Goal: Task Accomplishment & Management: Complete application form

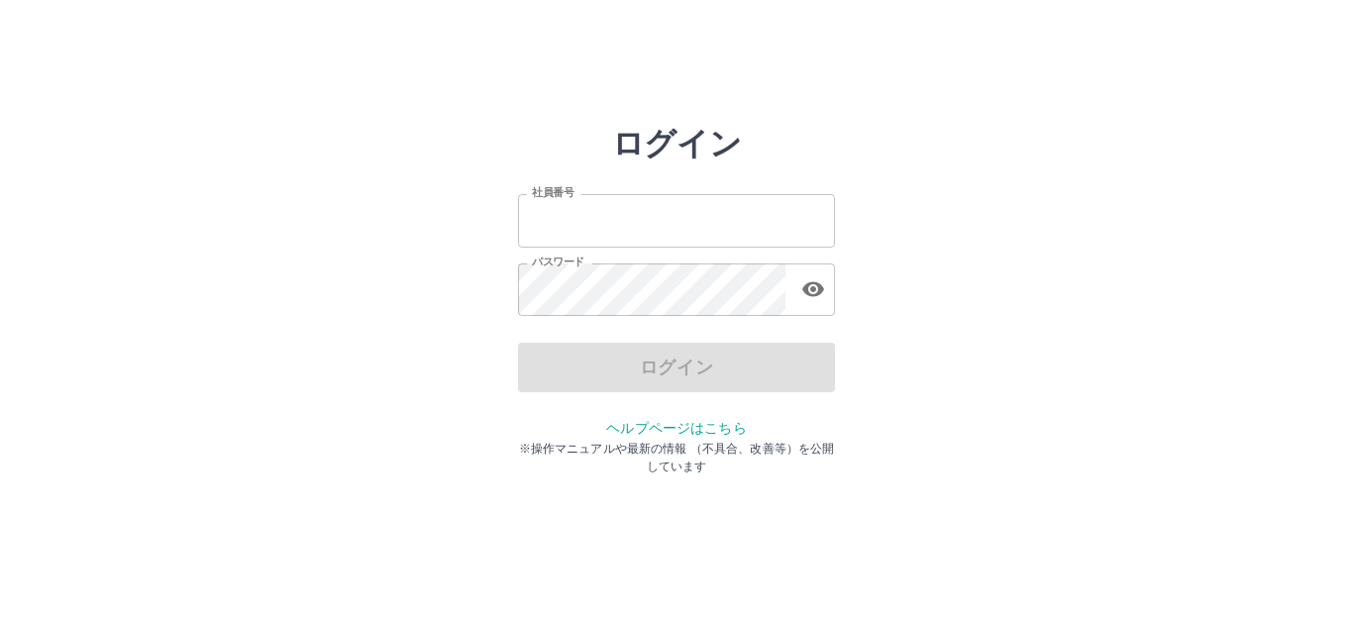
type input "*******"
click at [677, 372] on div "ログイン" at bounding box center [676, 368] width 317 height 50
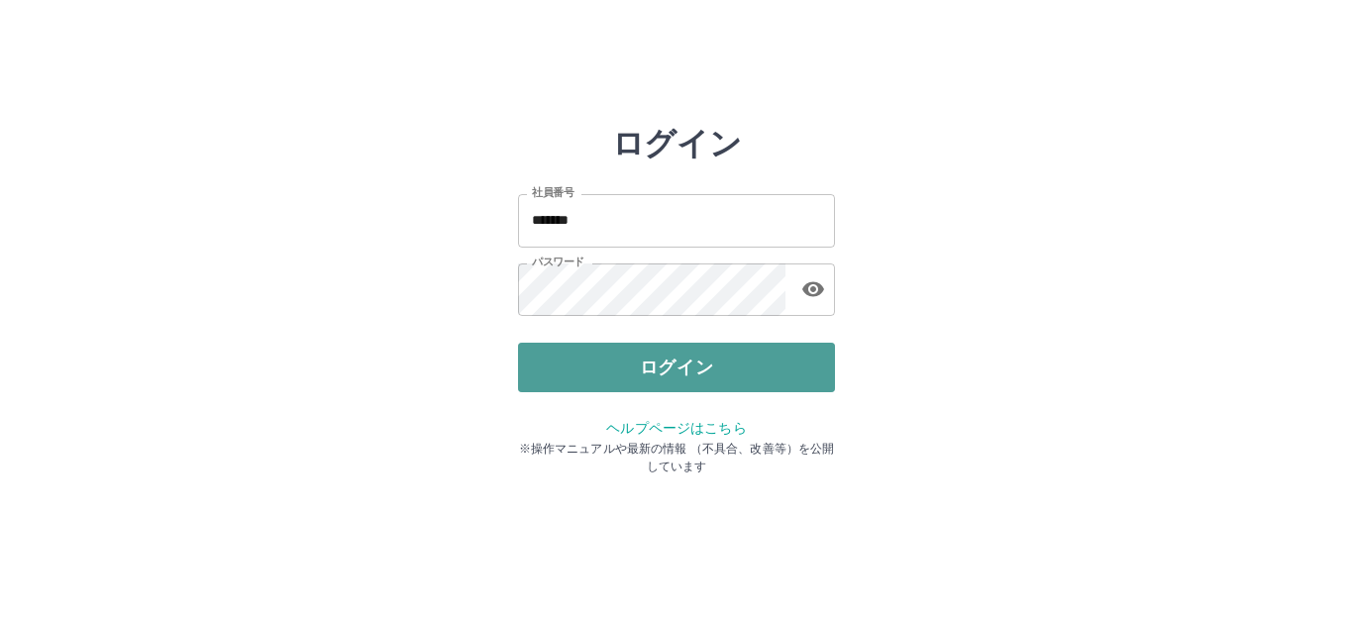
click at [673, 372] on button "ログイン" at bounding box center [676, 368] width 317 height 50
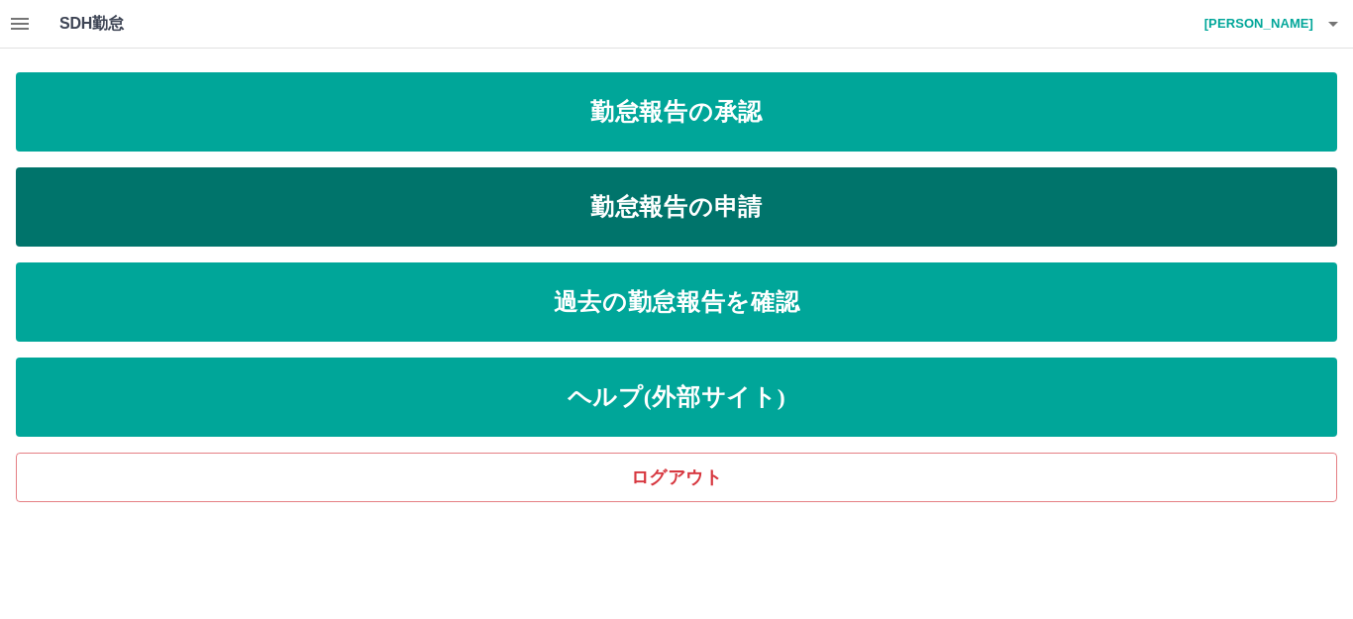
click at [633, 212] on link "勤怠報告の申請" at bounding box center [676, 206] width 1321 height 79
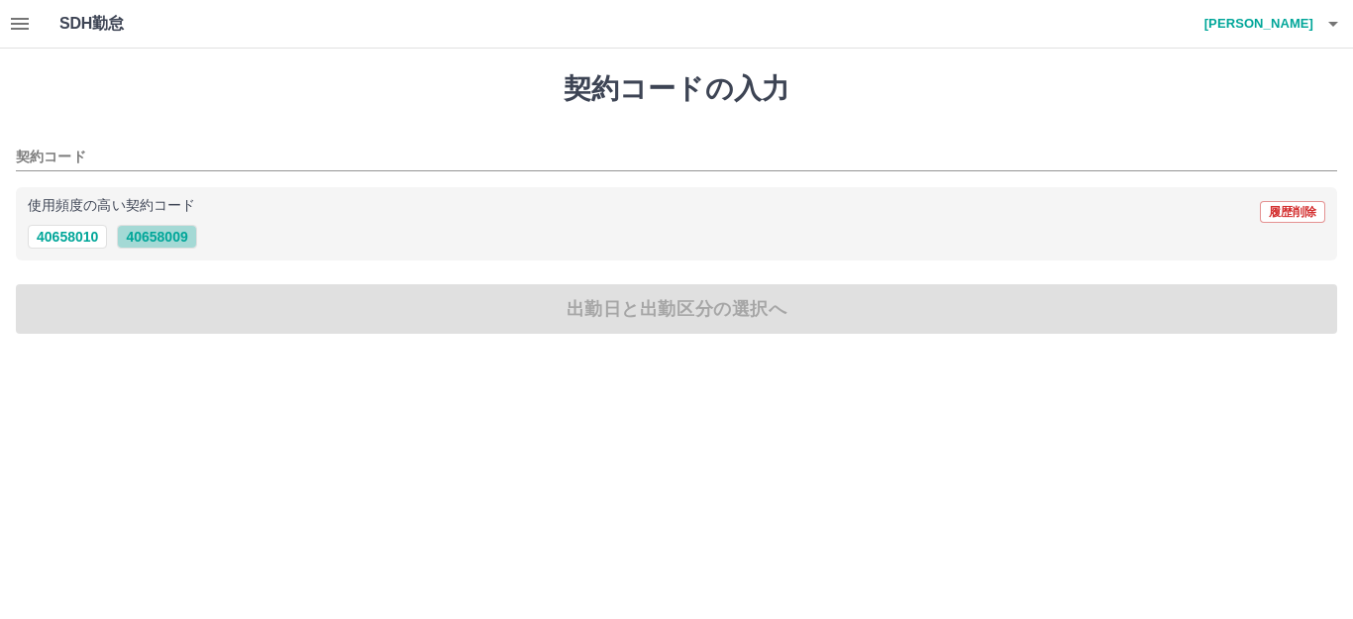
click at [164, 233] on button "40658009" at bounding box center [156, 237] width 79 height 24
type input "********"
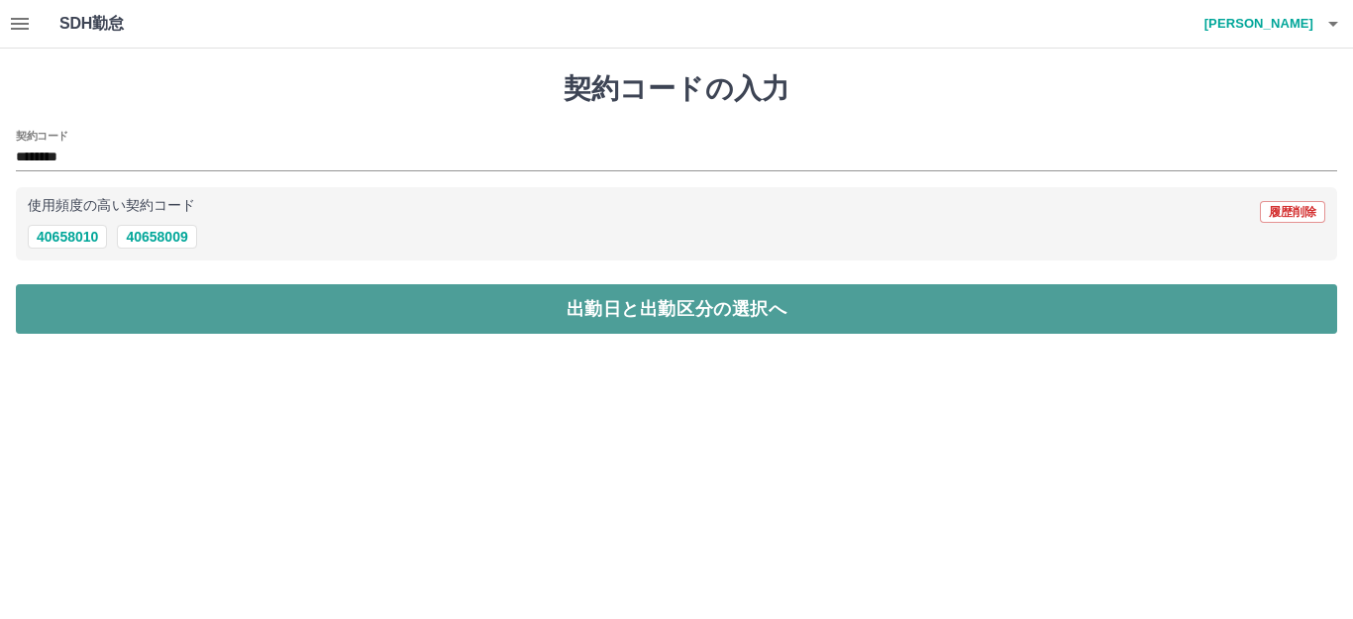
click at [175, 314] on button "出勤日と出勤区分の選択へ" at bounding box center [676, 309] width 1321 height 50
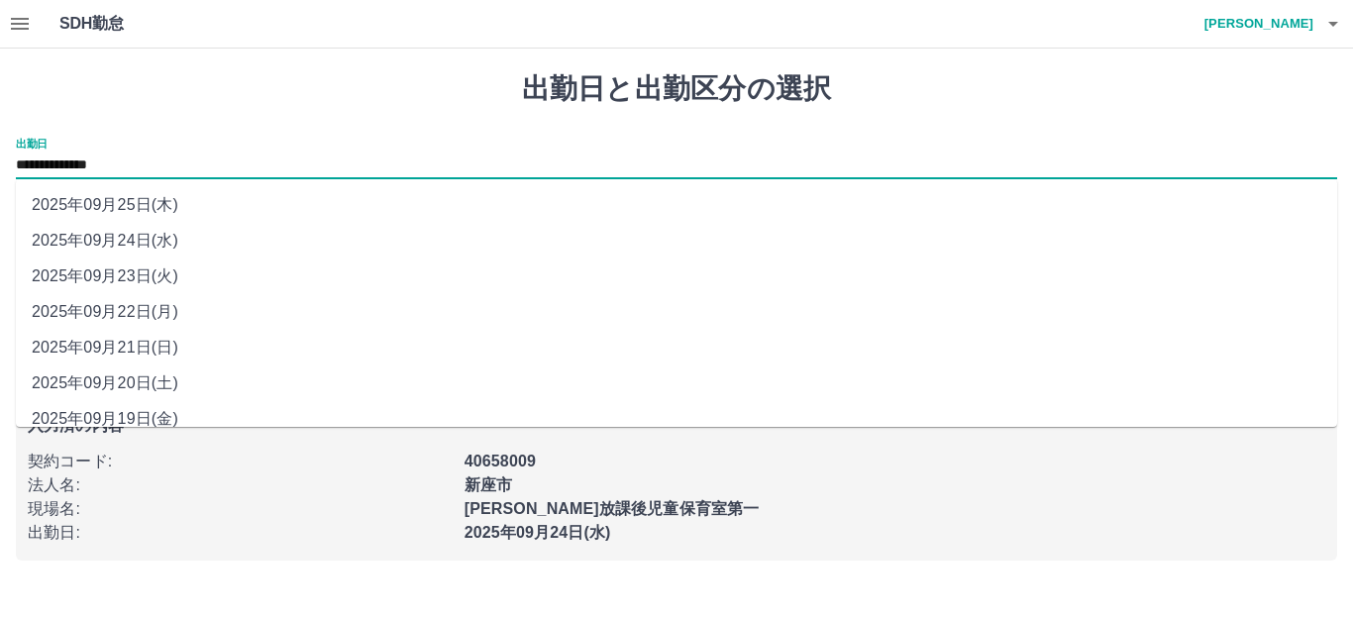
click at [99, 164] on input "**********" at bounding box center [676, 165] width 1321 height 25
click at [129, 318] on li "2025年09月22日(月)" at bounding box center [676, 312] width 1321 height 36
type input "**********"
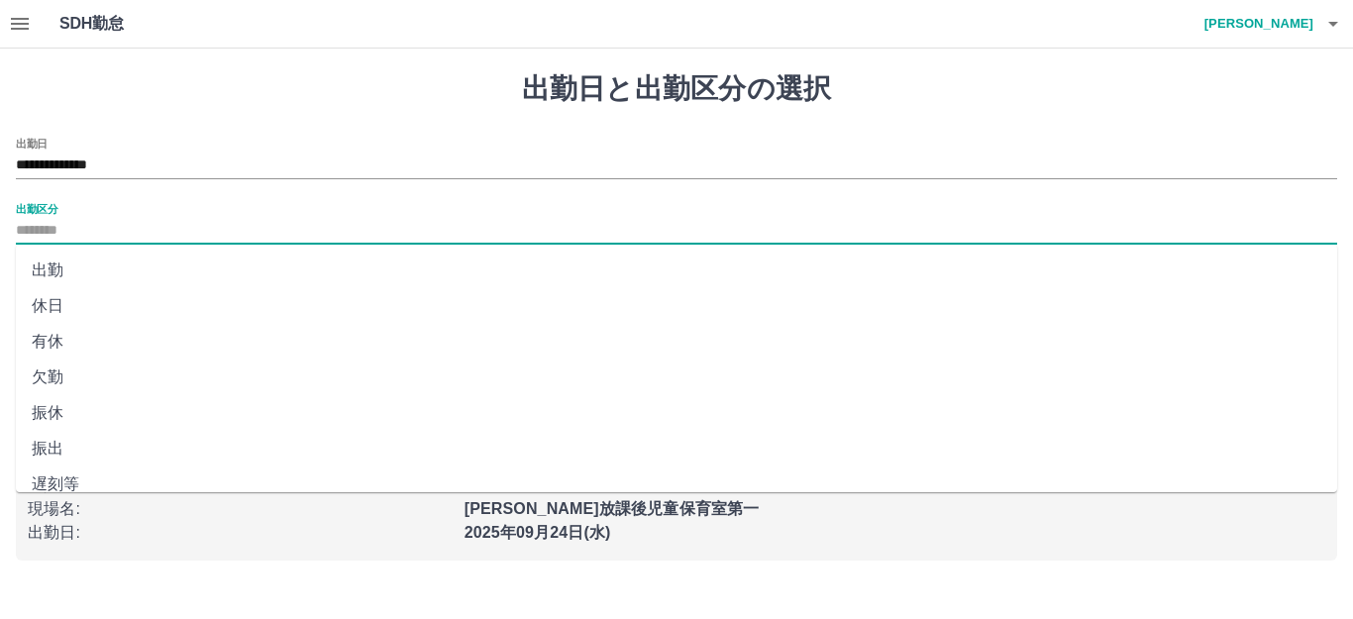
click at [60, 228] on input "出勤区分" at bounding box center [676, 231] width 1321 height 25
click at [52, 266] on li "出勤" at bounding box center [676, 270] width 1321 height 36
type input "**"
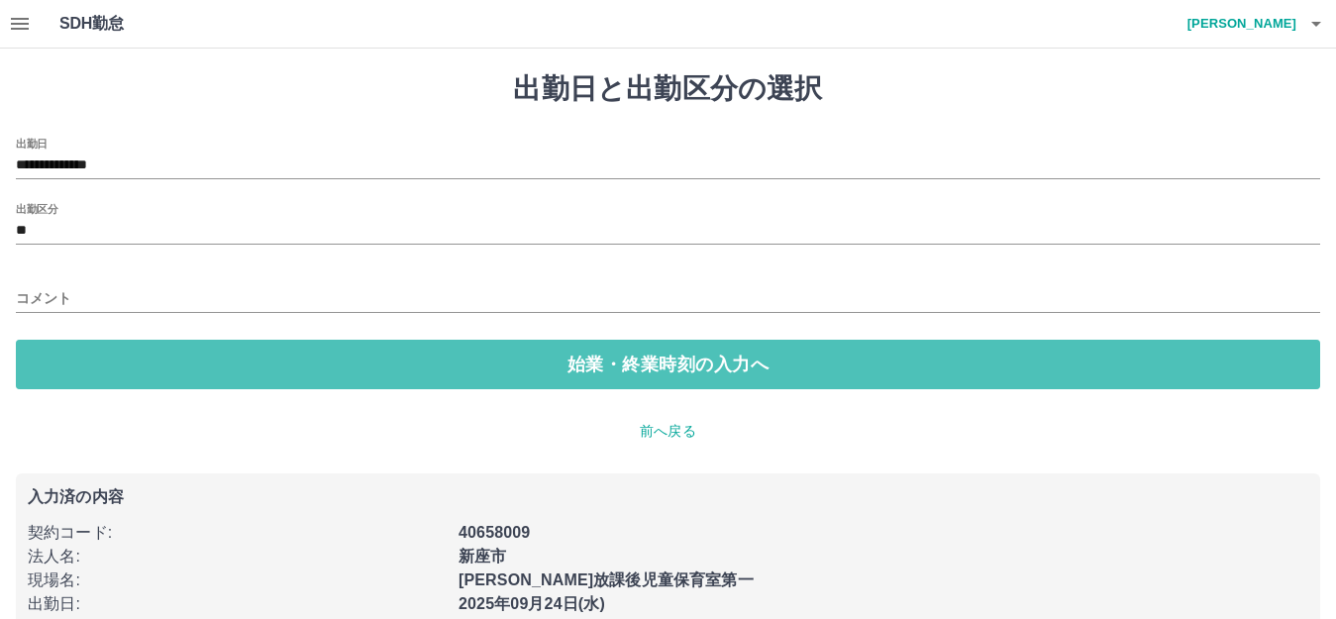
drag, startPoint x: 91, startPoint y: 370, endPoint x: 84, endPoint y: 329, distance: 42.2
click at [91, 366] on button "始業・終業時刻の入力へ" at bounding box center [668, 365] width 1304 height 50
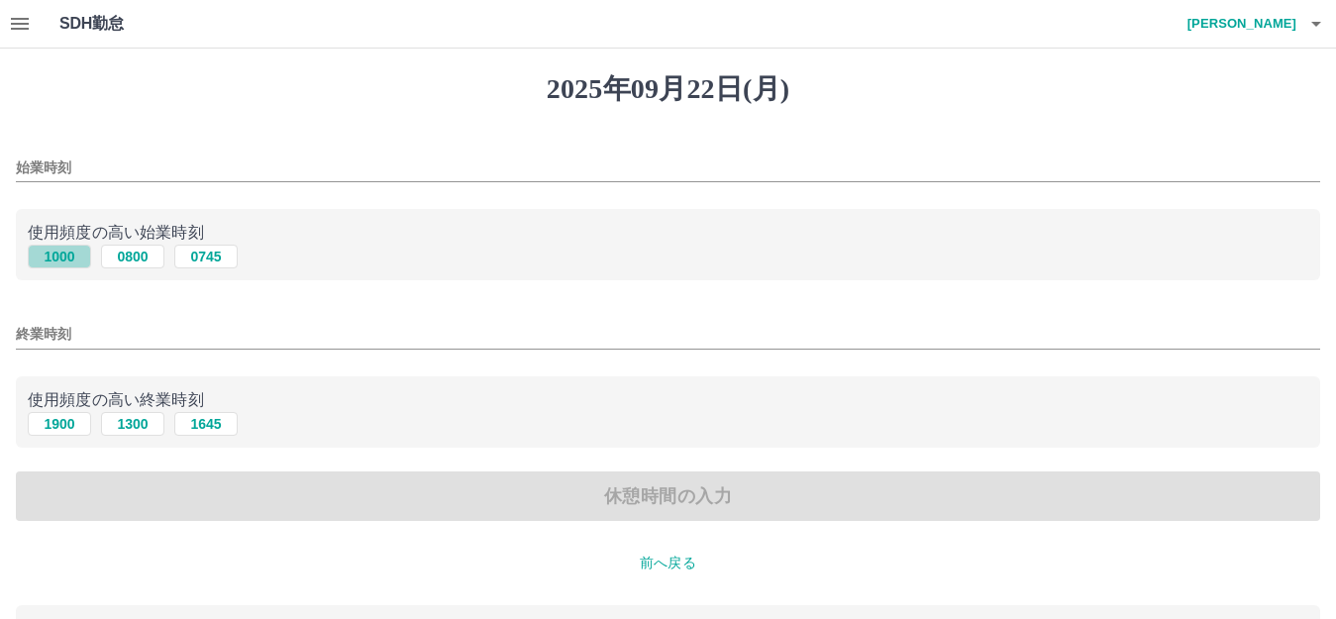
click at [67, 261] on button "1000" at bounding box center [59, 257] width 63 height 24
type input "****"
drag, startPoint x: 70, startPoint y: 427, endPoint x: 71, endPoint y: 415, distance: 11.9
click at [69, 425] on button "1900" at bounding box center [59, 424] width 63 height 24
type input "****"
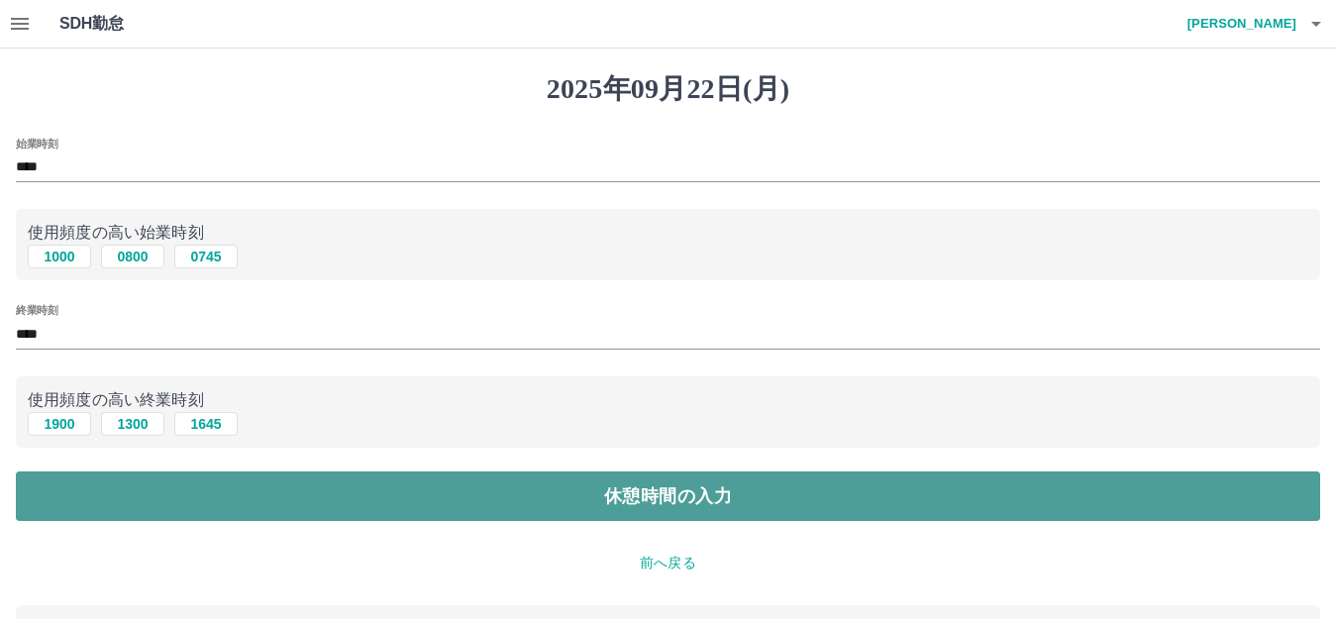
click at [252, 515] on button "休憩時間の入力" at bounding box center [668, 496] width 1304 height 50
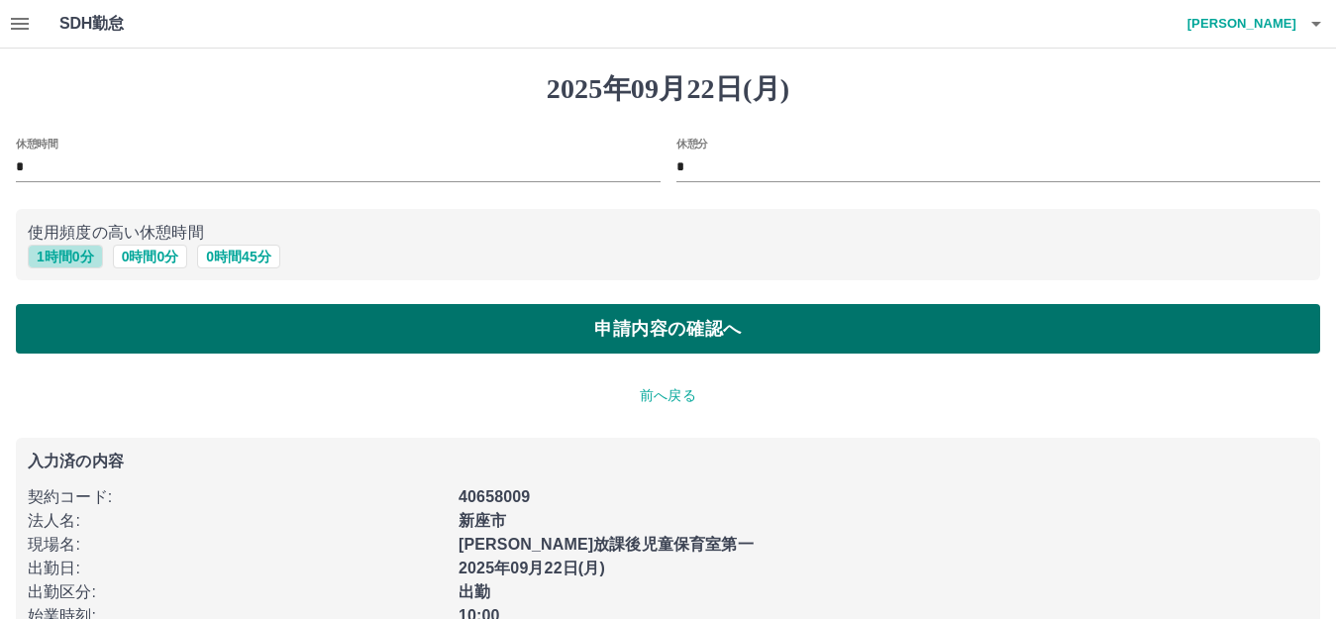
drag, startPoint x: 74, startPoint y: 253, endPoint x: 95, endPoint y: 308, distance: 58.3
click at [74, 259] on button "1 時間 0 分" at bounding box center [65, 257] width 75 height 24
type input "*"
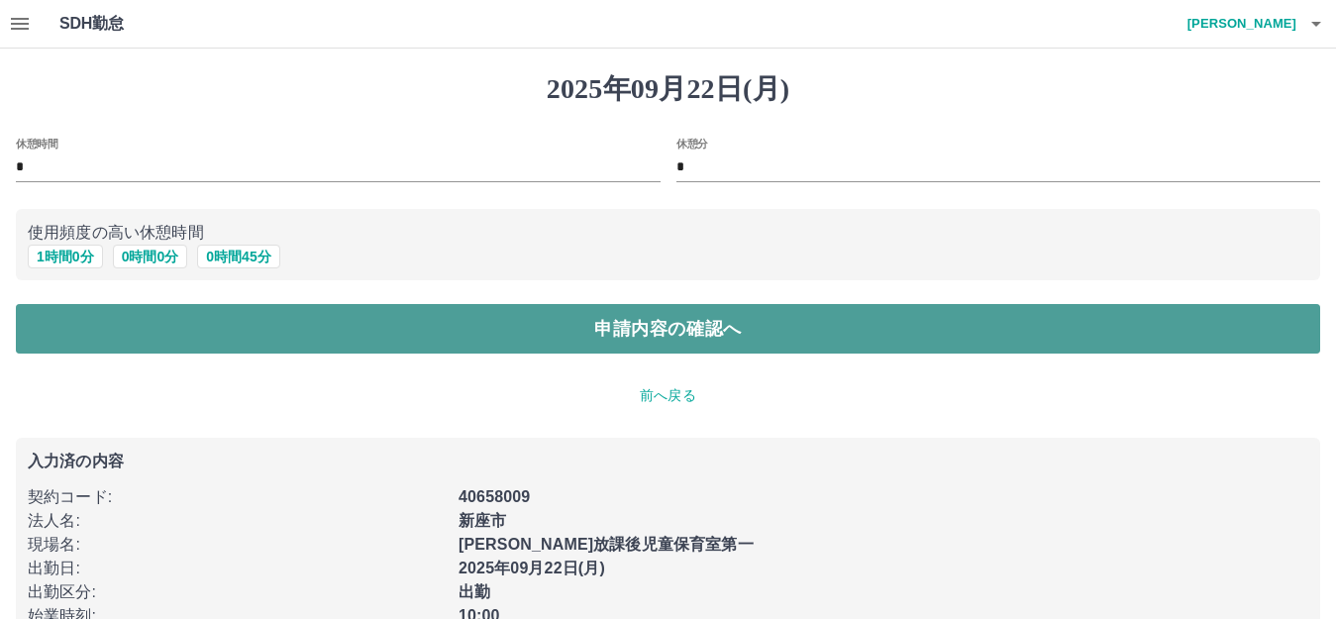
click at [106, 323] on button "申請内容の確認へ" at bounding box center [668, 329] width 1304 height 50
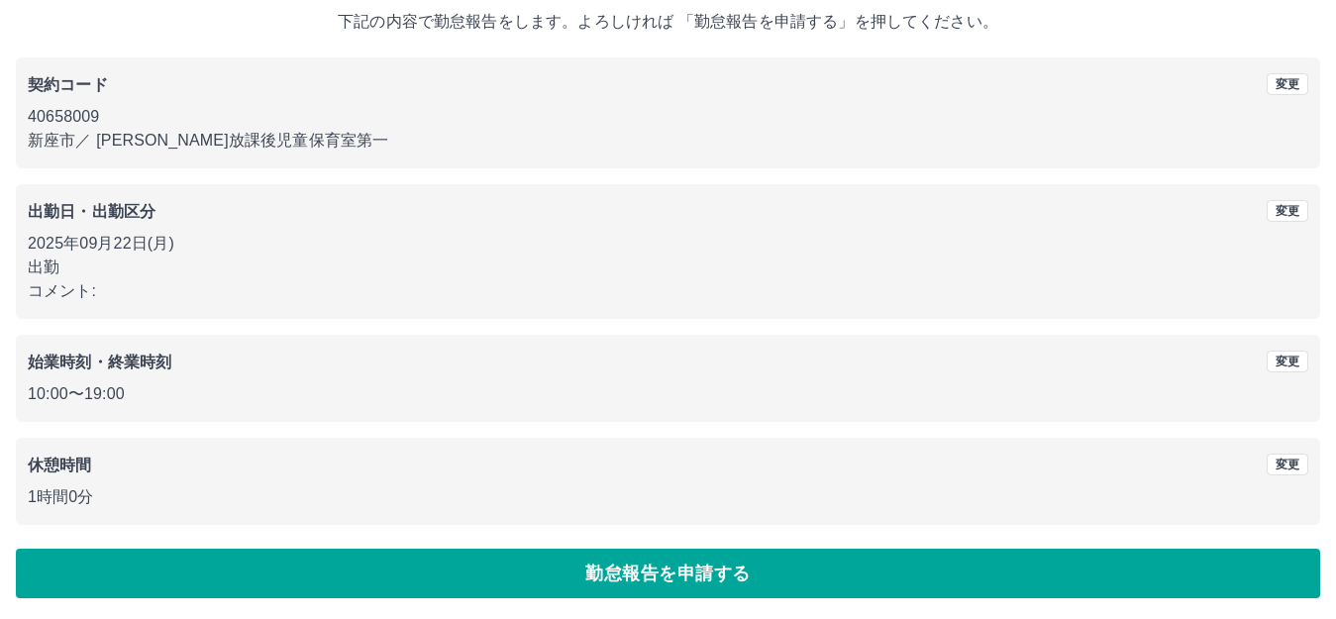
scroll to position [123, 0]
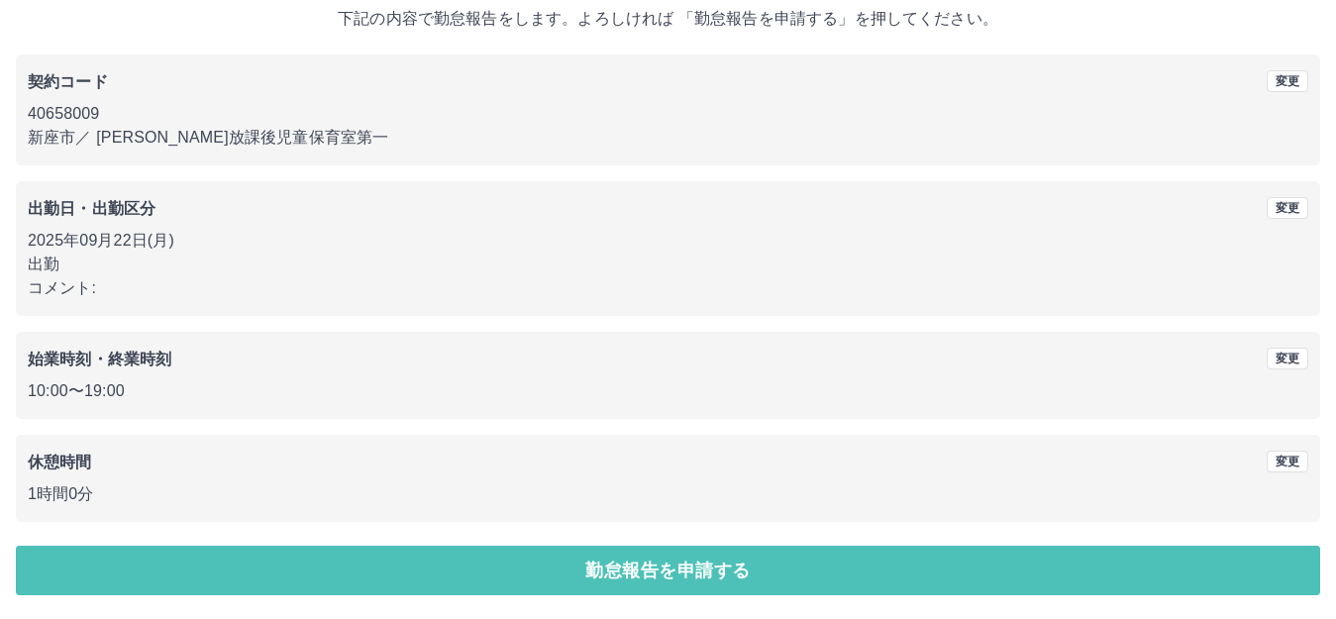
click at [652, 578] on button "勤怠報告を申請する" at bounding box center [668, 571] width 1304 height 50
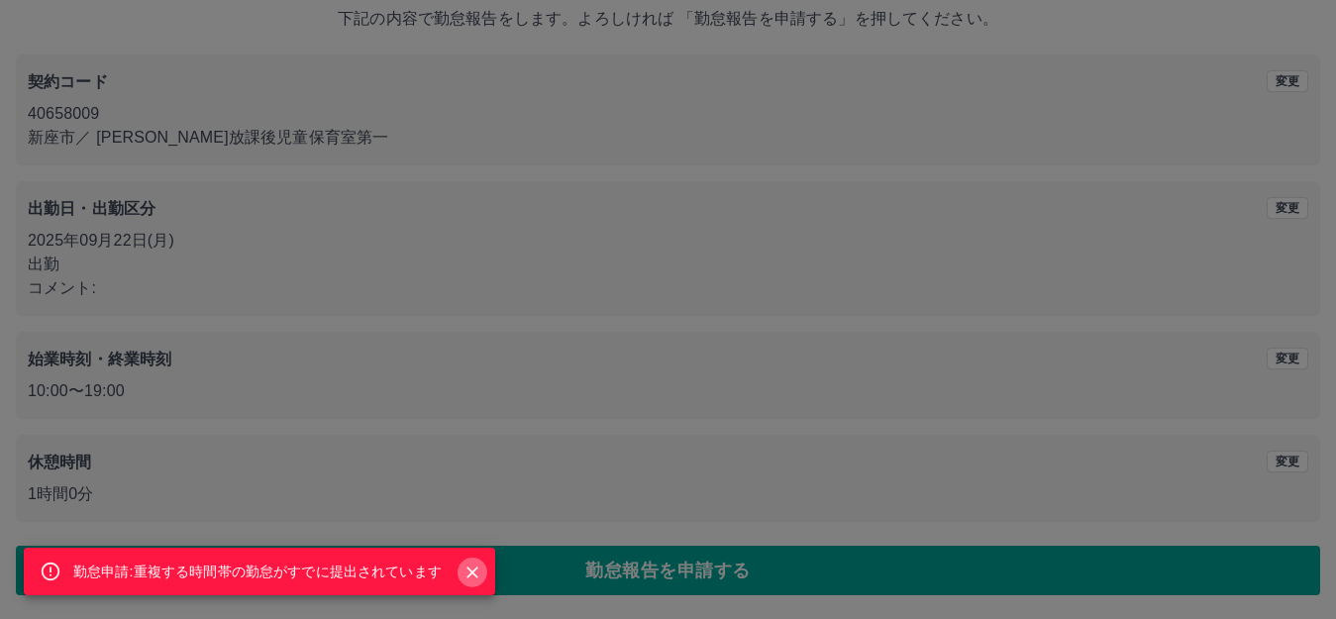
click at [468, 570] on icon "Close" at bounding box center [472, 572] width 20 height 20
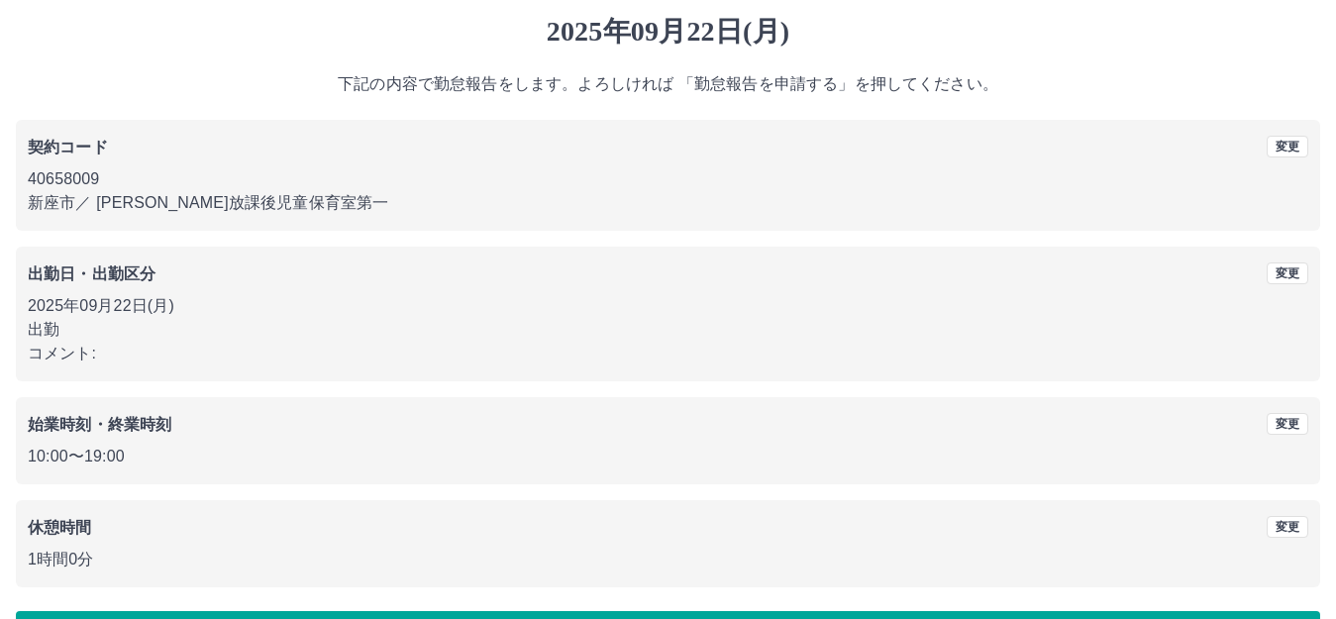
scroll to position [0, 0]
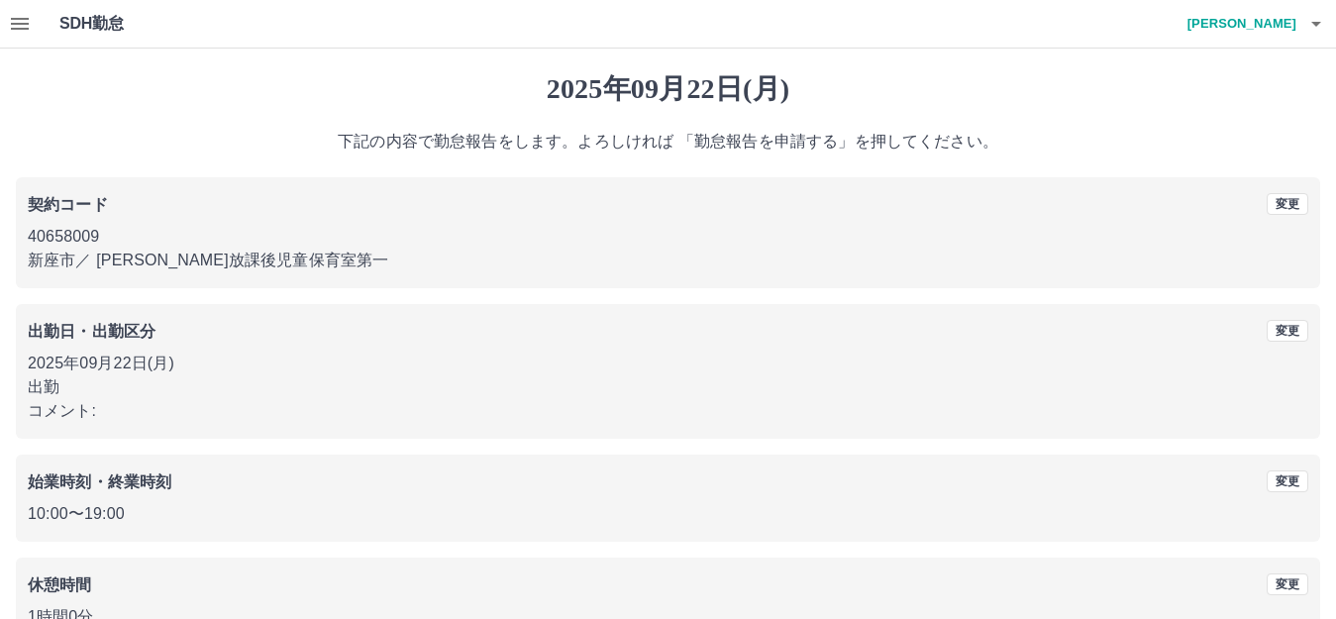
click at [100, 359] on p "2025年09月22日(月)" at bounding box center [668, 364] width 1280 height 24
drag, startPoint x: 184, startPoint y: 375, endPoint x: 139, endPoint y: 365, distance: 46.6
click at [184, 373] on div "[DATE] 出勤 コメント:" at bounding box center [668, 387] width 1280 height 71
click at [23, 11] on button "button" at bounding box center [20, 24] width 40 height 48
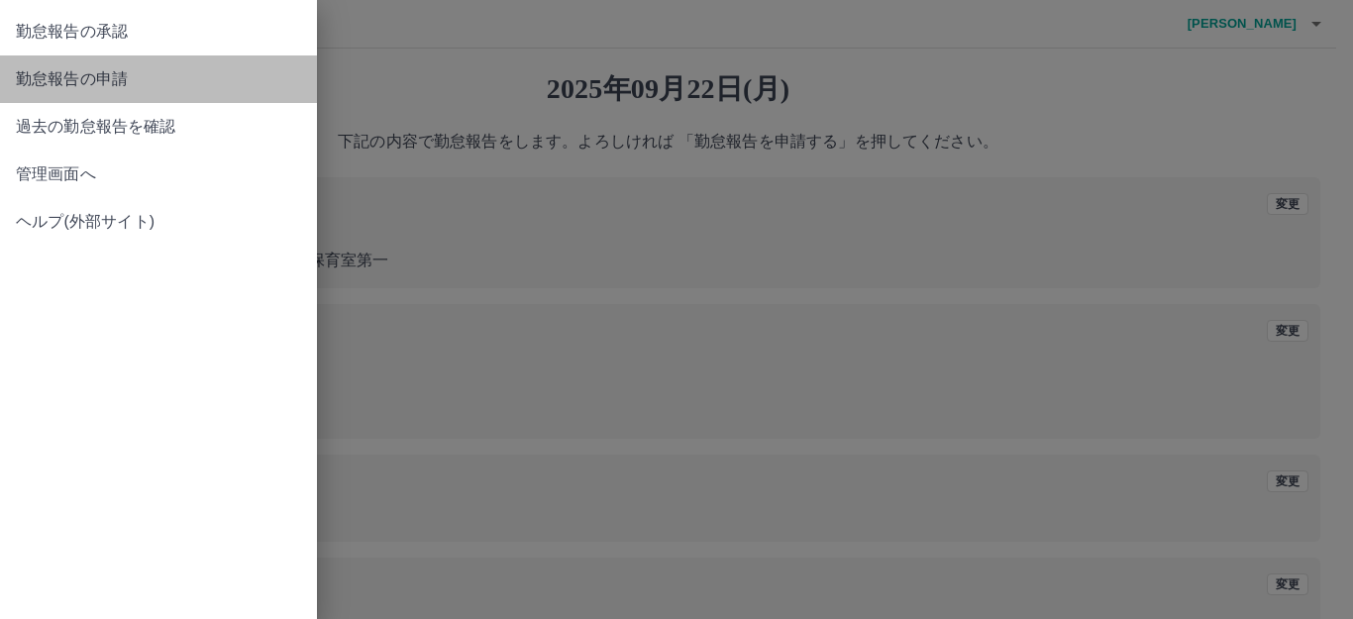
click at [80, 82] on span "勤怠報告の申請" at bounding box center [158, 79] width 285 height 24
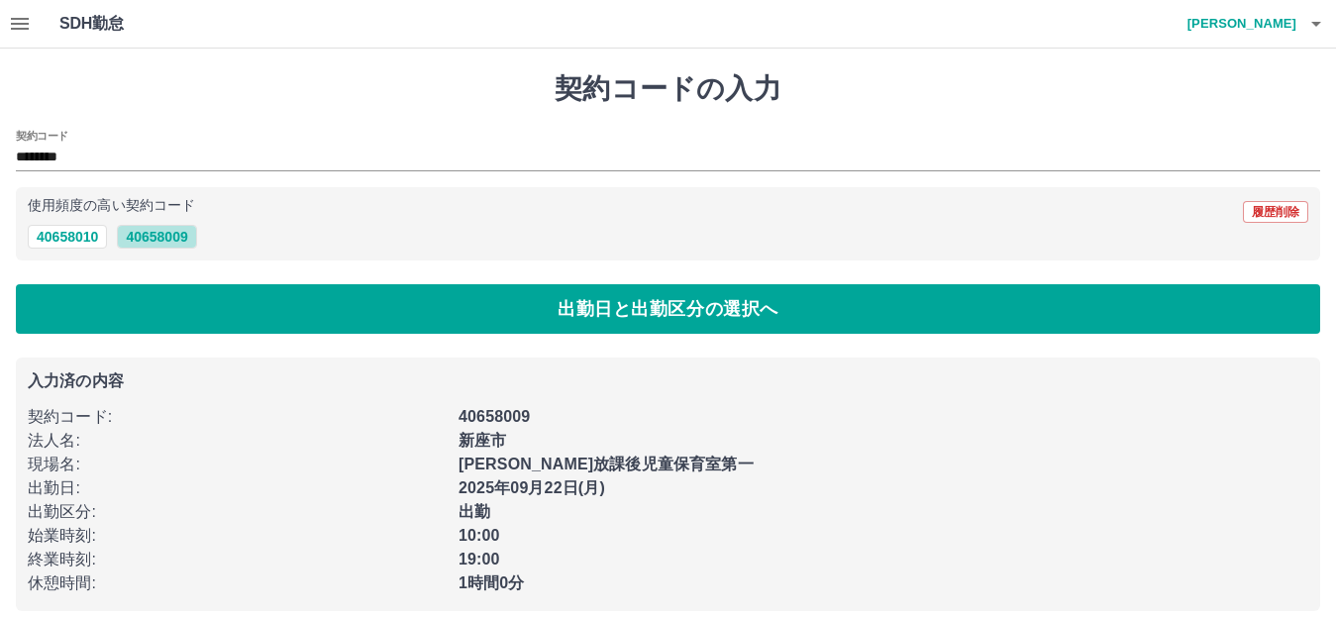
drag, startPoint x: 145, startPoint y: 236, endPoint x: 137, endPoint y: 273, distance: 38.5
click at [144, 235] on button "40658009" at bounding box center [156, 237] width 79 height 24
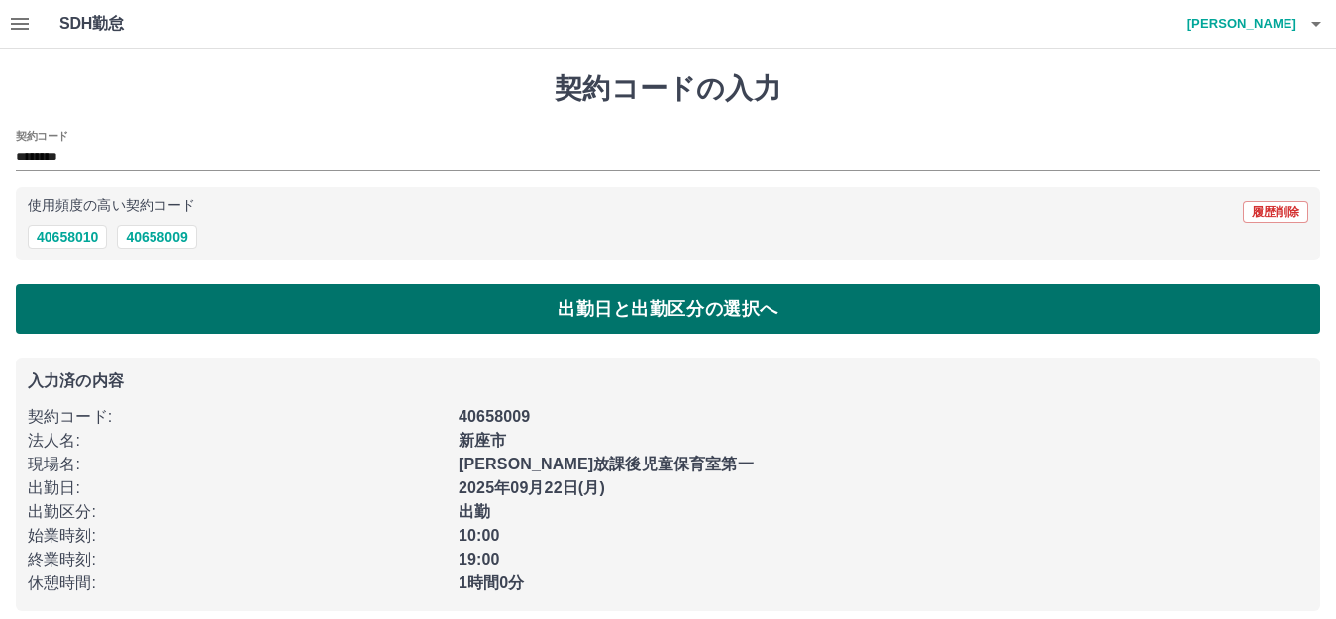
click at [140, 302] on button "出勤日と出勤区分の選択へ" at bounding box center [668, 309] width 1304 height 50
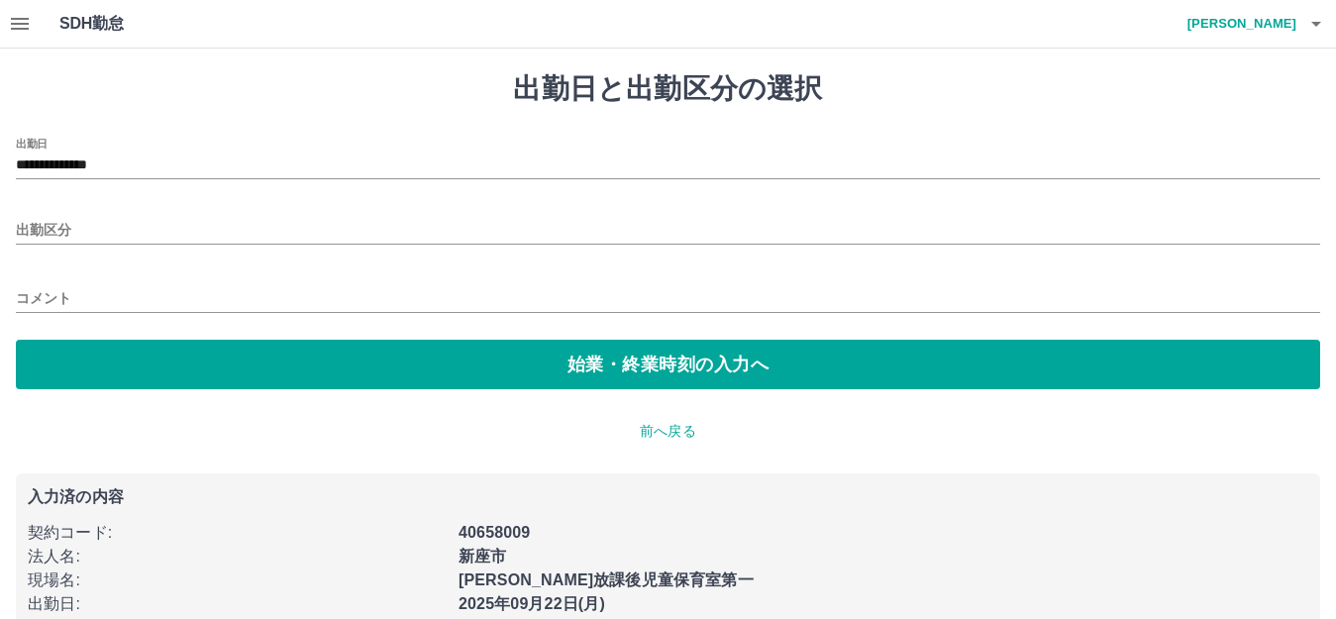
type input "**********"
type input "**"
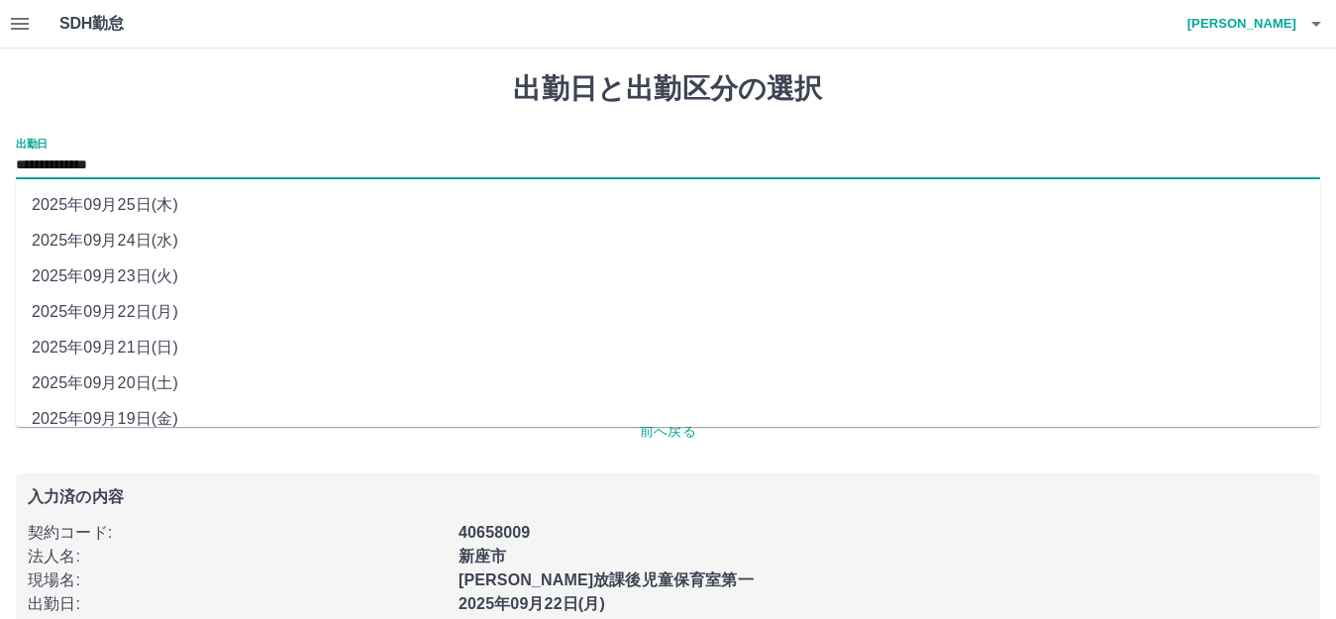
click at [115, 160] on input "**********" at bounding box center [668, 165] width 1304 height 25
click at [98, 237] on li "2025年09月24日(水)" at bounding box center [668, 241] width 1304 height 36
type input "**********"
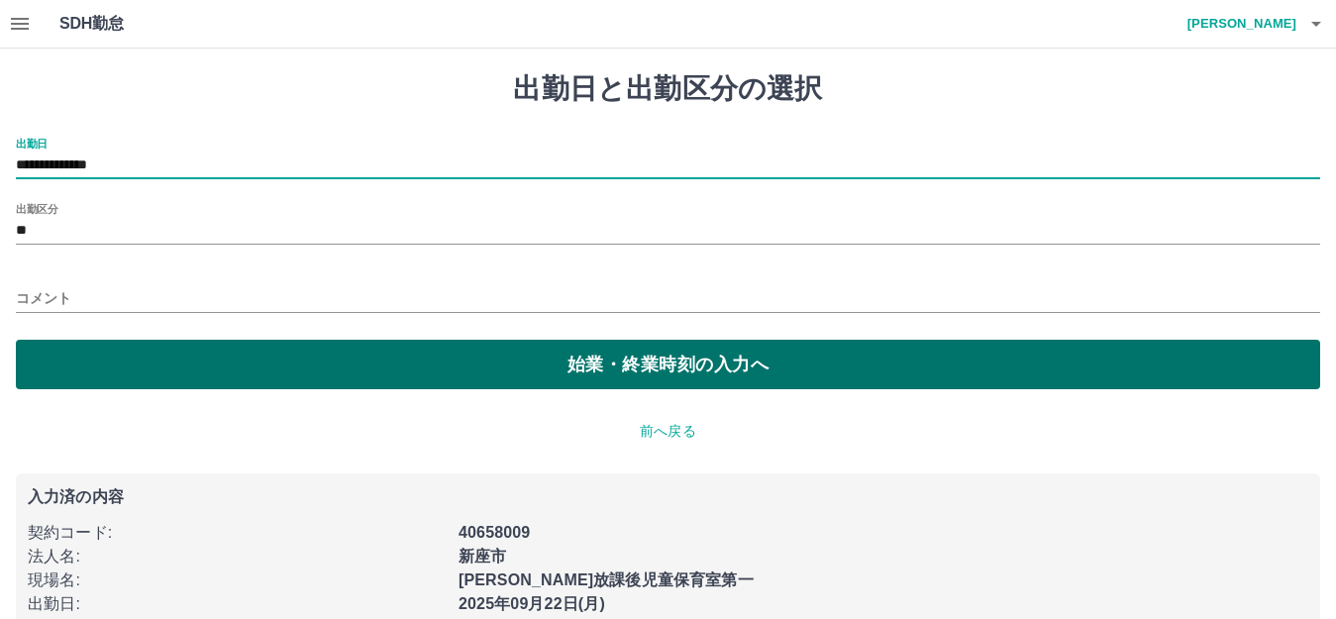
click at [150, 364] on button "始業・終業時刻の入力へ" at bounding box center [668, 365] width 1304 height 50
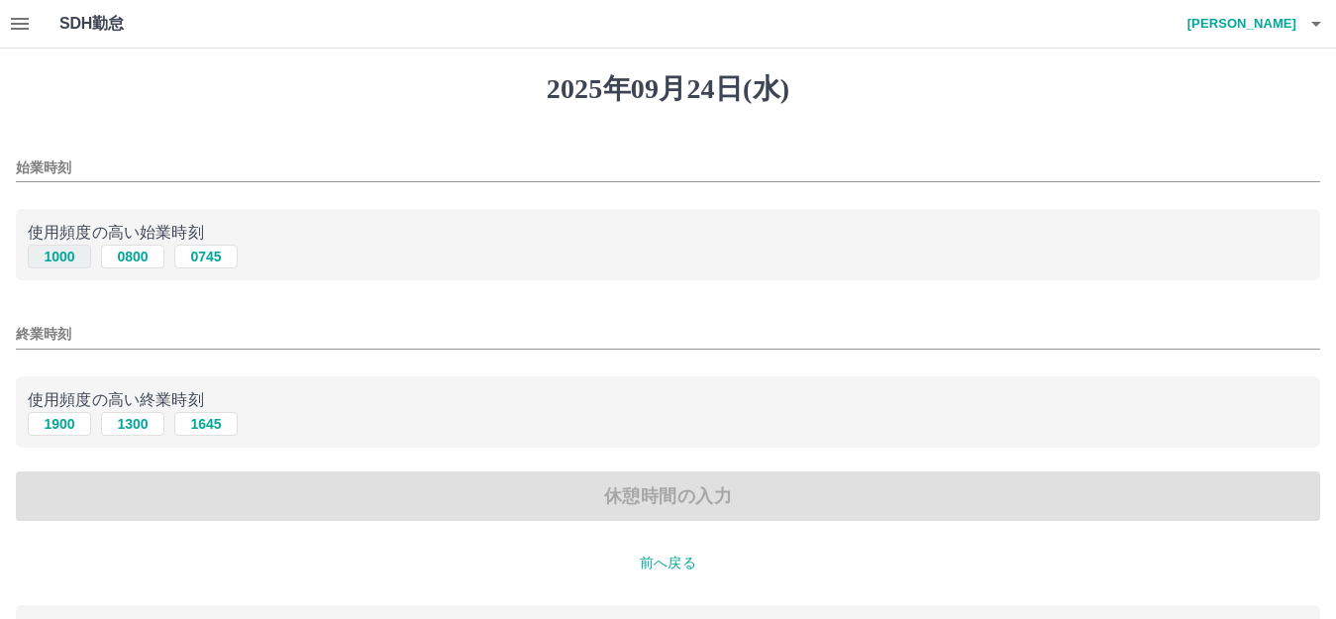
click at [61, 247] on button "1000" at bounding box center [59, 257] width 63 height 24
type input "****"
click at [57, 423] on button "1900" at bounding box center [59, 424] width 63 height 24
type input "****"
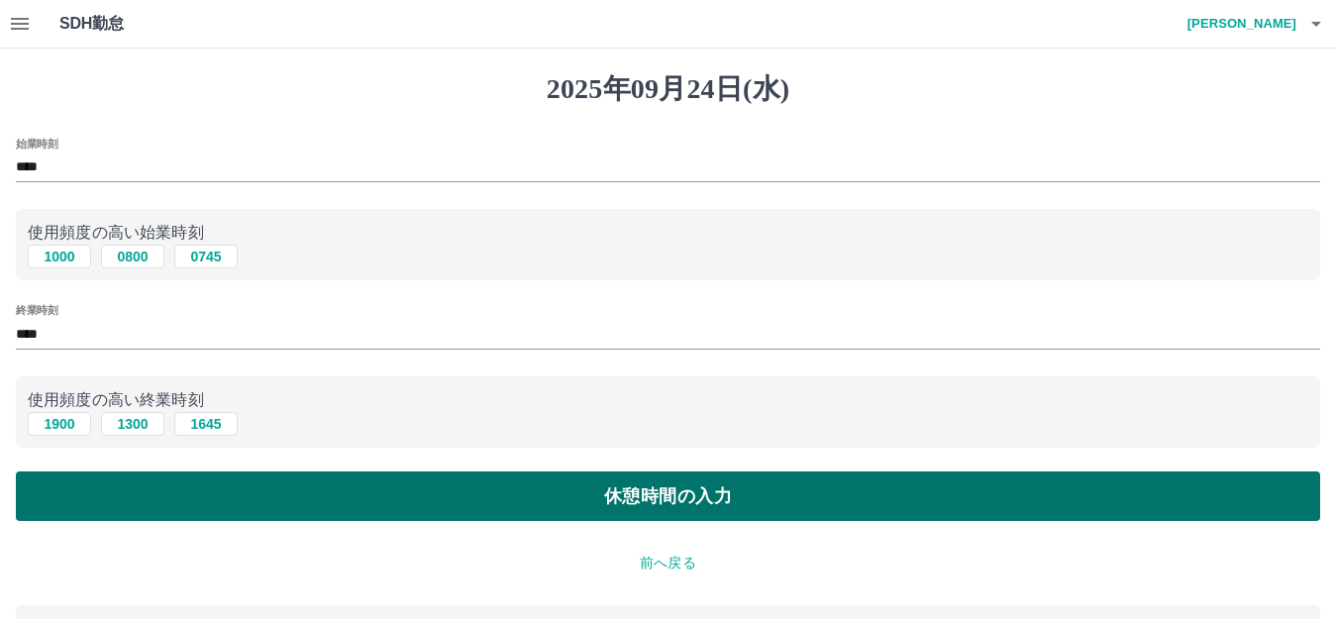
click at [73, 493] on button "休憩時間の入力" at bounding box center [668, 496] width 1304 height 50
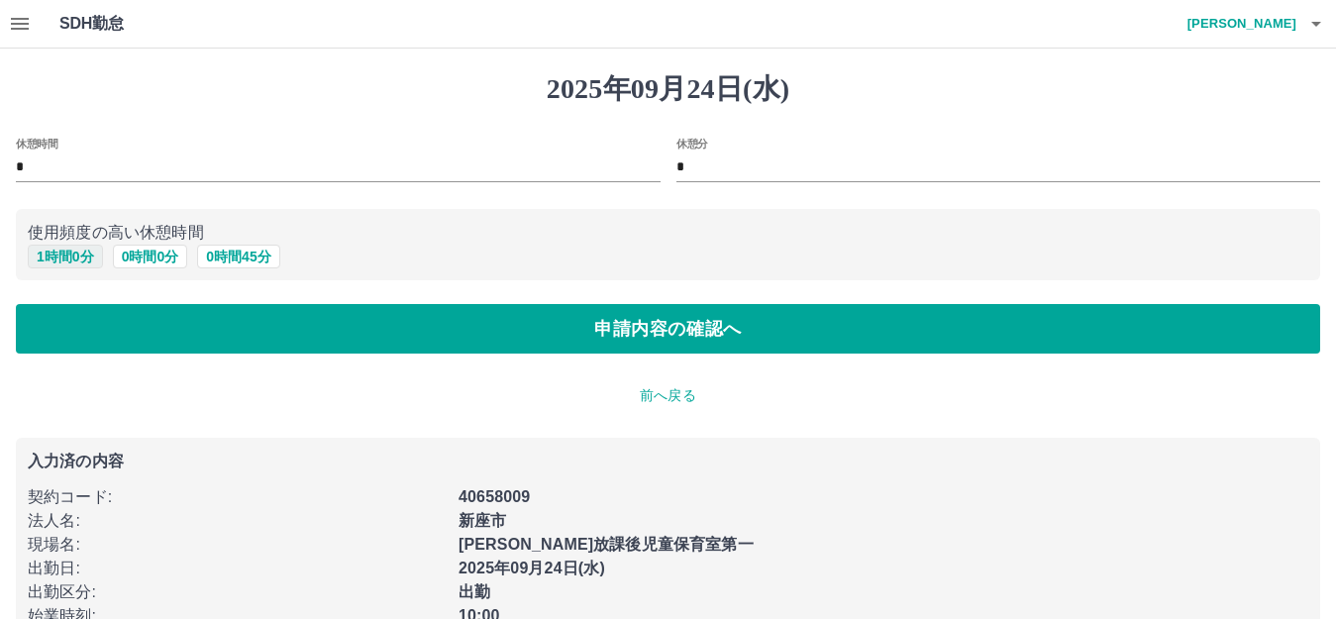
click at [50, 256] on button "1 時間 0 分" at bounding box center [65, 257] width 75 height 24
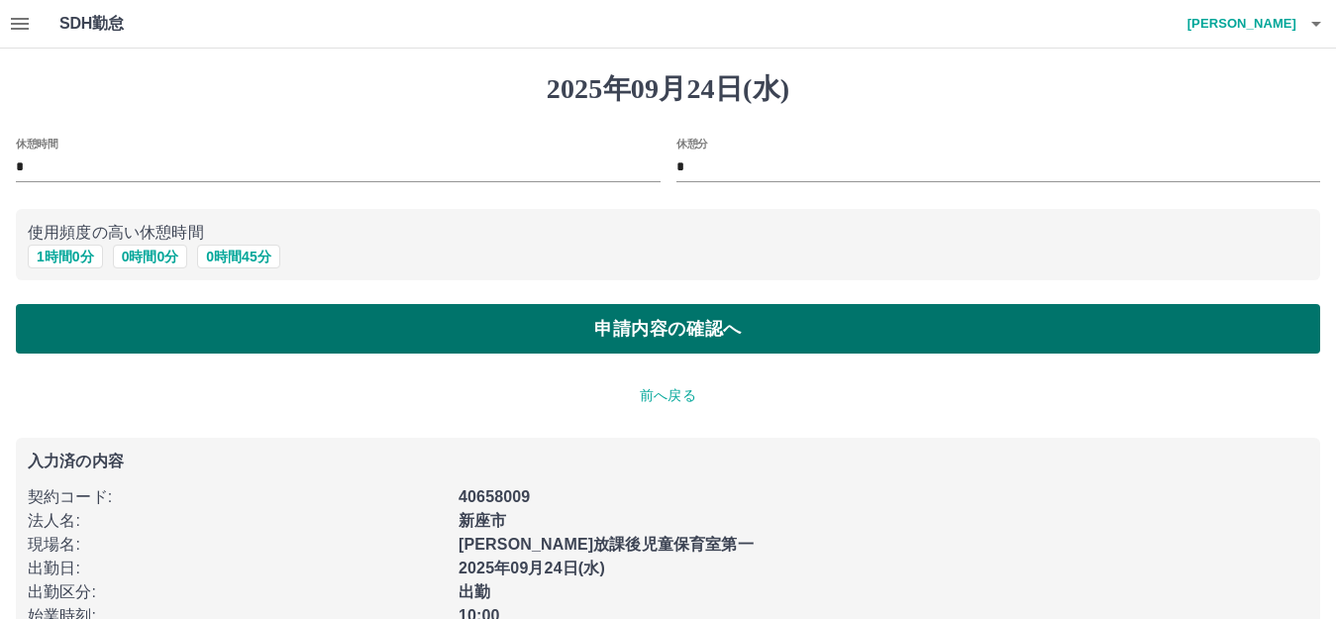
click at [63, 329] on button "申請内容の確認へ" at bounding box center [668, 329] width 1304 height 50
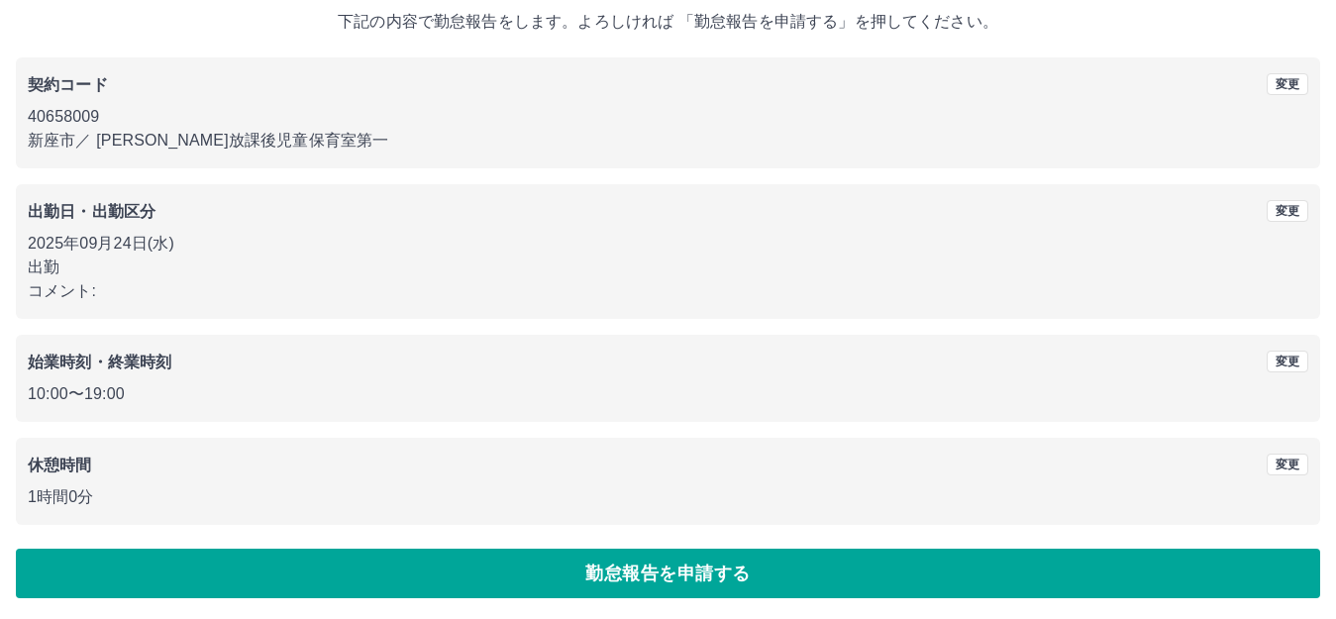
scroll to position [123, 0]
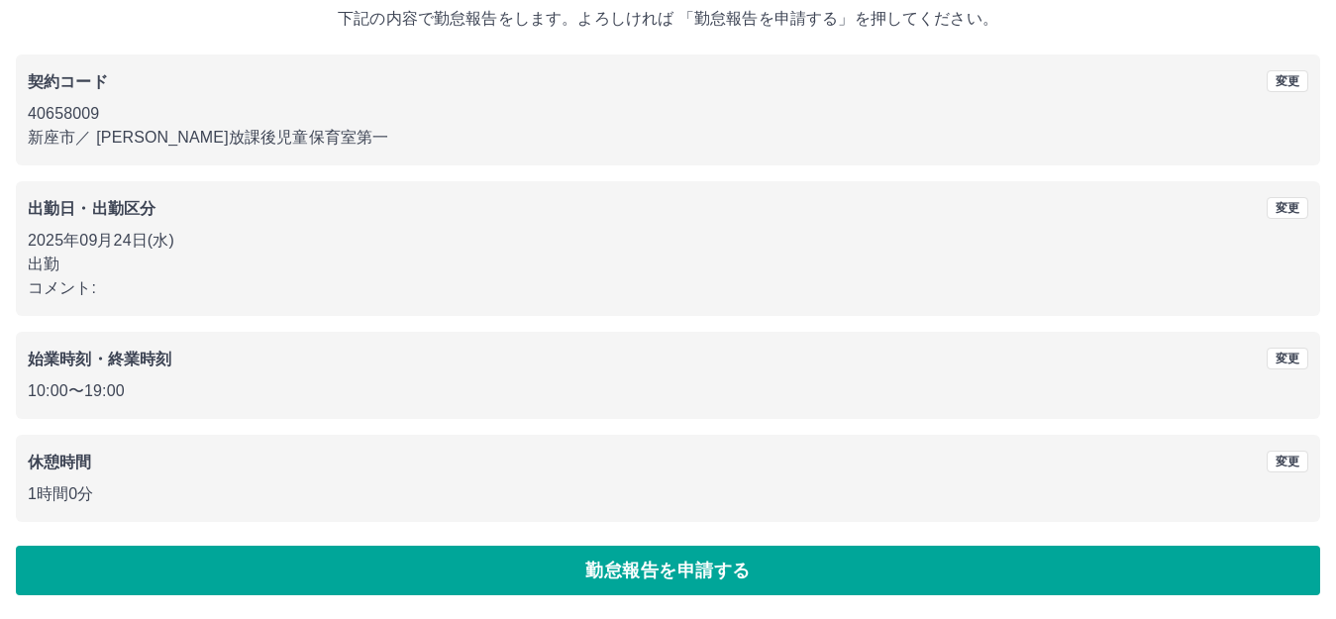
click at [601, 576] on button "勤怠報告を申請する" at bounding box center [668, 571] width 1304 height 50
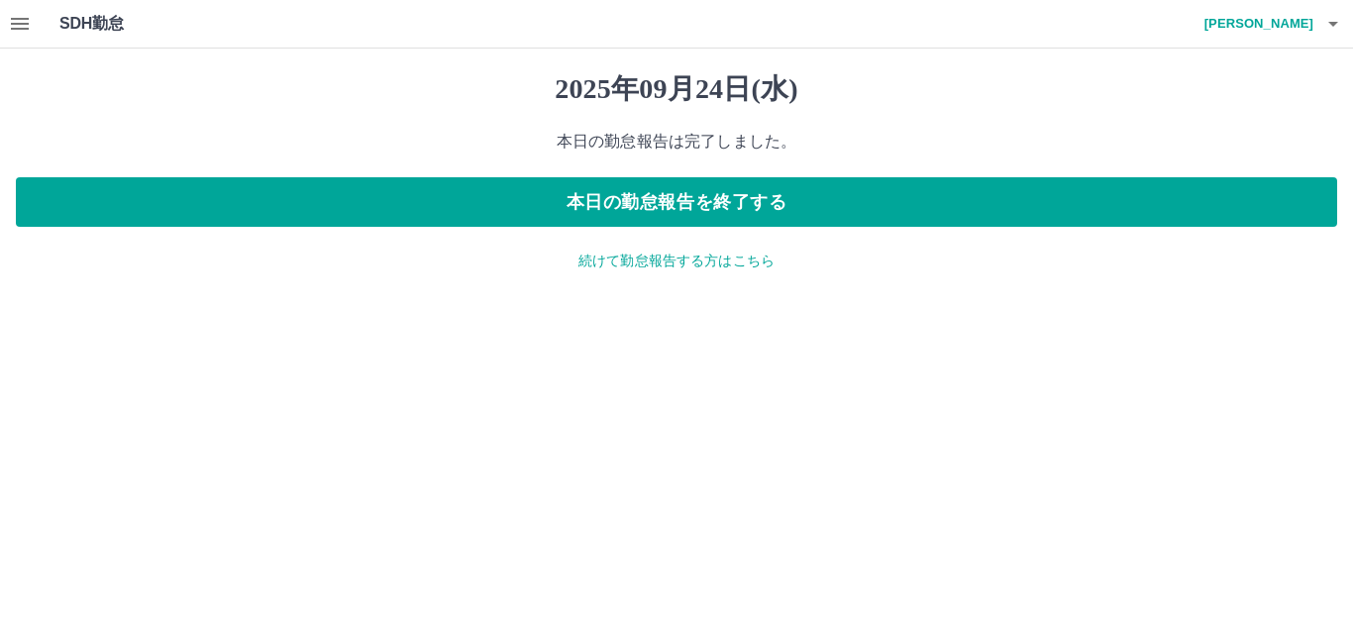
click at [13, 29] on icon "button" at bounding box center [20, 24] width 18 height 12
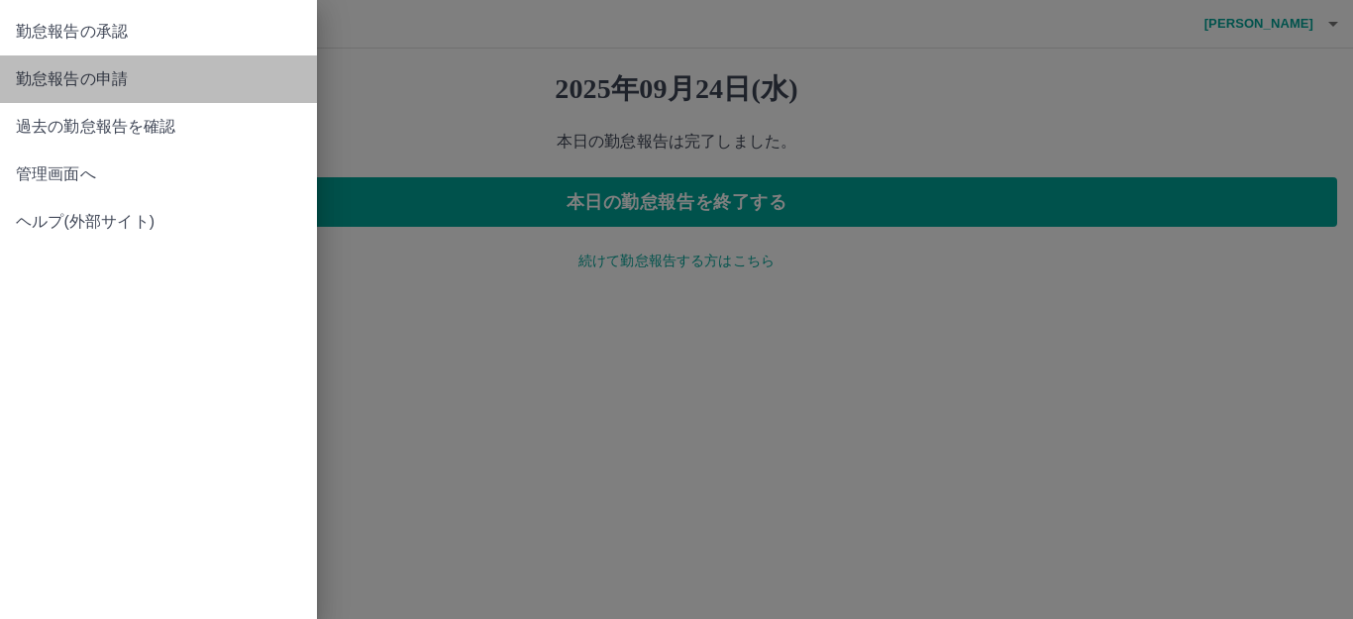
click at [91, 73] on span "勤怠報告の申請" at bounding box center [158, 79] width 285 height 24
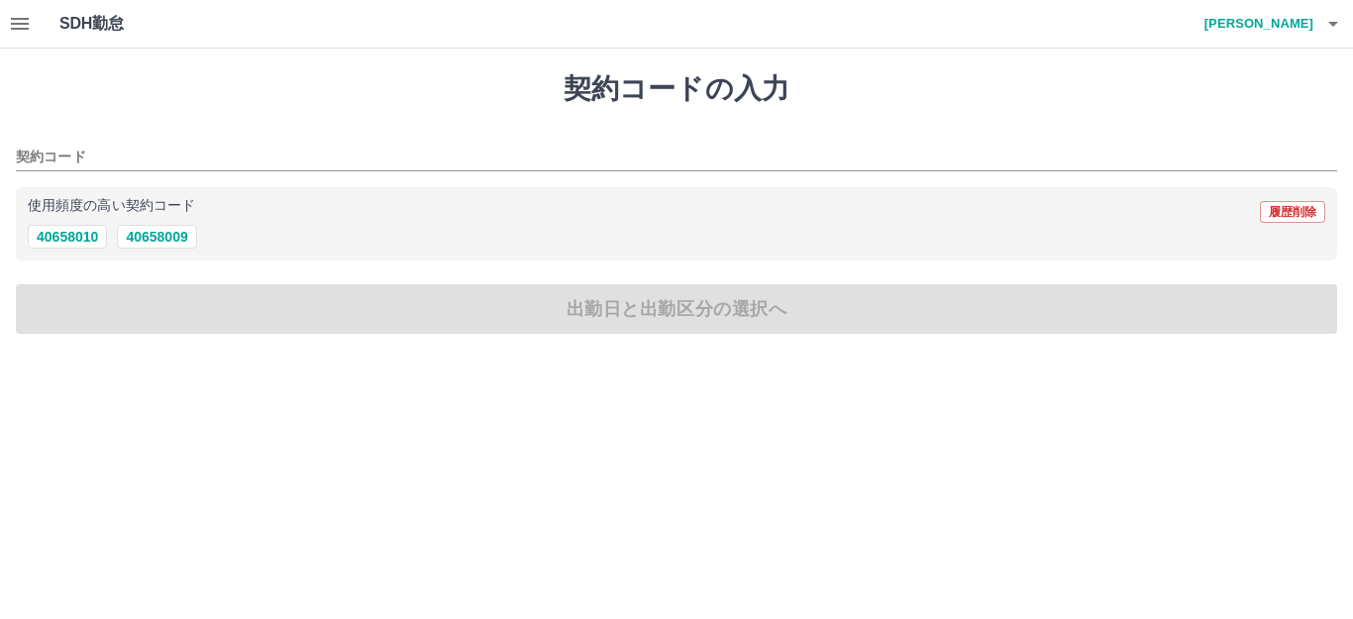
click at [11, 21] on icon "button" at bounding box center [20, 24] width 24 height 24
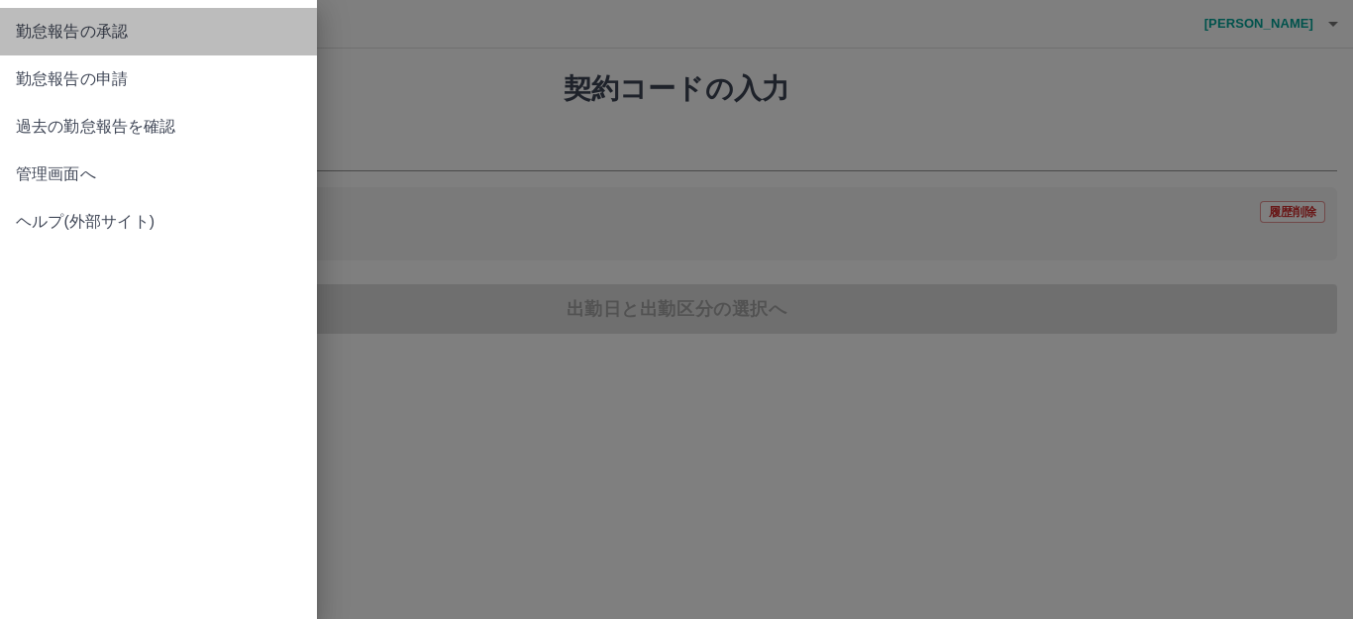
click at [91, 34] on span "勤怠報告の承認" at bounding box center [158, 32] width 285 height 24
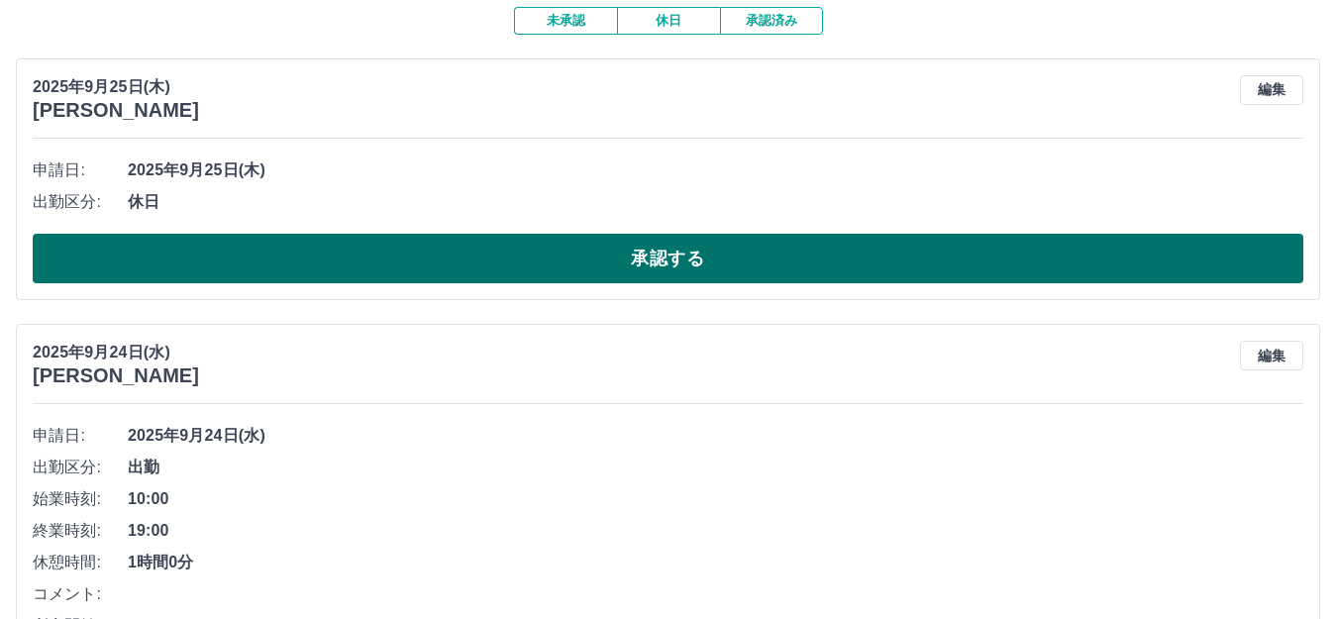
scroll to position [198, 0]
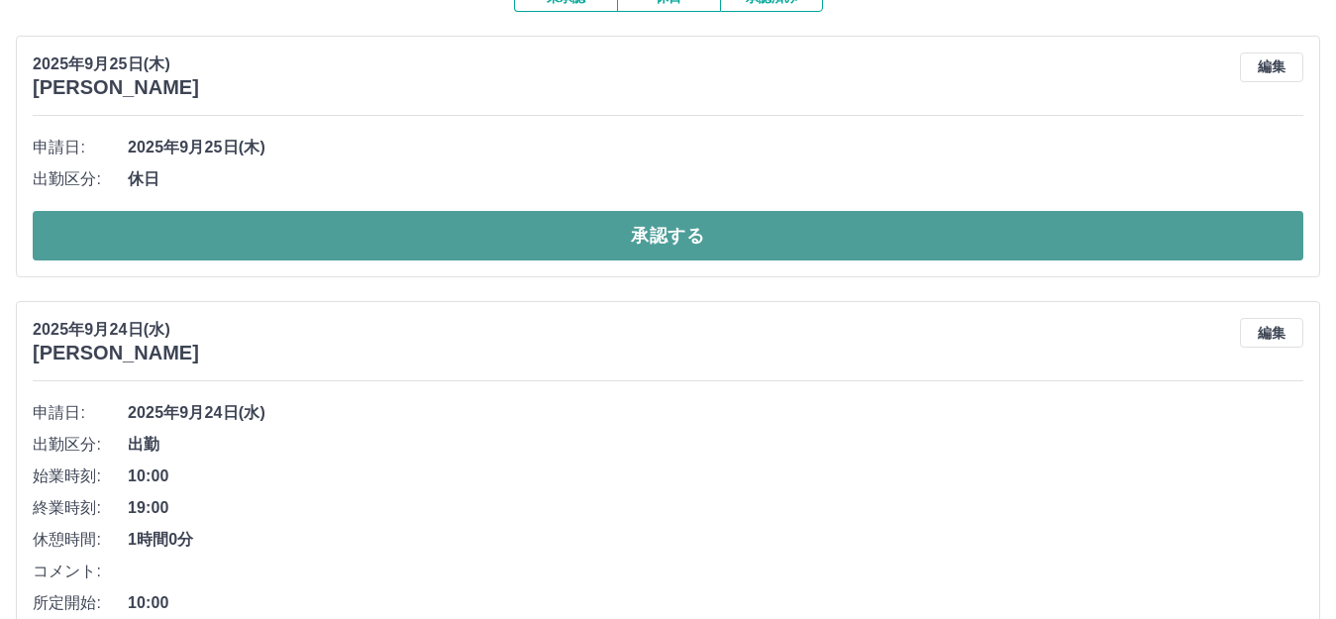
click at [405, 245] on button "承認する" at bounding box center [668, 236] width 1270 height 50
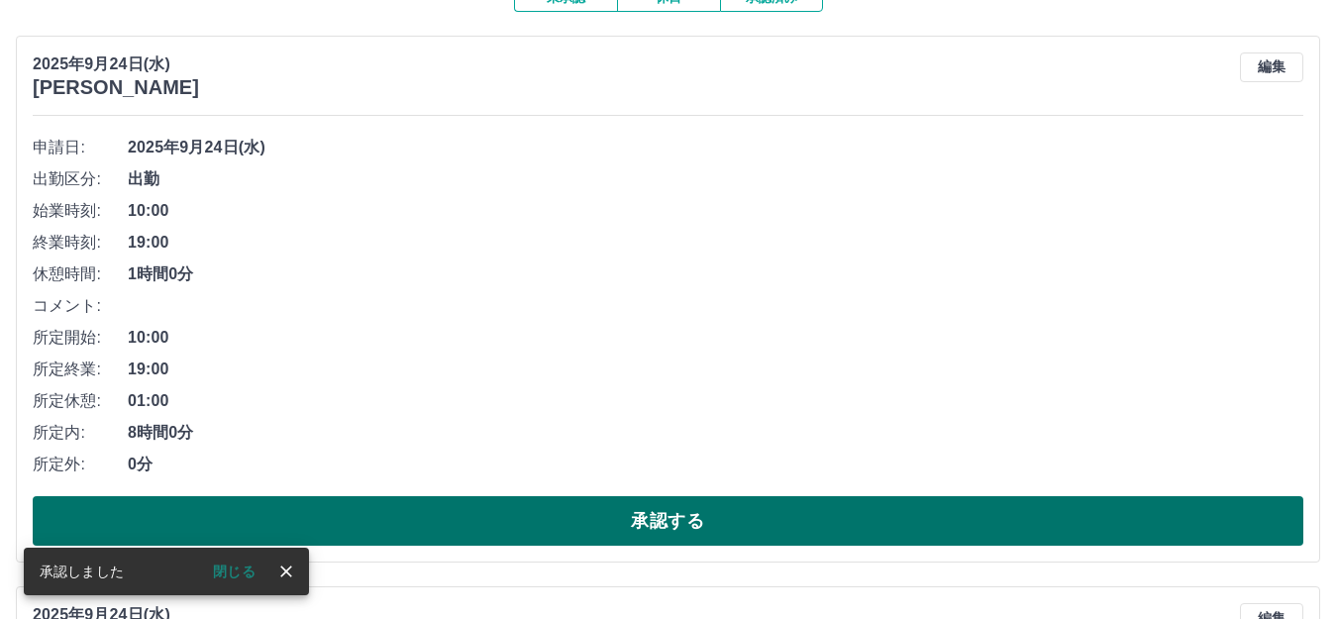
click at [369, 522] on button "承認する" at bounding box center [668, 521] width 1270 height 50
click at [373, 522] on button "承認する" at bounding box center [668, 521] width 1270 height 50
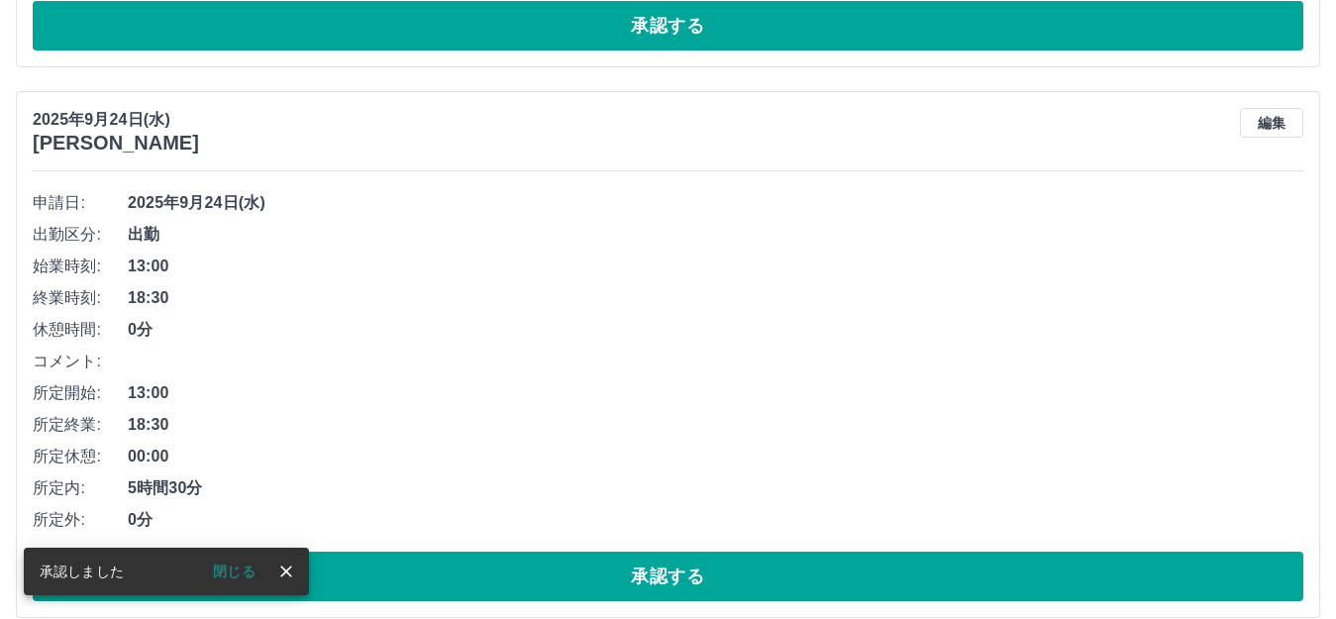
scroll to position [143, 0]
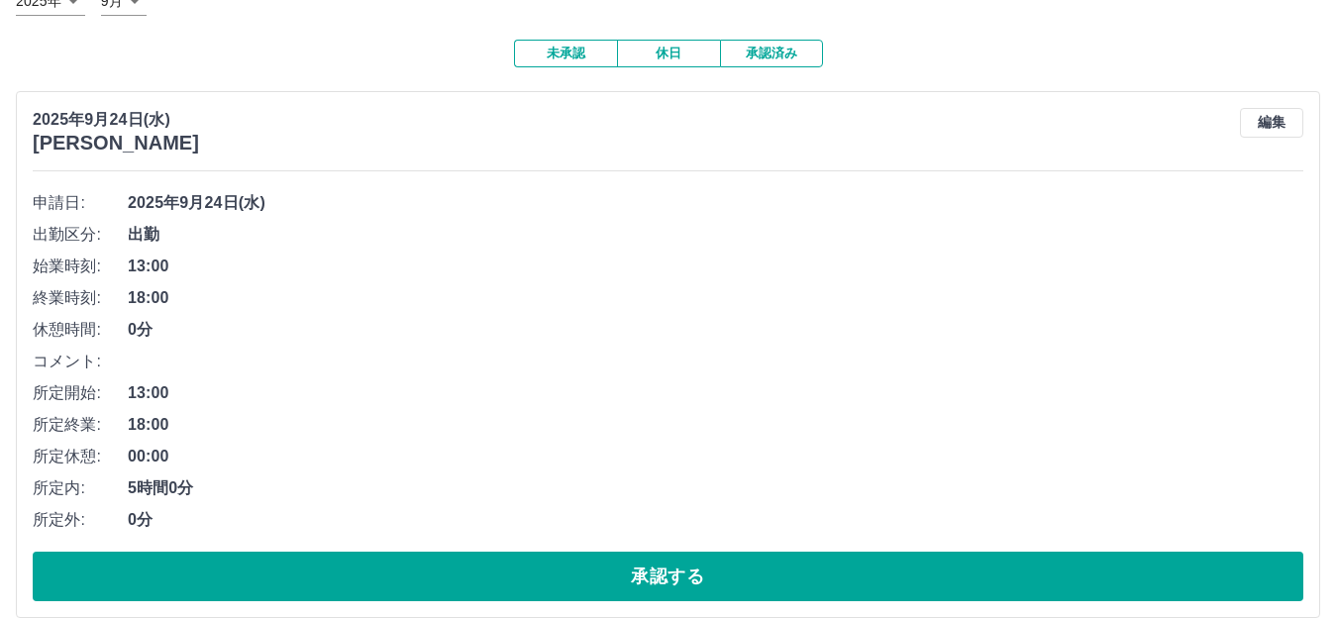
click at [458, 577] on button "承認する" at bounding box center [668, 577] width 1270 height 50
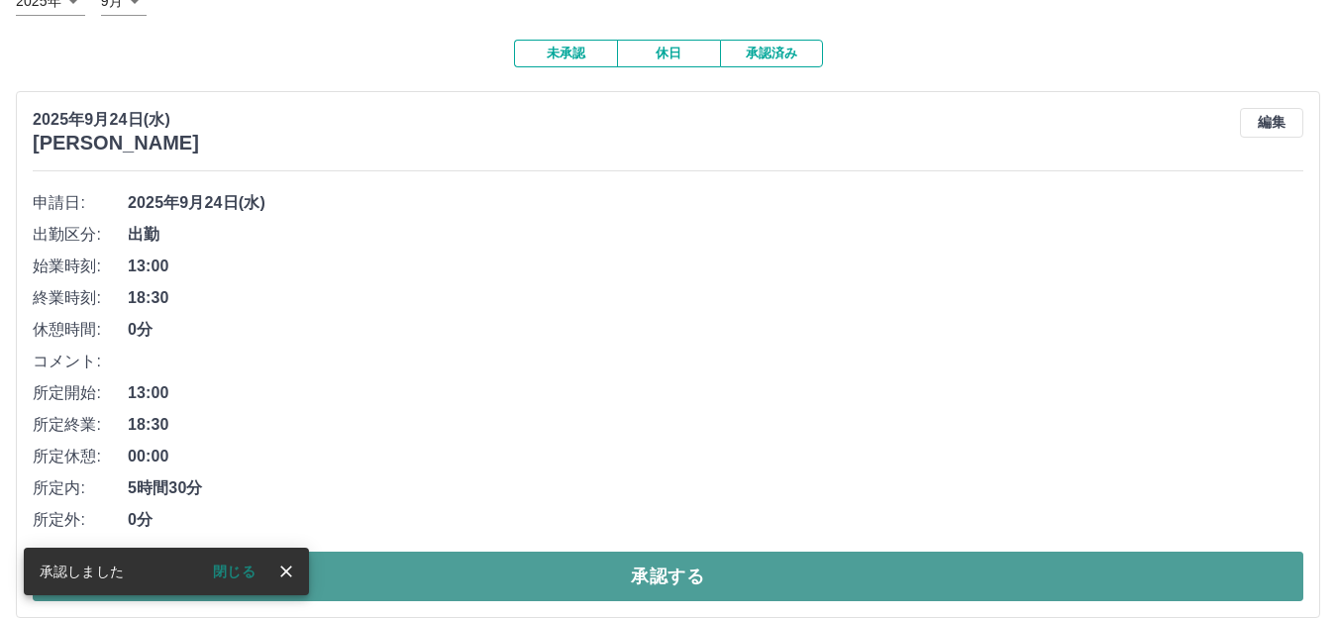
click at [489, 582] on button "承認する" at bounding box center [668, 577] width 1270 height 50
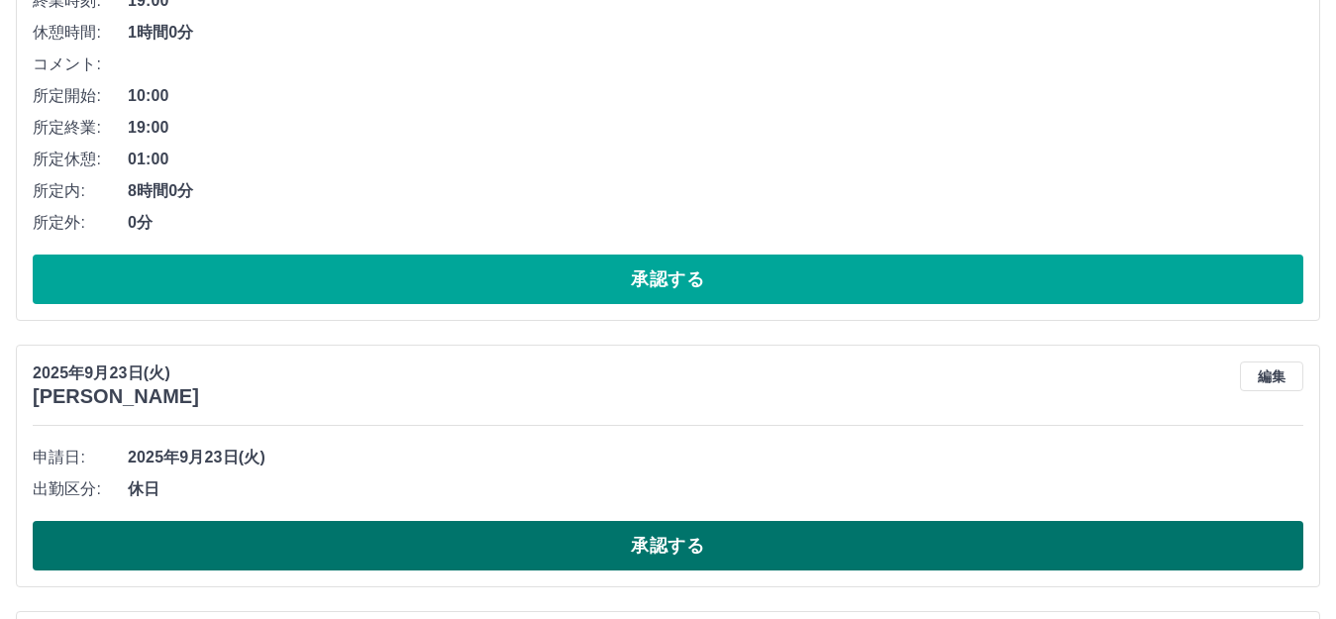
scroll to position [1287, 0]
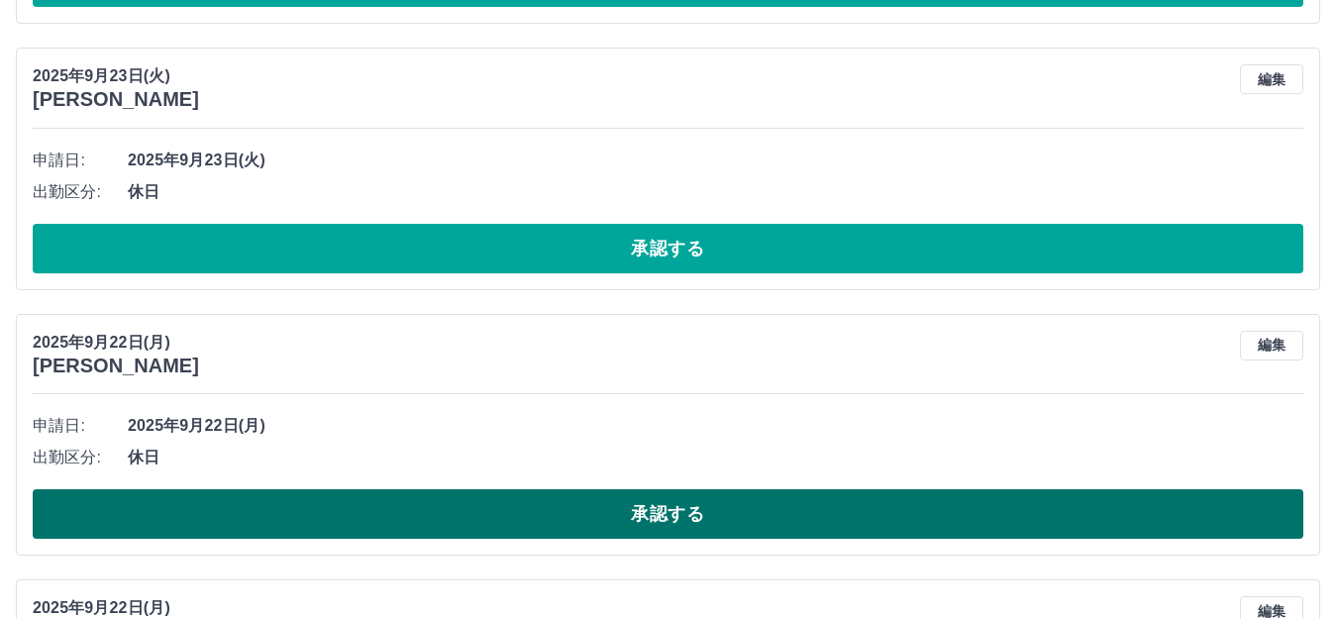
click at [664, 511] on button "承認する" at bounding box center [668, 514] width 1270 height 50
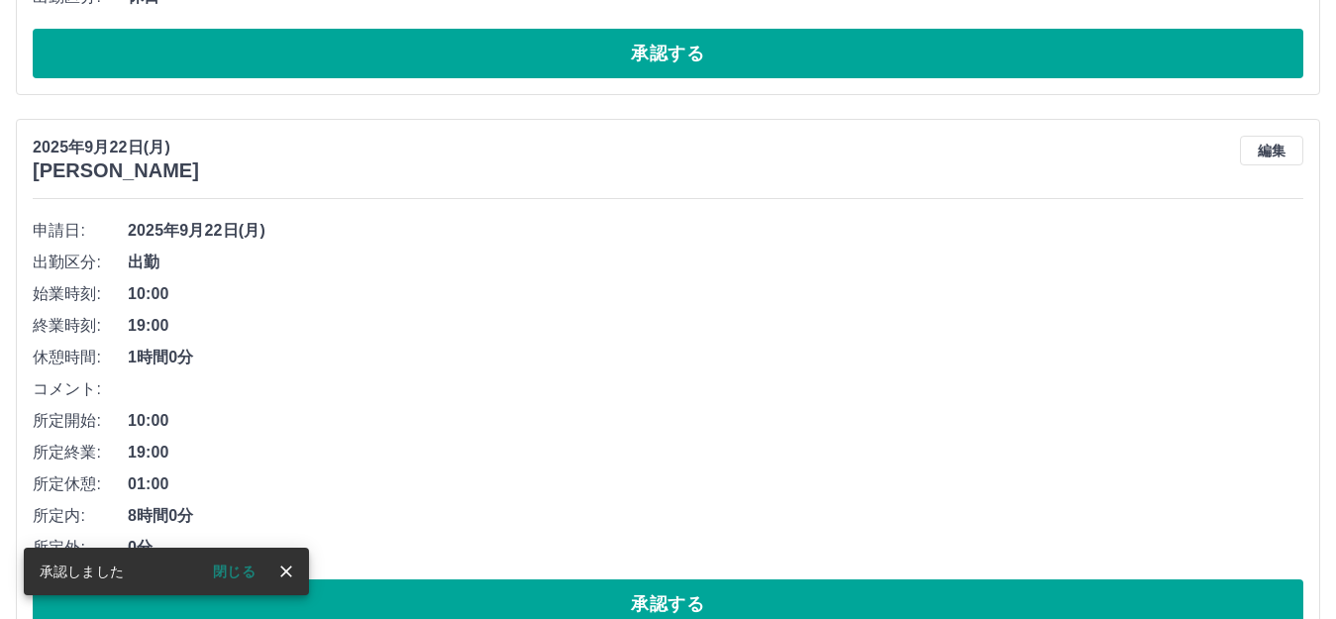
scroll to position [1881, 0]
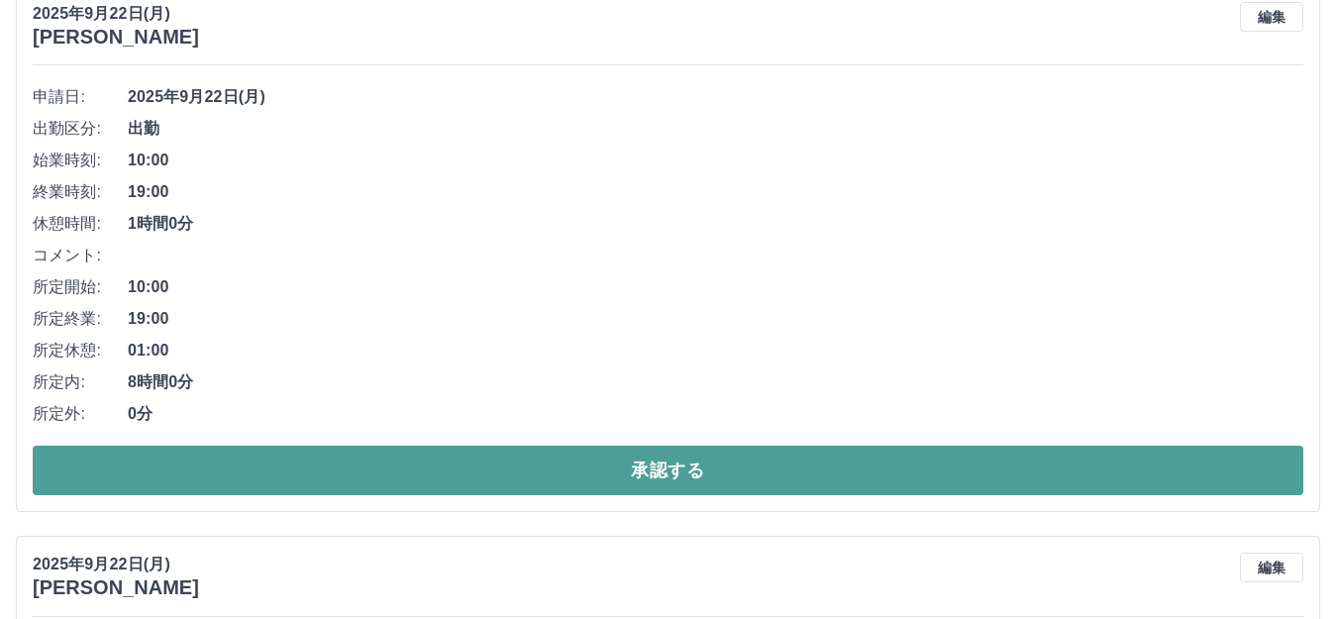
click at [673, 463] on button "承認する" at bounding box center [668, 471] width 1270 height 50
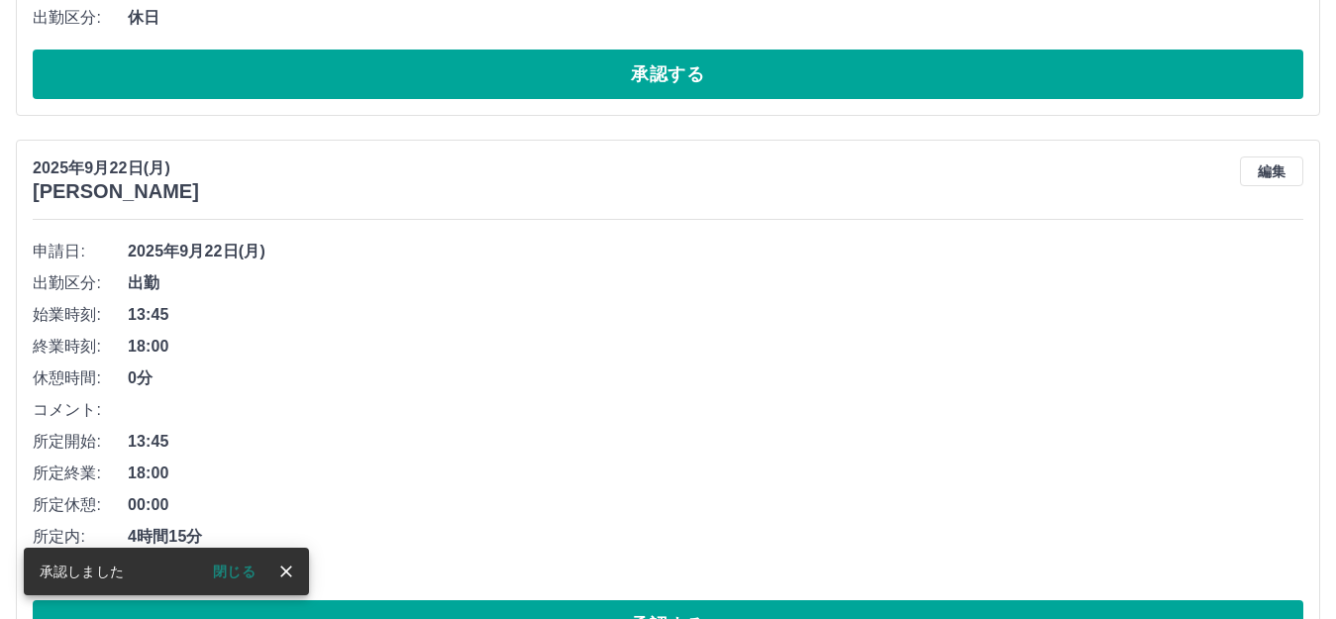
scroll to position [1826, 0]
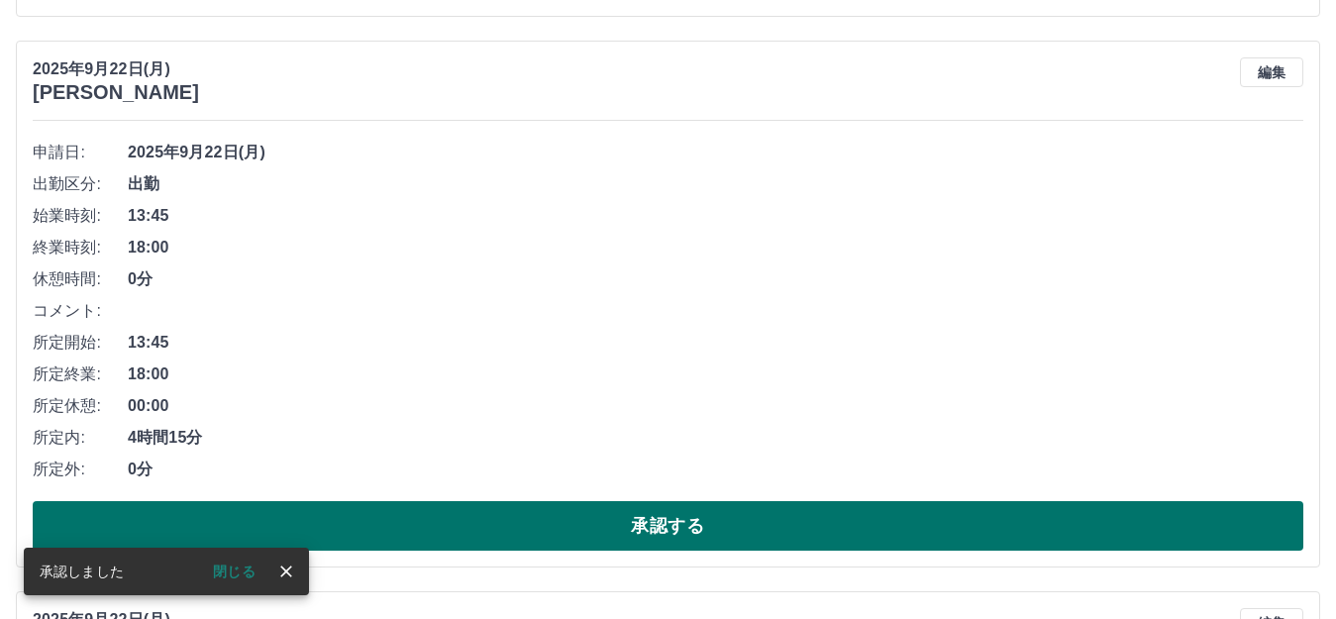
click at [661, 528] on button "承認する" at bounding box center [668, 526] width 1270 height 50
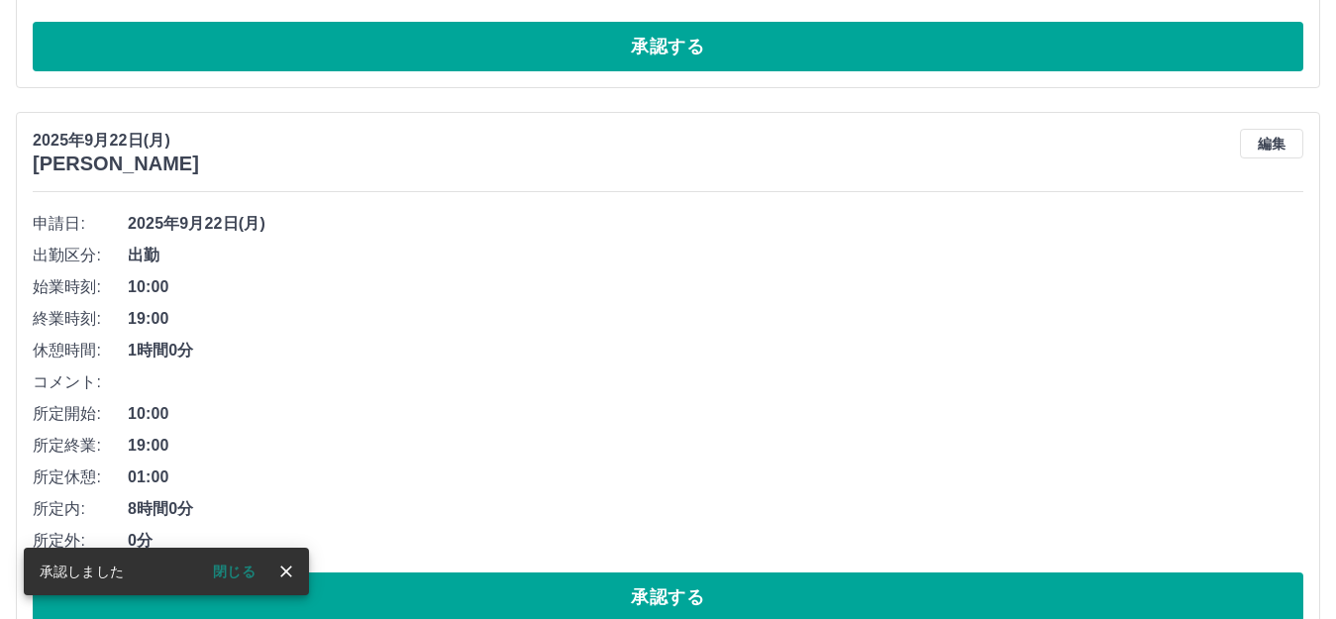
scroll to position [1869, 0]
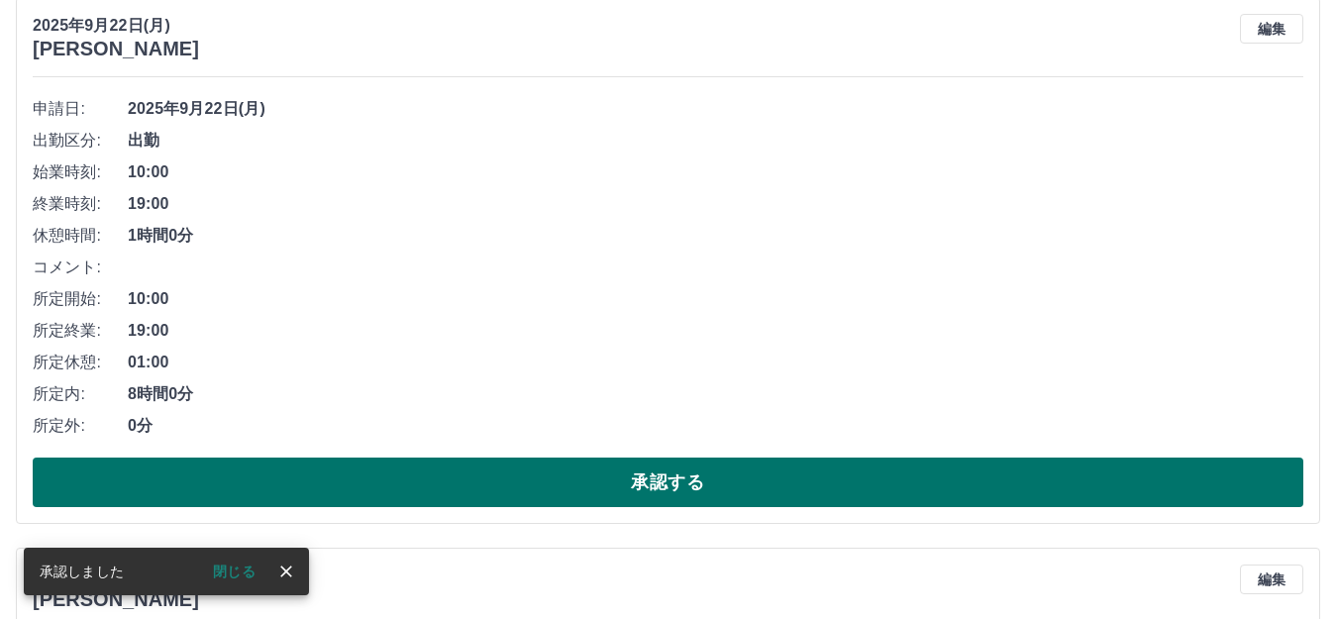
click at [743, 473] on button "承認する" at bounding box center [668, 482] width 1270 height 50
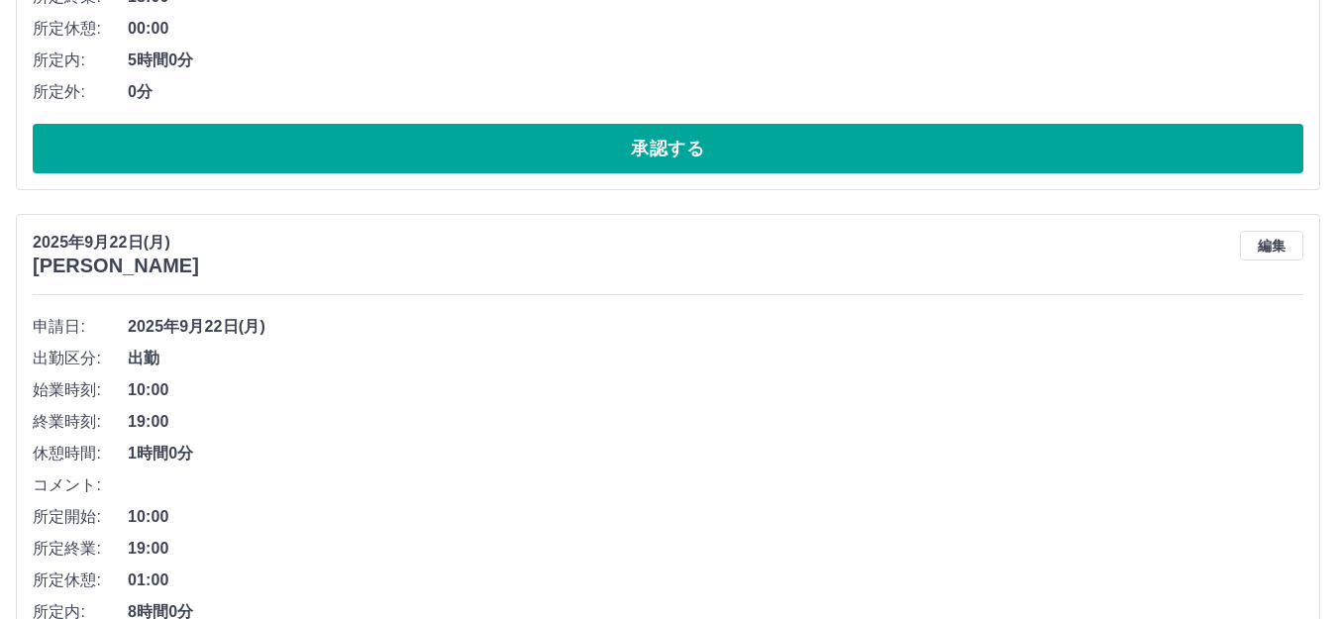
scroll to position [2309, 0]
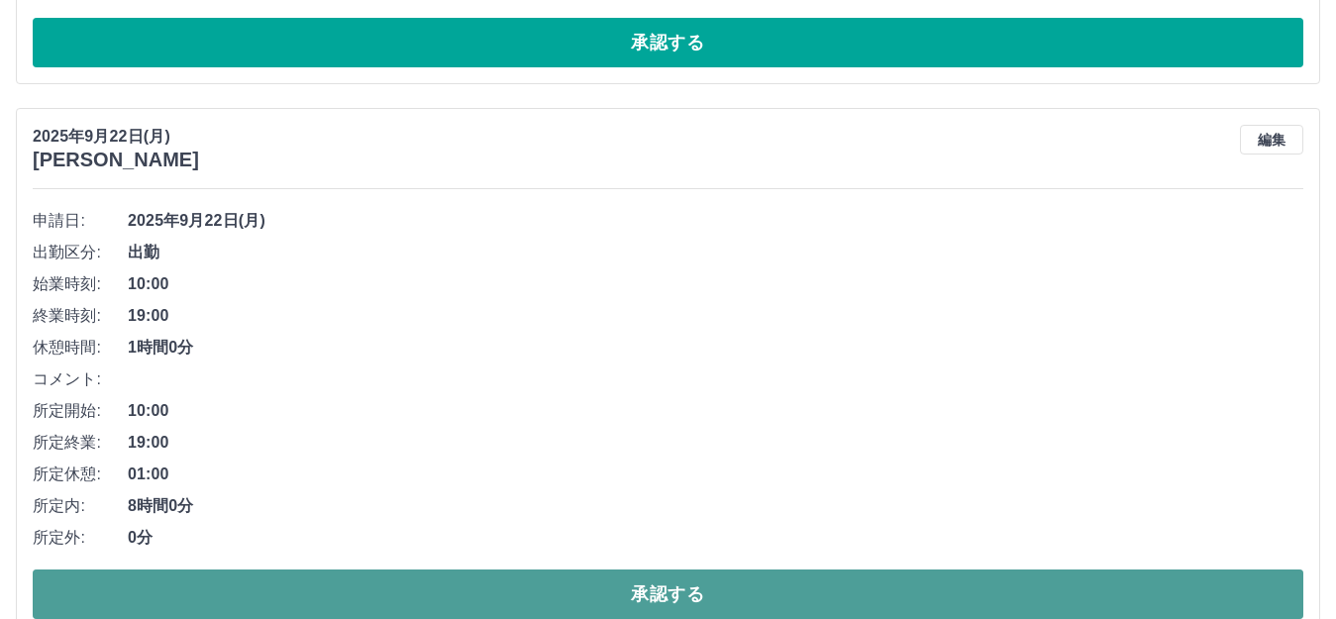
click at [745, 597] on button "承認する" at bounding box center [668, 594] width 1270 height 50
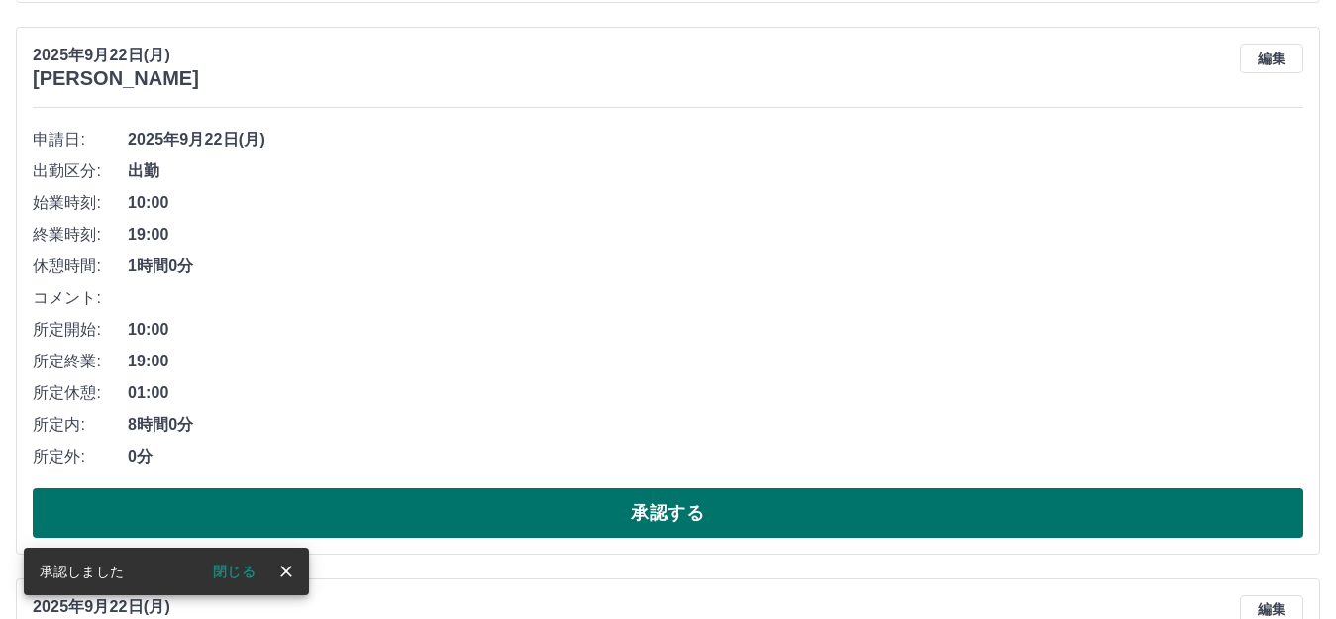
scroll to position [2507, 0]
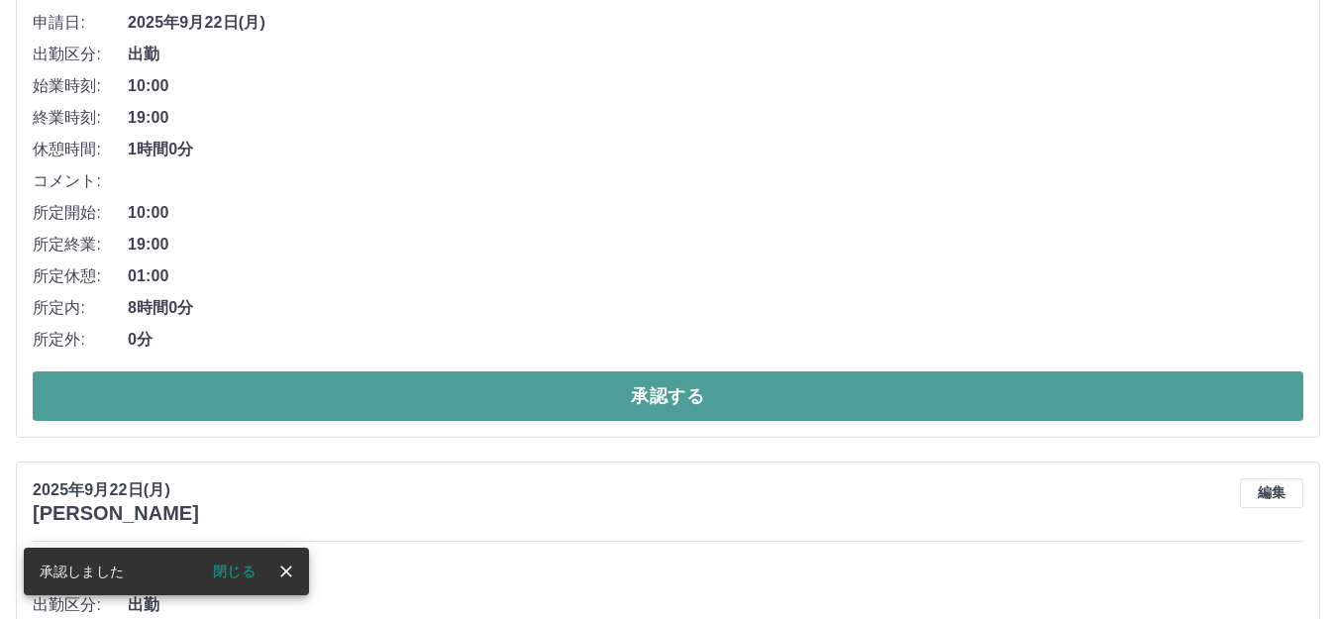
click at [830, 399] on button "承認する" at bounding box center [668, 396] width 1270 height 50
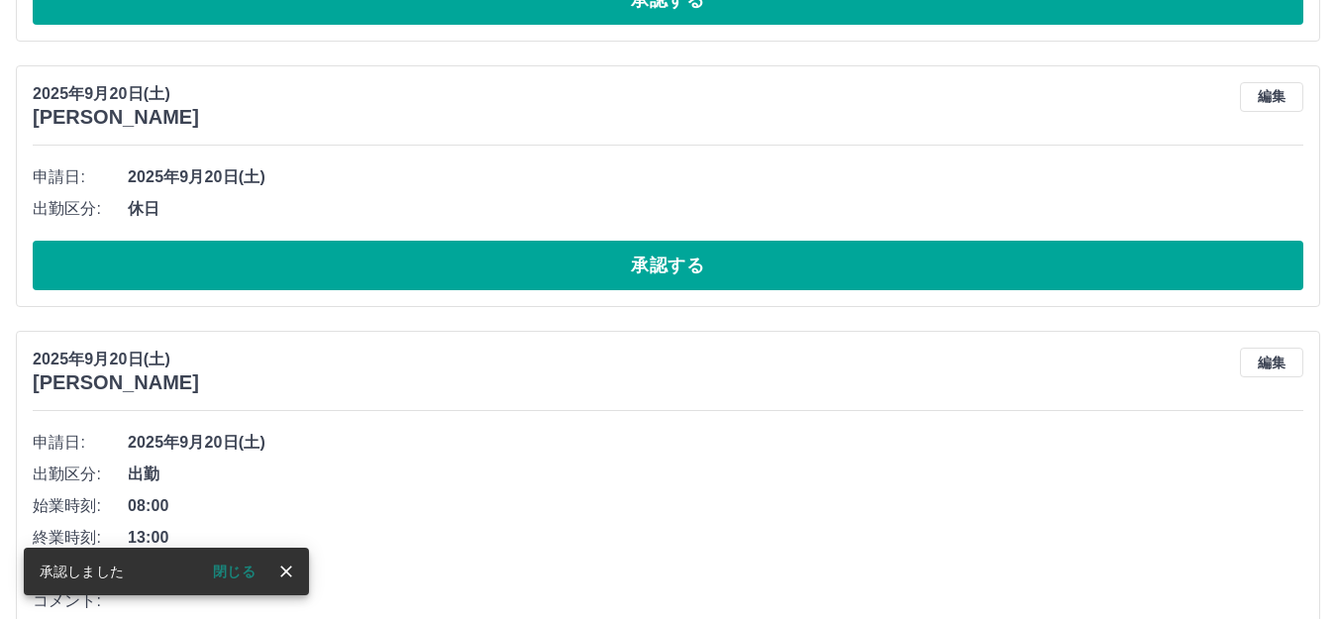
scroll to position [2352, 0]
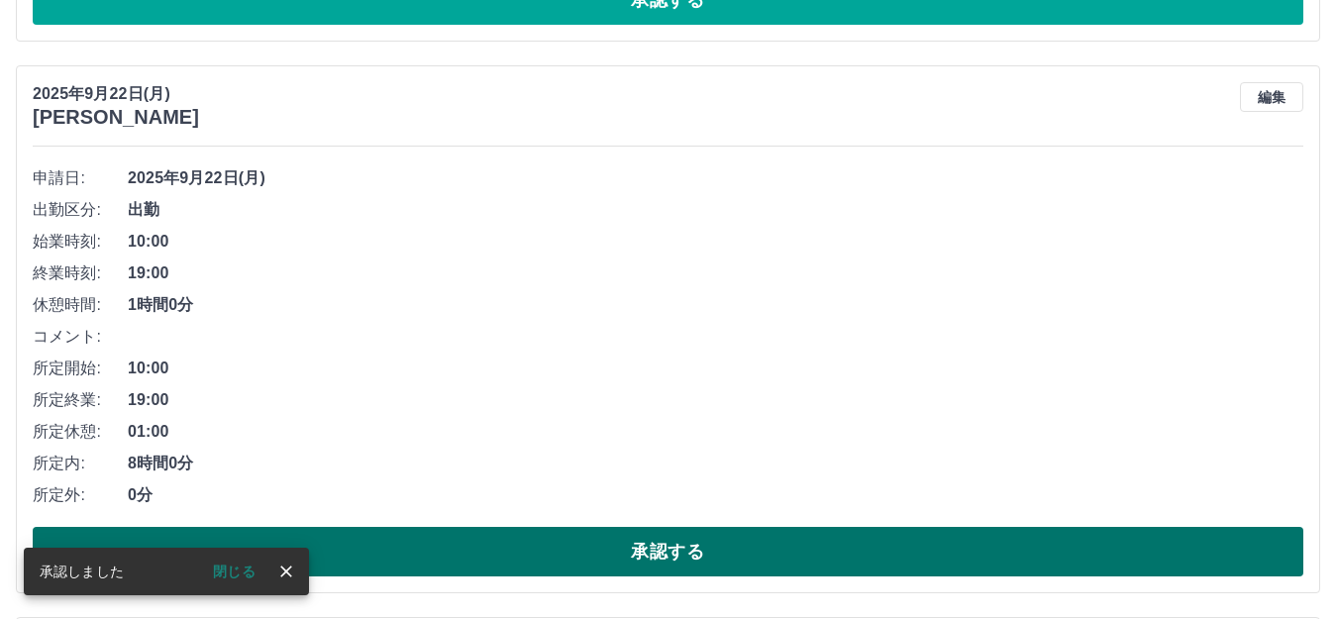
click at [800, 550] on button "承認する" at bounding box center [668, 552] width 1270 height 50
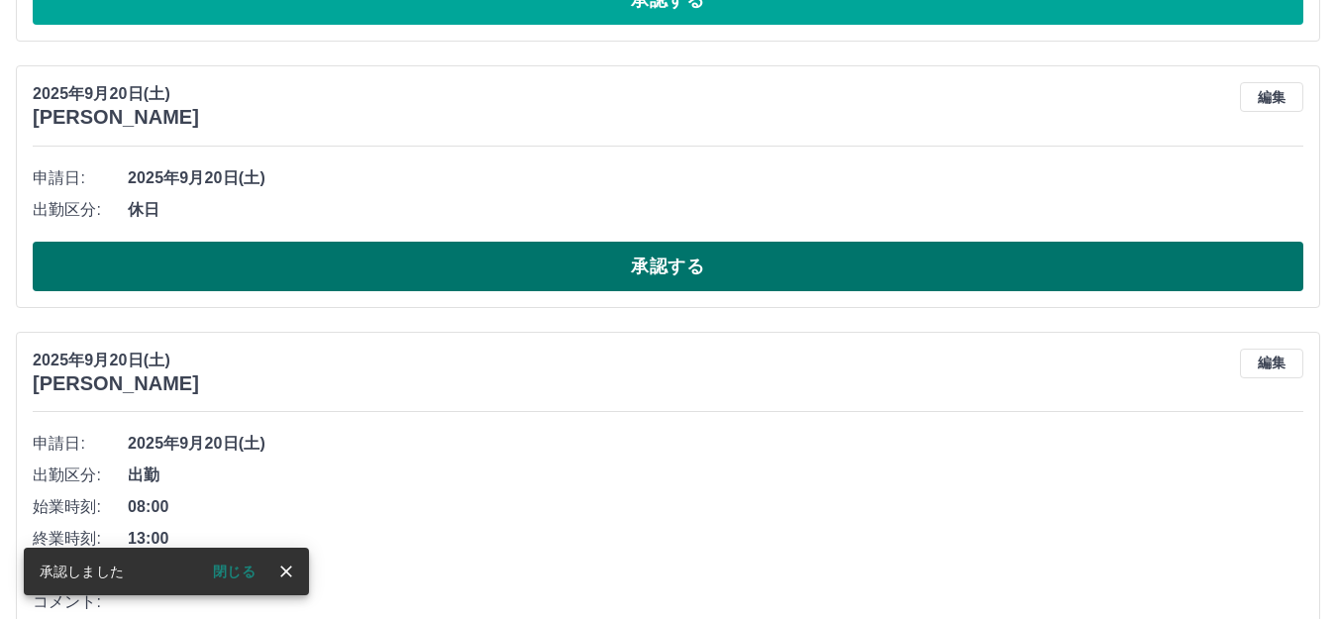
click at [733, 259] on button "承認する" at bounding box center [668, 267] width 1270 height 50
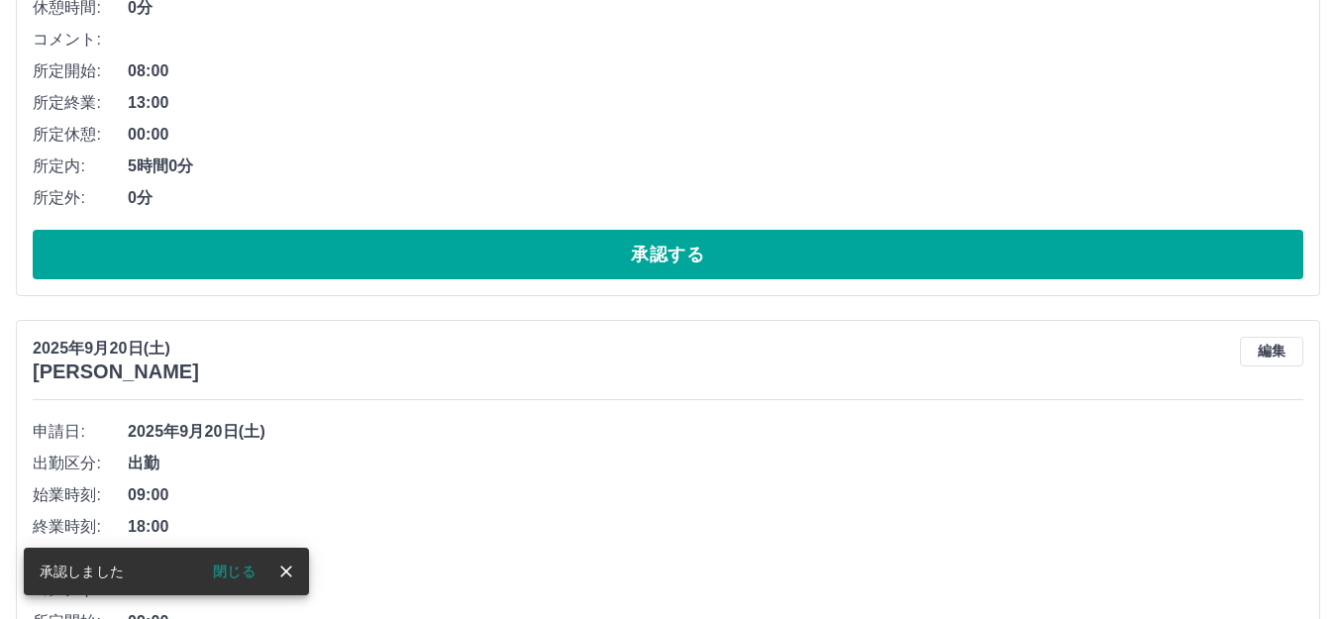
scroll to position [2382, 0]
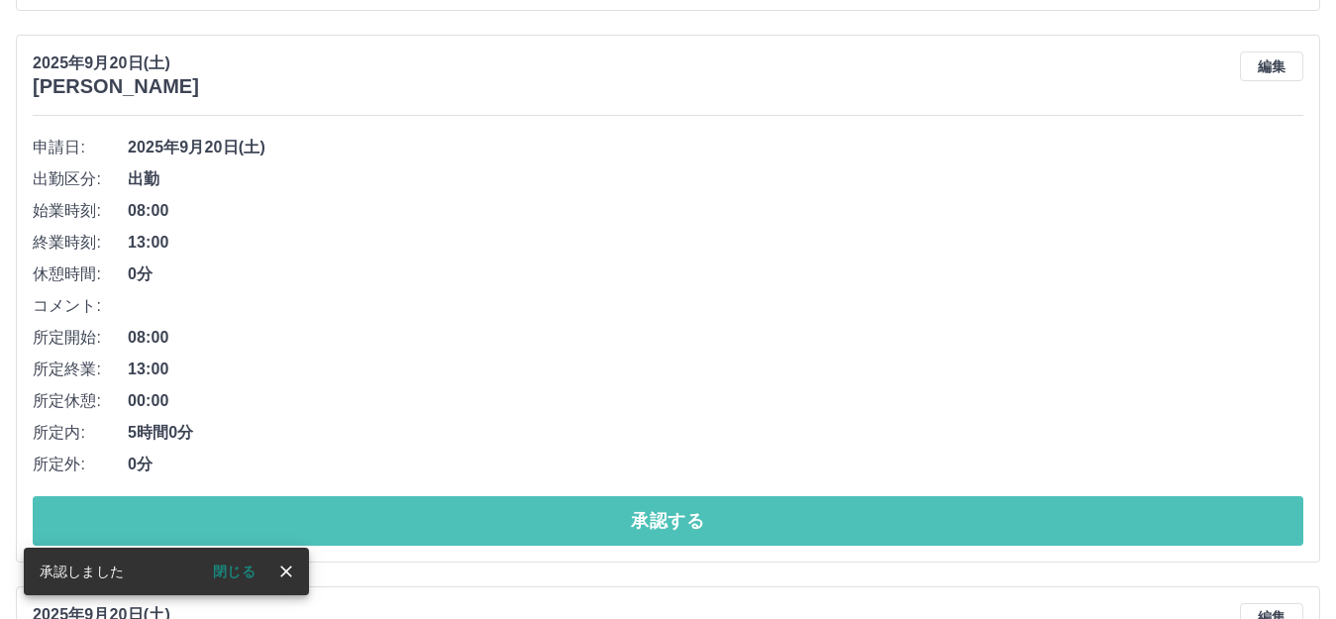
click at [724, 535] on button "承認する" at bounding box center [668, 521] width 1270 height 50
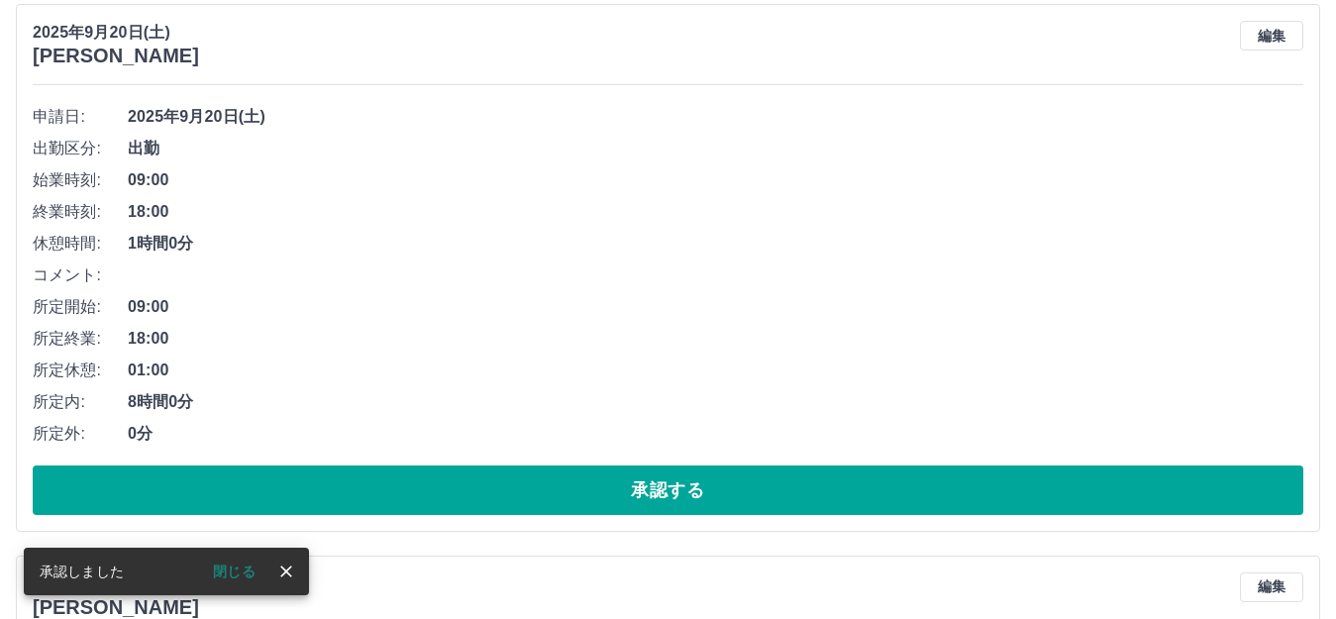
scroll to position [2425, 0]
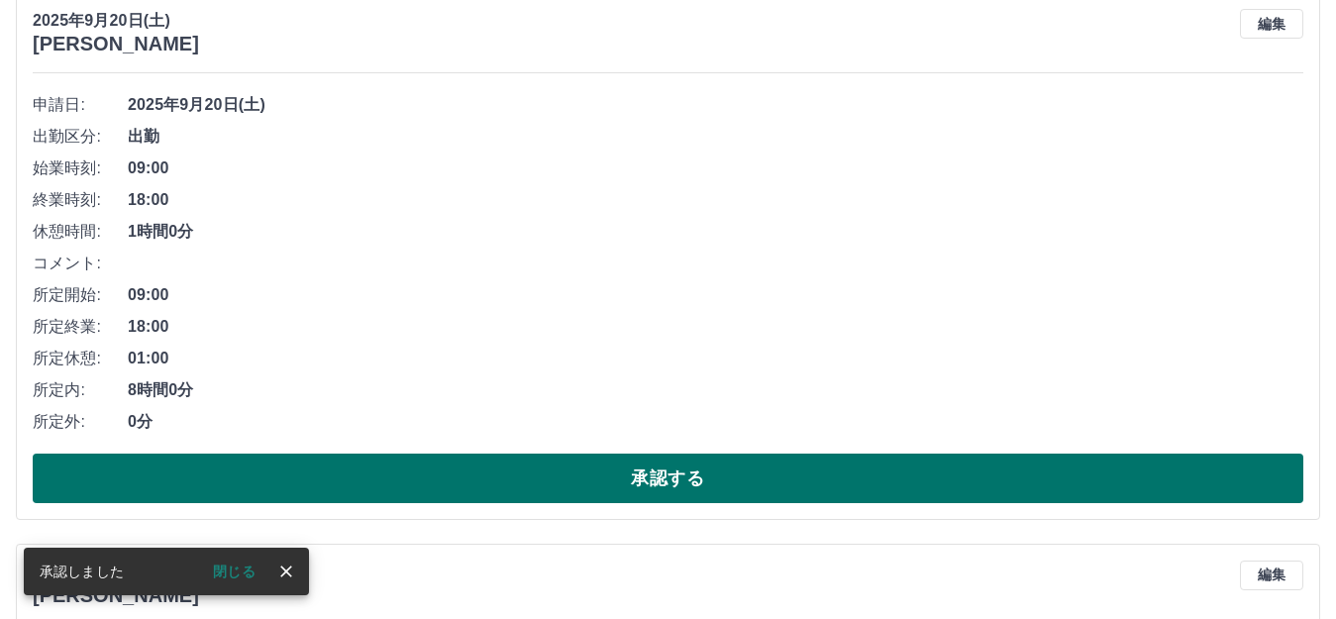
click at [716, 487] on button "承認する" at bounding box center [668, 478] width 1270 height 50
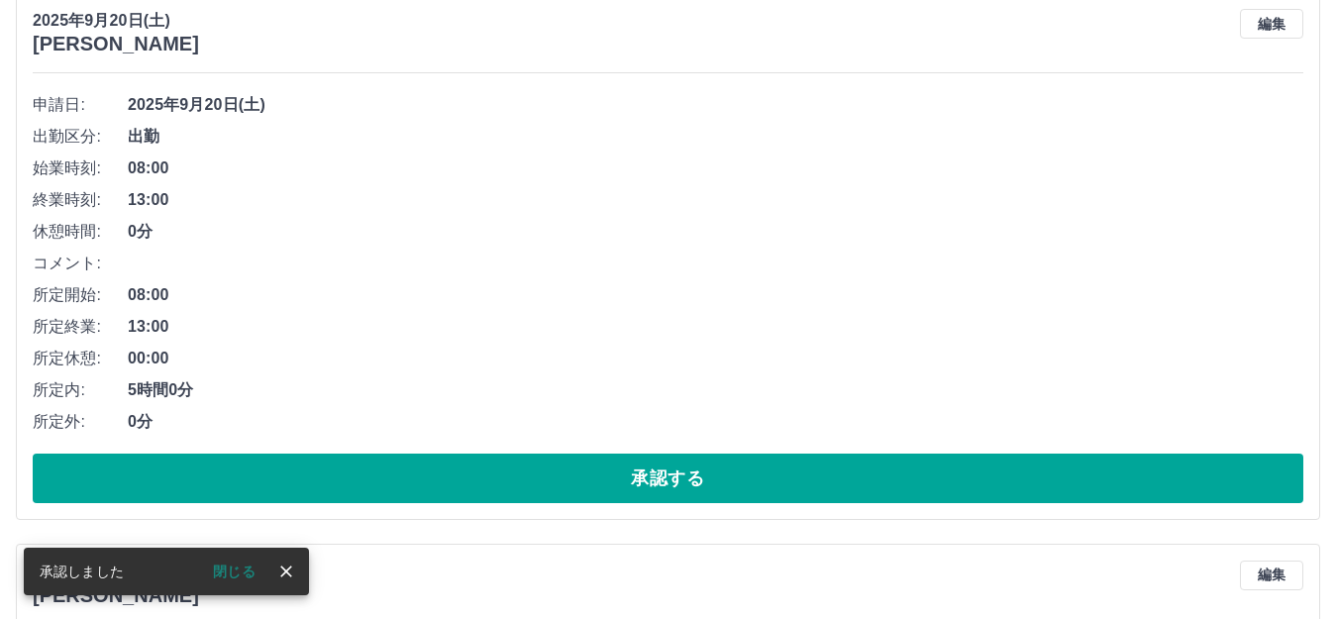
scroll to position [1873, 0]
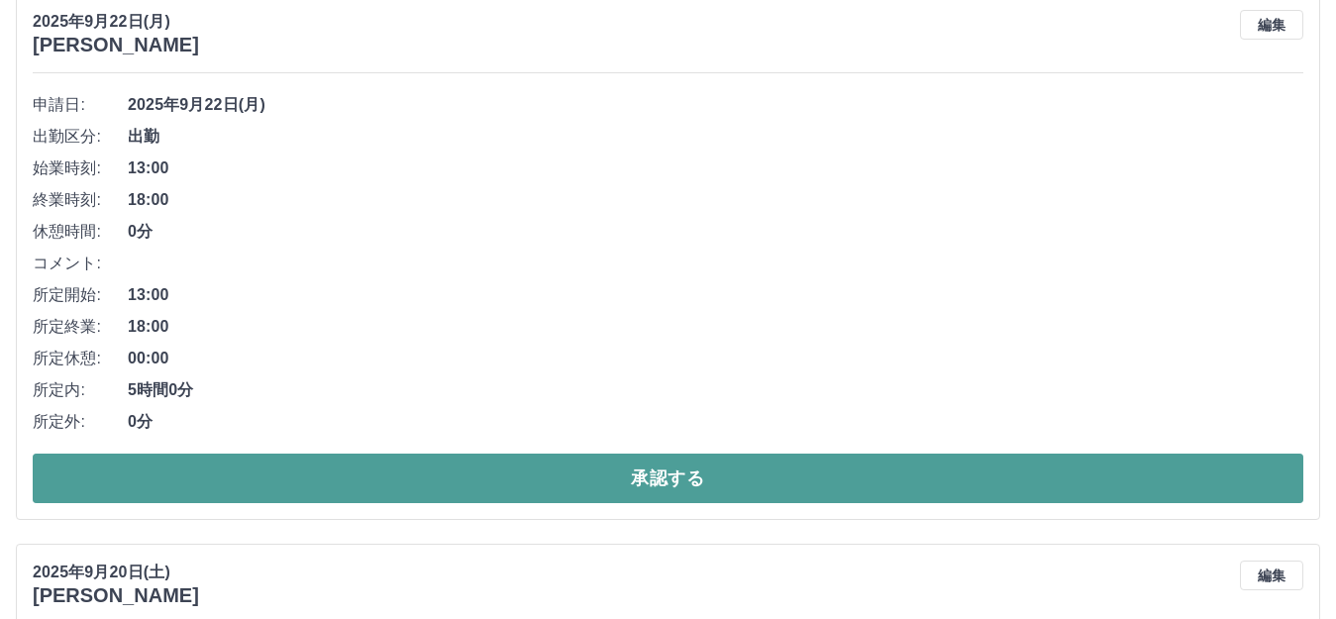
click at [663, 473] on button "承認する" at bounding box center [668, 478] width 1270 height 50
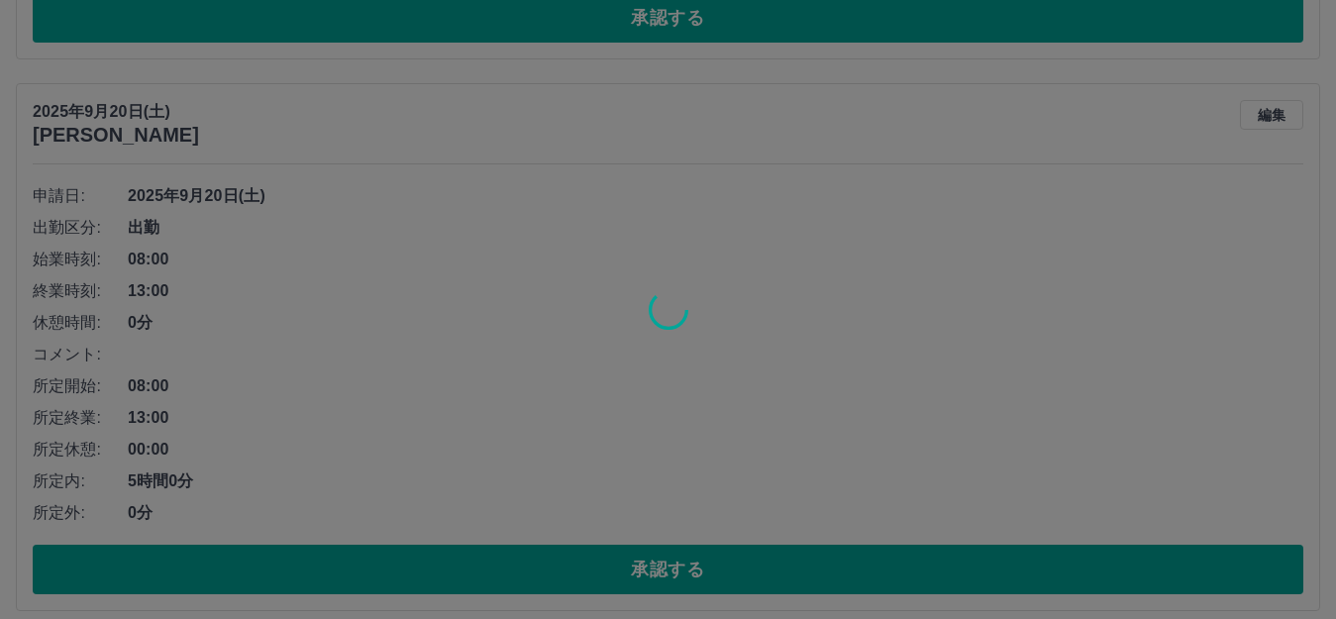
scroll to position [2368, 0]
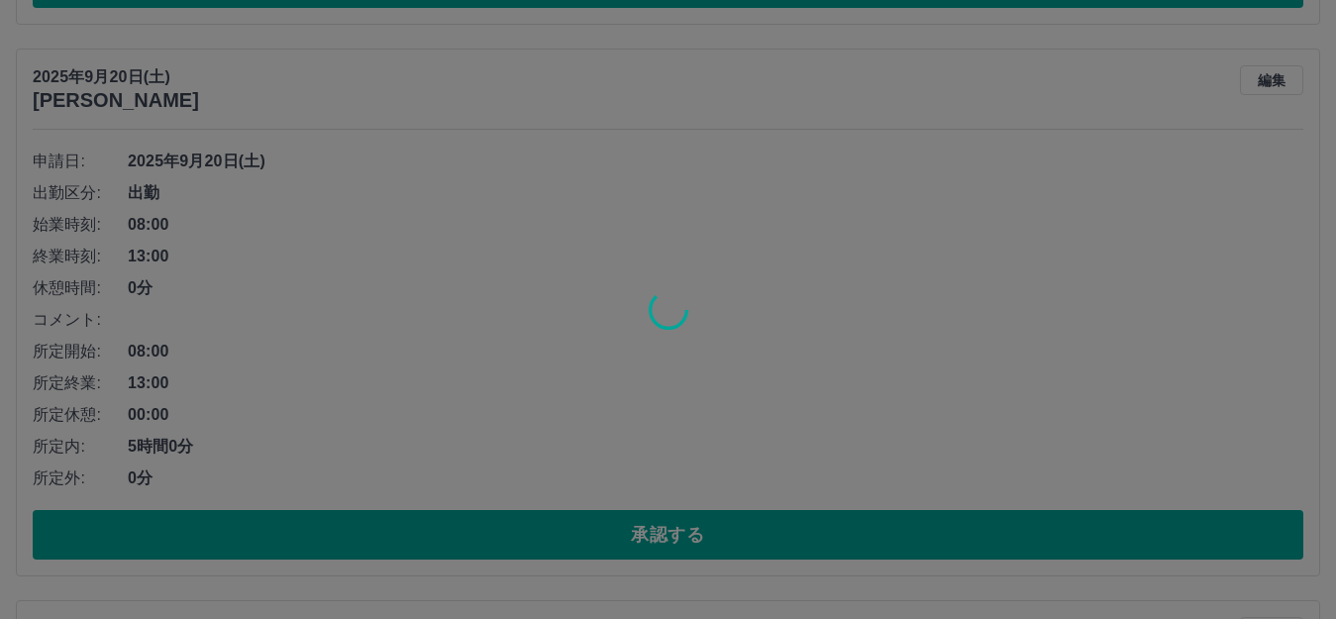
click at [694, 540] on div at bounding box center [668, 309] width 1336 height 619
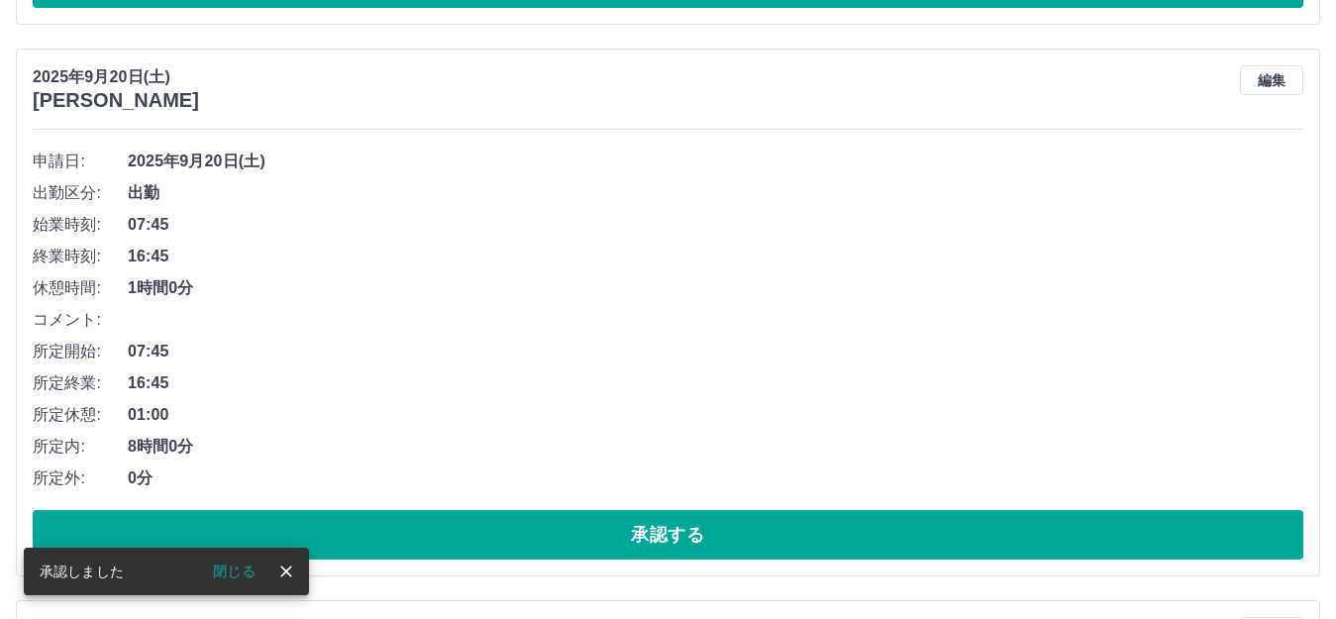
scroll to position [1818, 0]
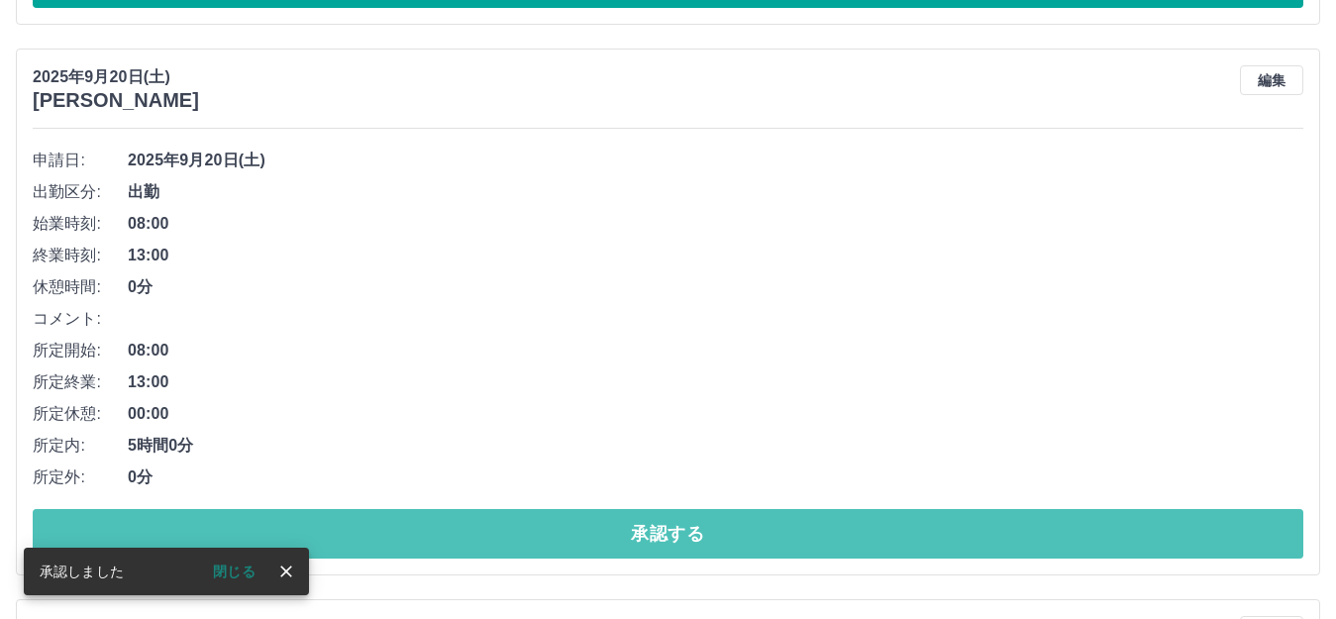
click at [694, 539] on button "承認する" at bounding box center [668, 534] width 1270 height 50
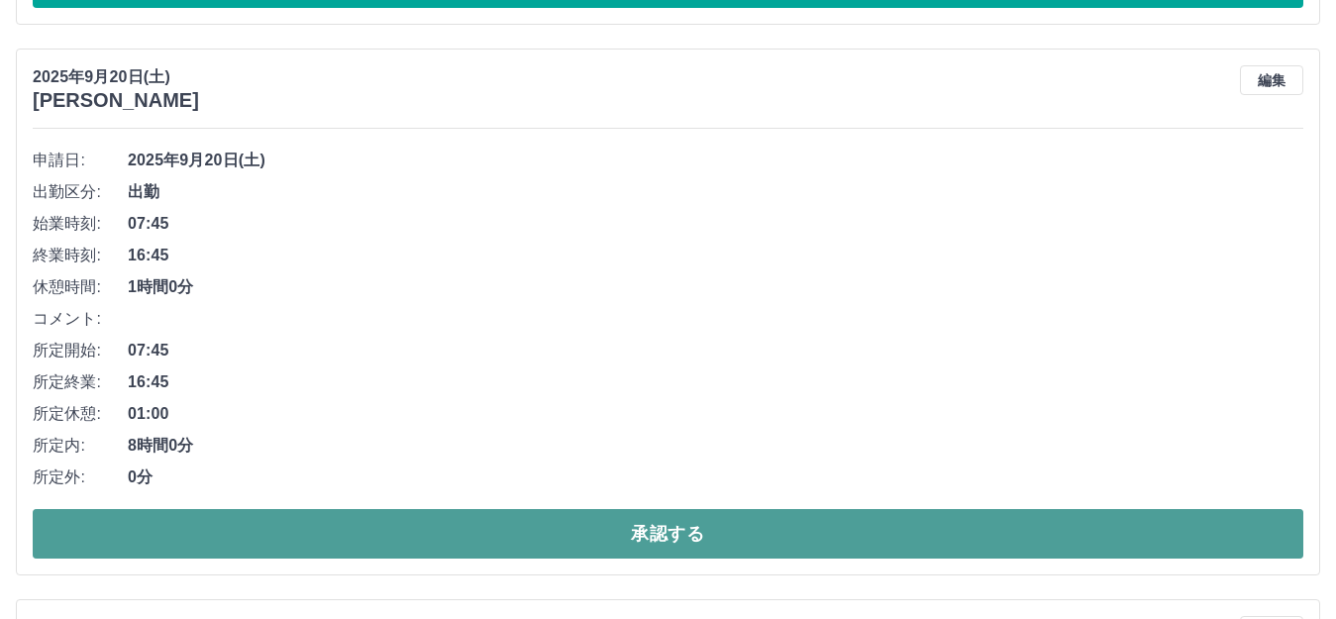
click at [424, 523] on button "承認する" at bounding box center [668, 534] width 1270 height 50
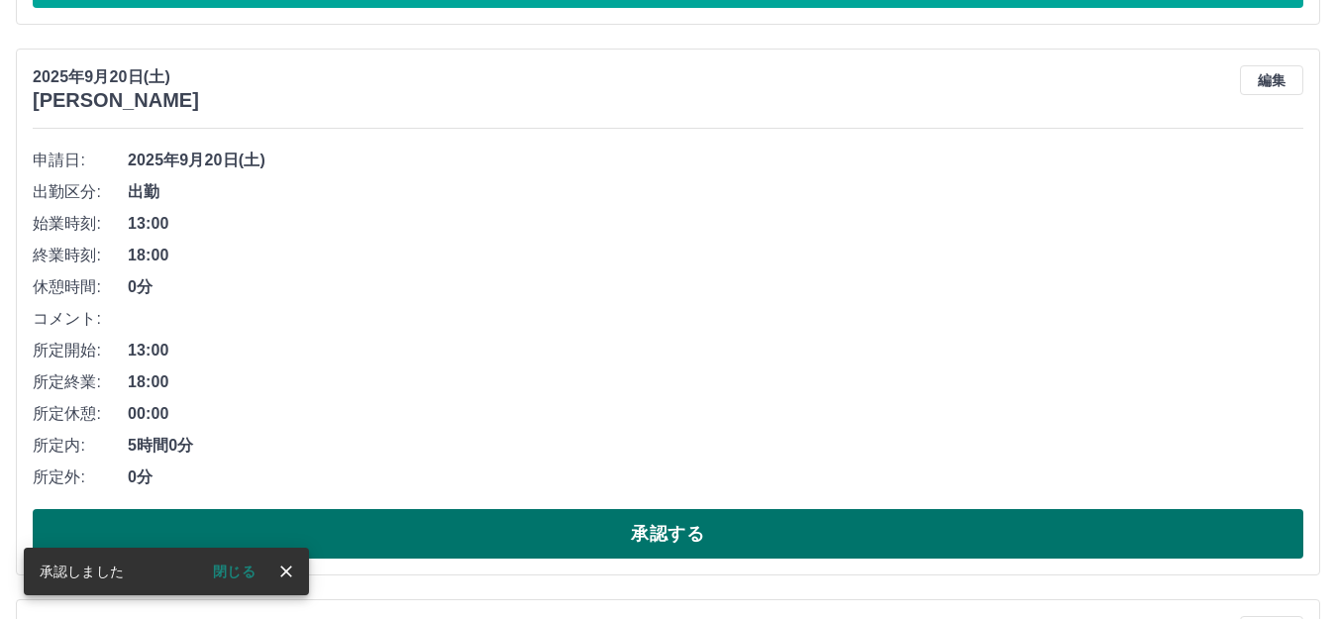
click at [433, 521] on button "承認する" at bounding box center [668, 534] width 1270 height 50
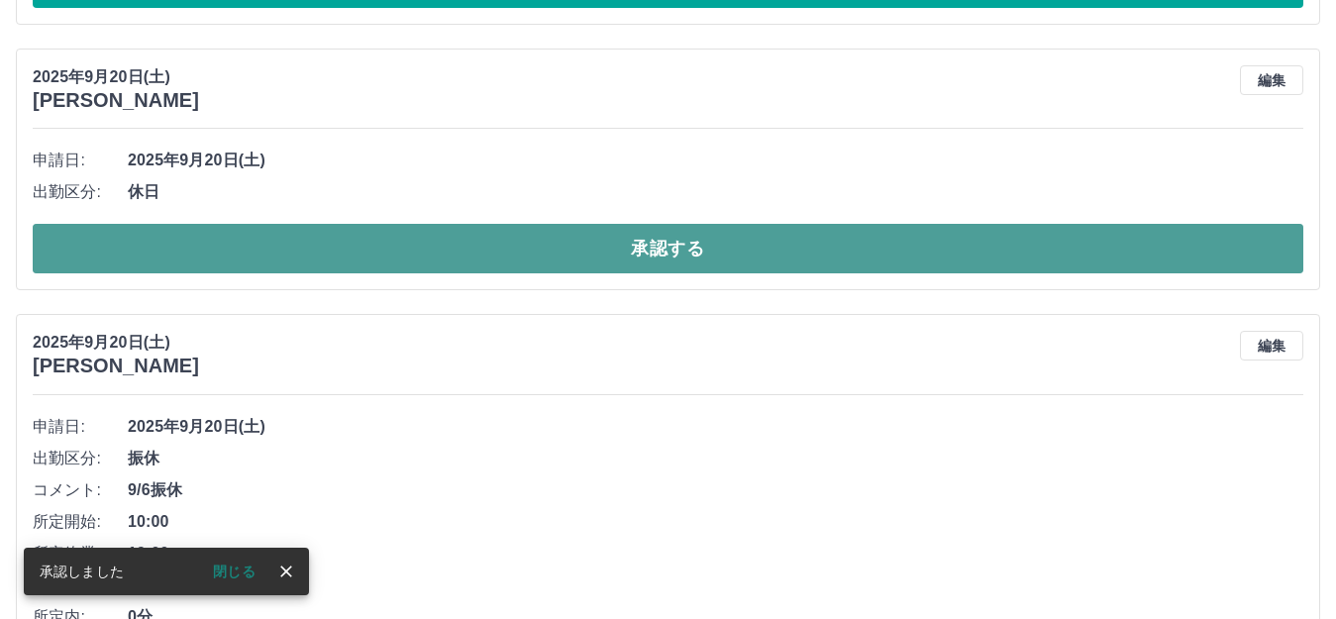
click at [619, 254] on button "承認する" at bounding box center [668, 249] width 1270 height 50
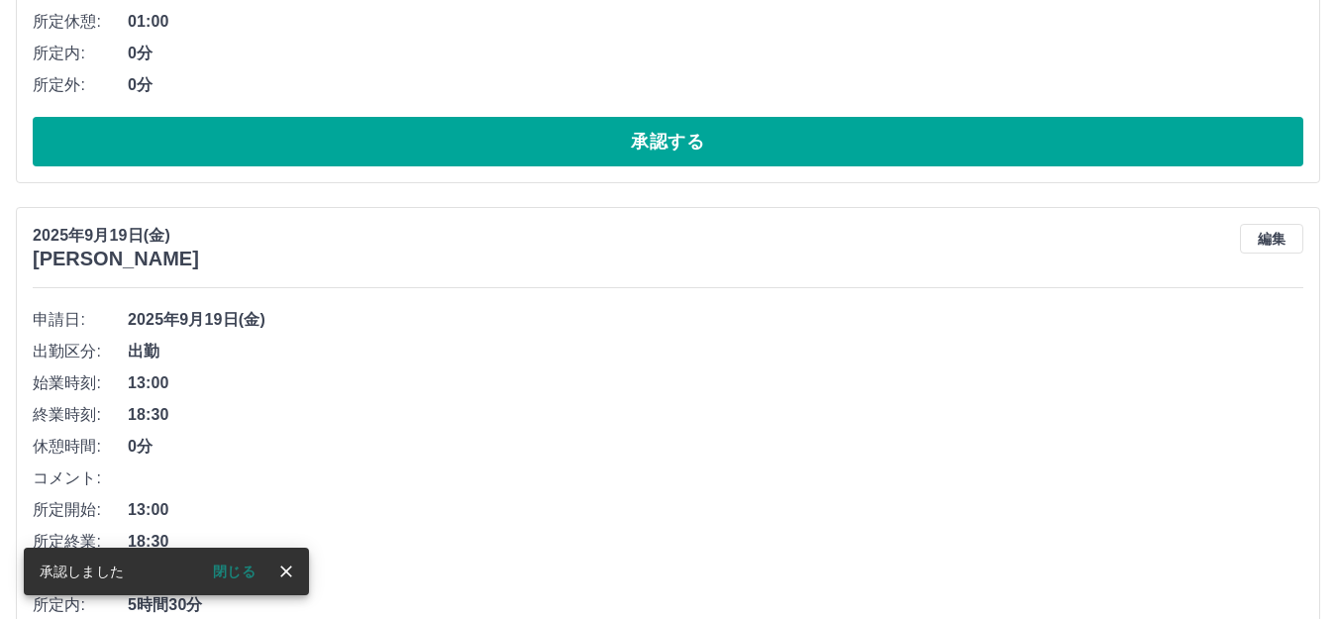
scroll to position [1850, 0]
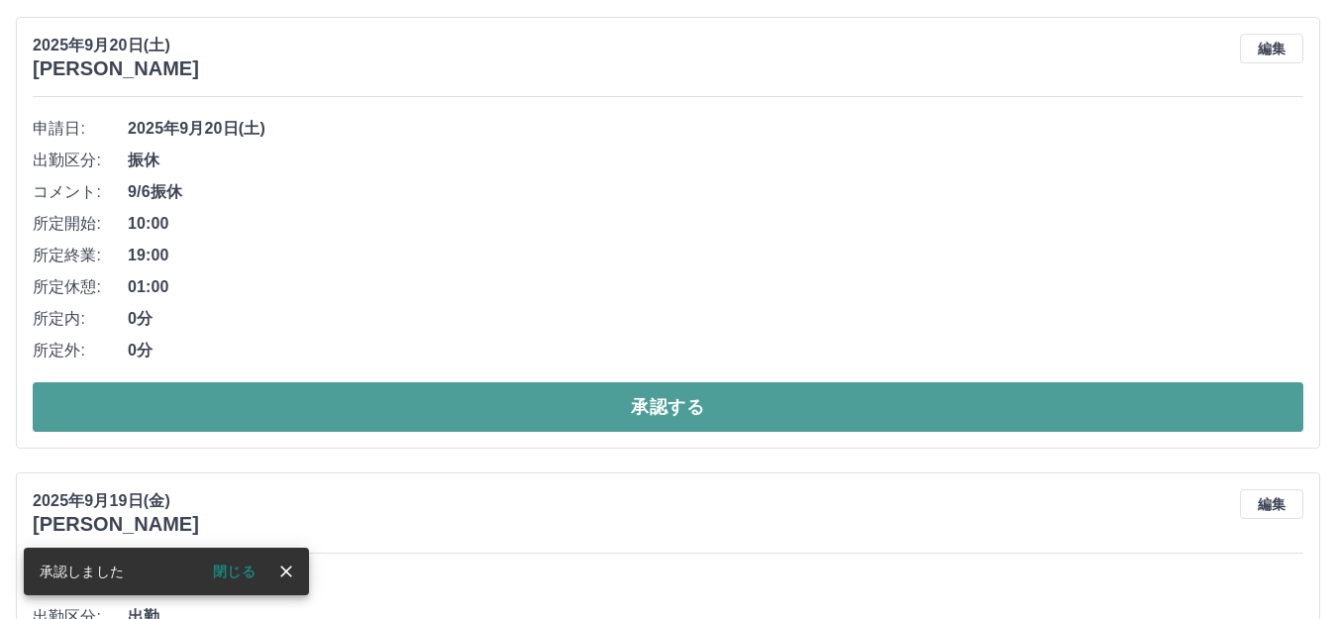
click at [662, 420] on button "承認する" at bounding box center [668, 407] width 1270 height 50
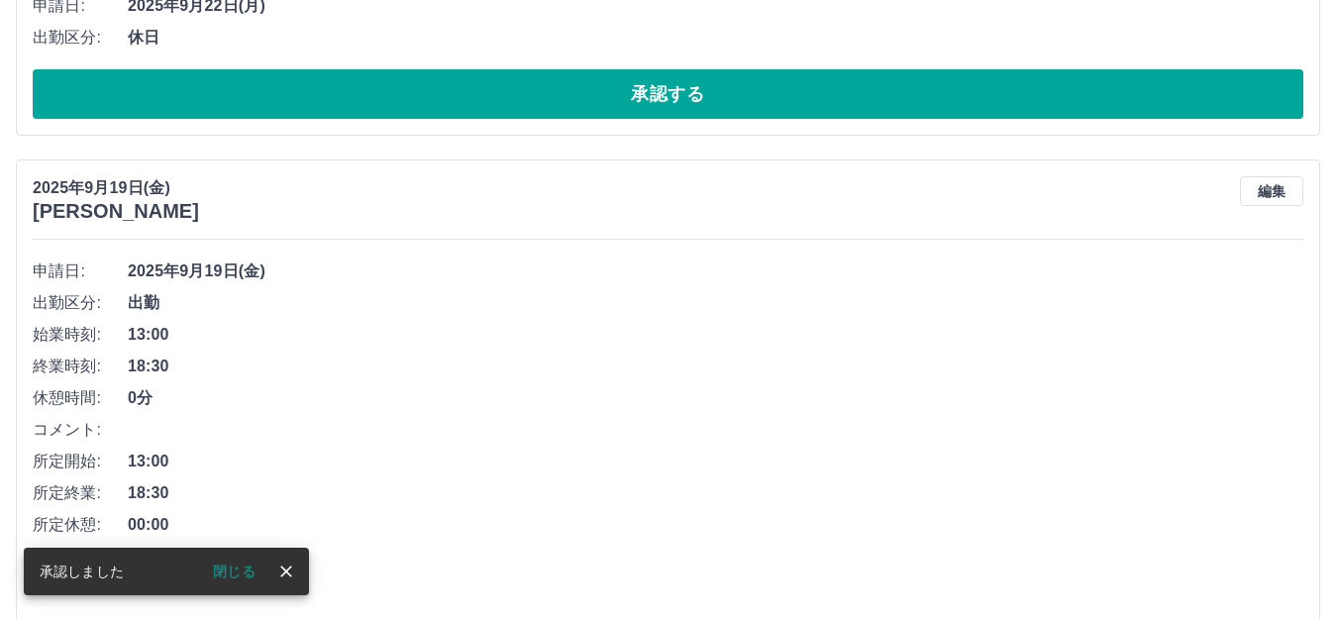
scroll to position [1592, 0]
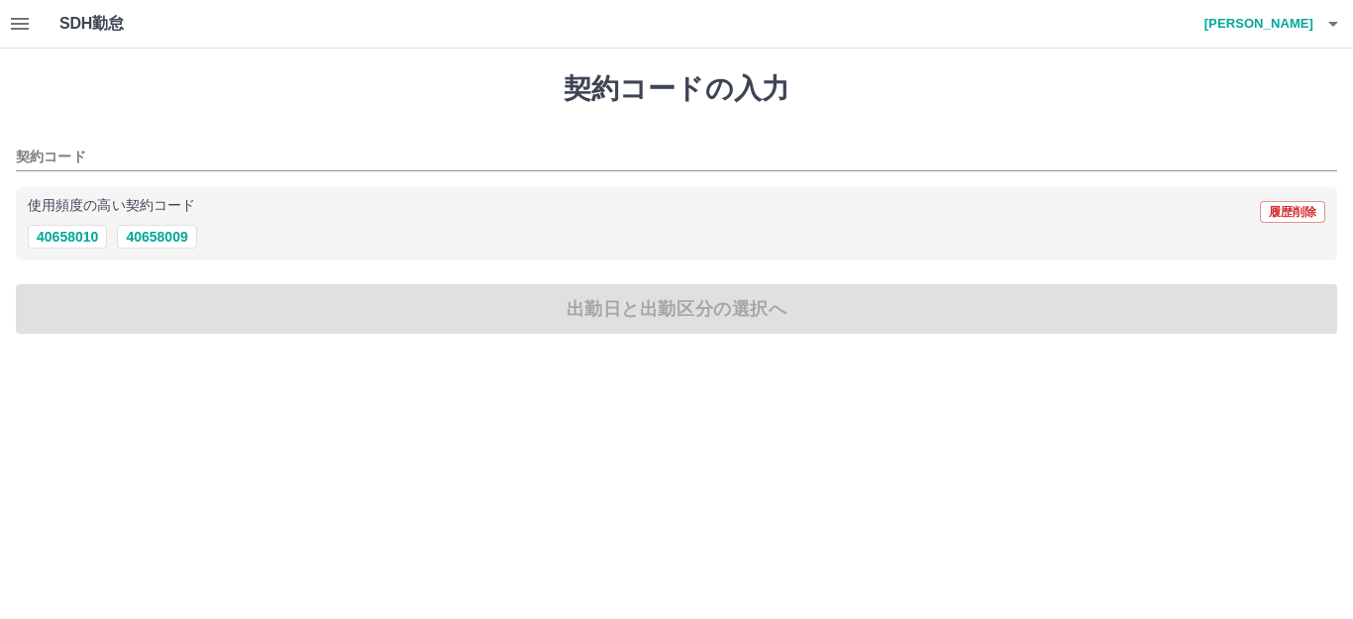
click at [30, 17] on icon "button" at bounding box center [20, 24] width 24 height 24
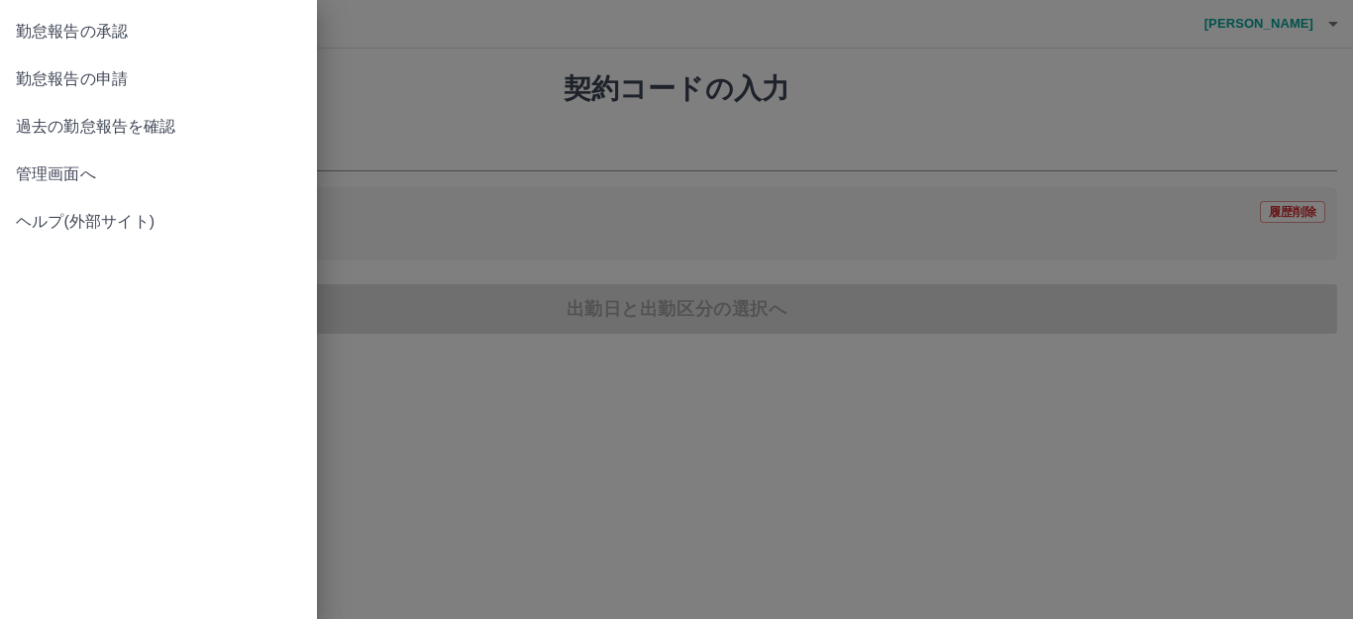
click at [101, 75] on span "勤怠報告の申請" at bounding box center [158, 79] width 285 height 24
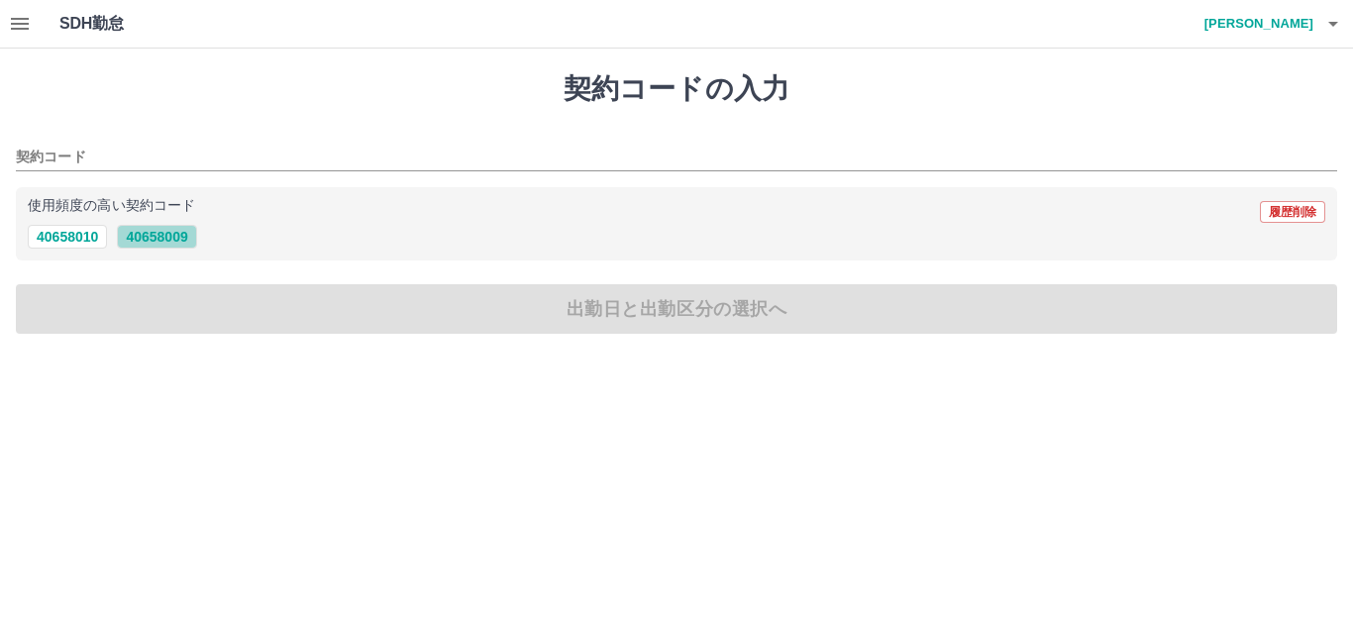
click at [142, 234] on button "40658009" at bounding box center [156, 237] width 79 height 24
type input "********"
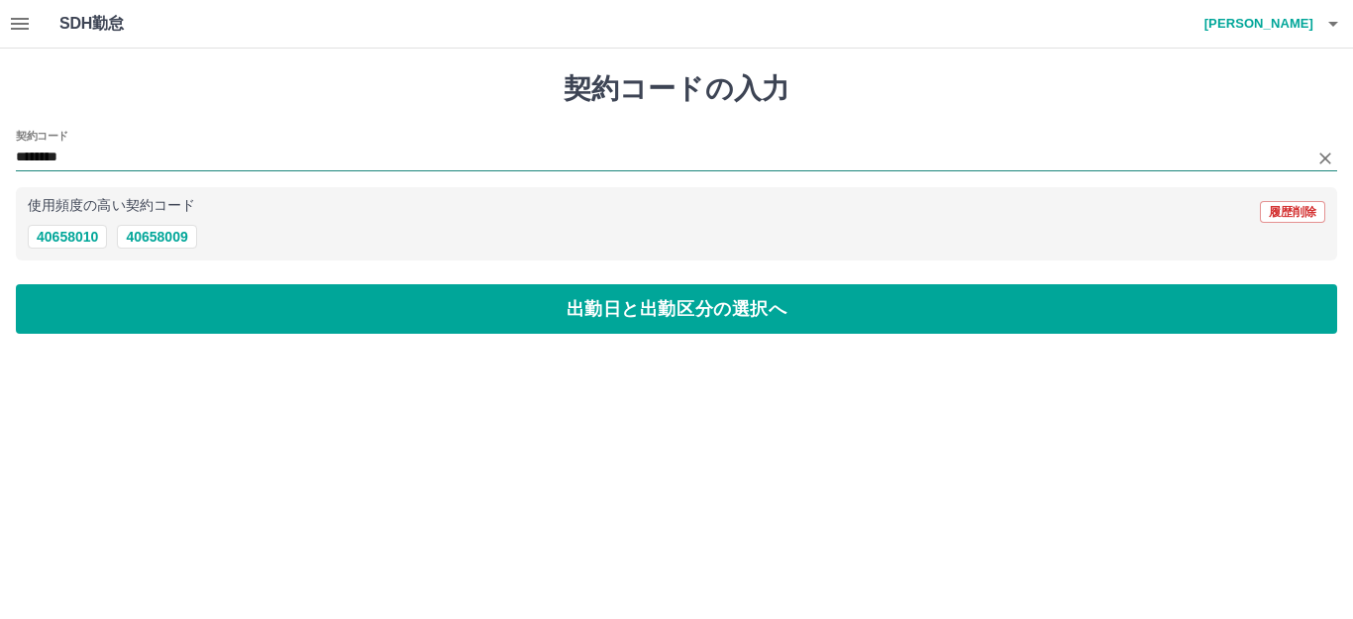
click at [65, 156] on input "********" at bounding box center [661, 158] width 1291 height 25
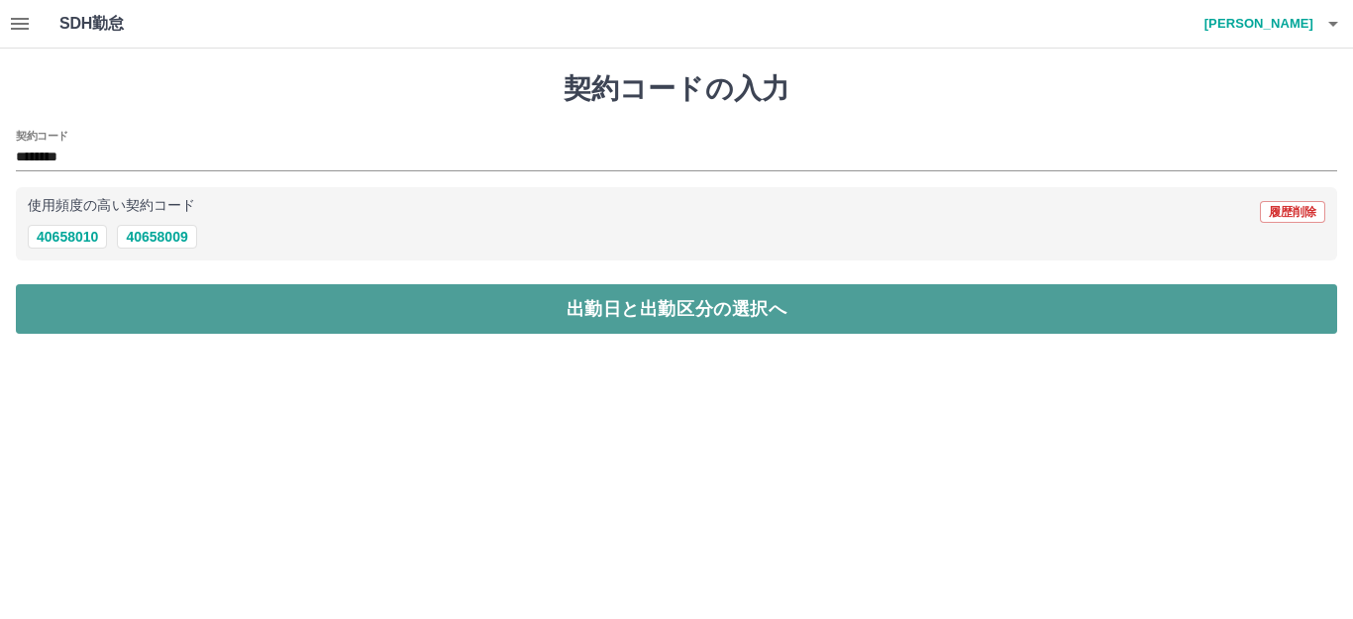
click at [153, 286] on button "出勤日と出勤区分の選択へ" at bounding box center [676, 309] width 1321 height 50
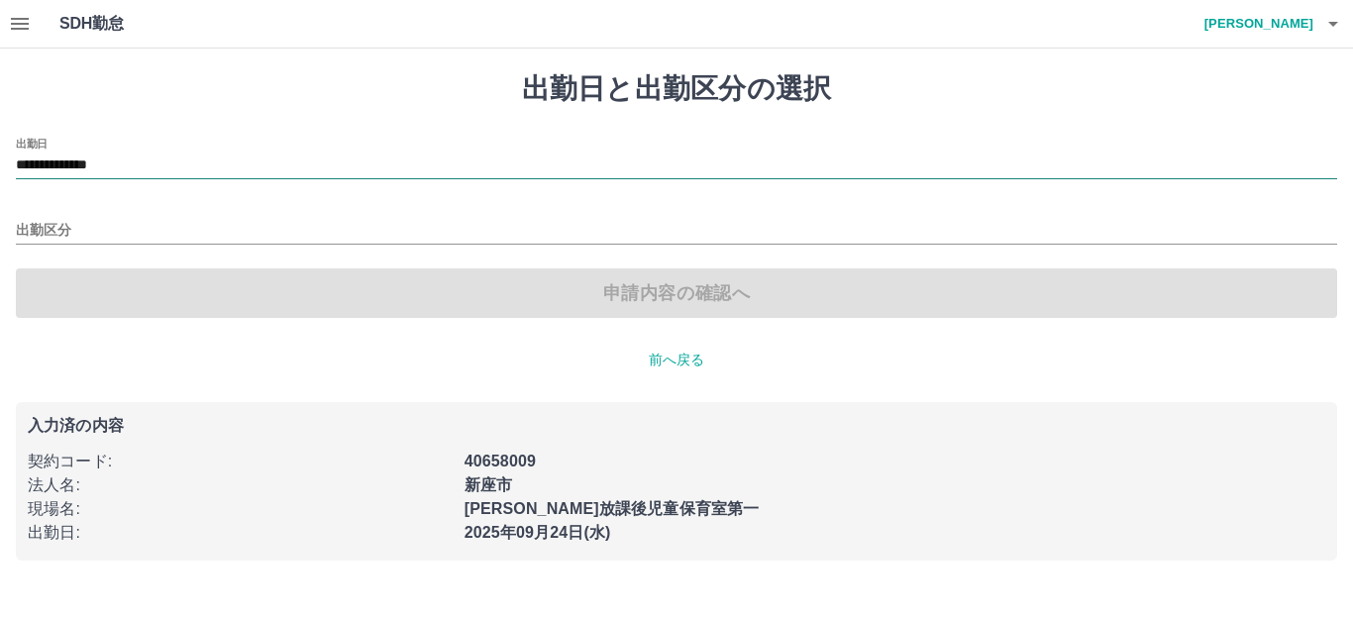
click at [80, 164] on input "**********" at bounding box center [676, 165] width 1321 height 25
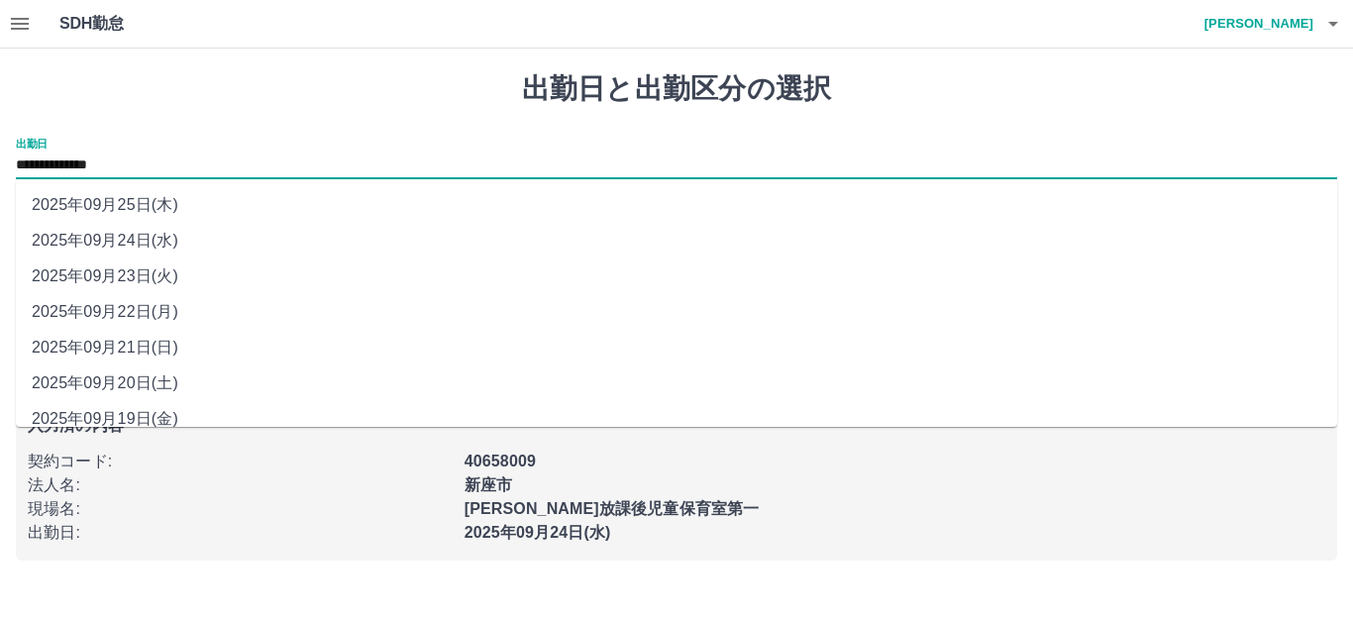
click at [132, 384] on li "2025年09月20日(土)" at bounding box center [676, 383] width 1321 height 36
type input "**********"
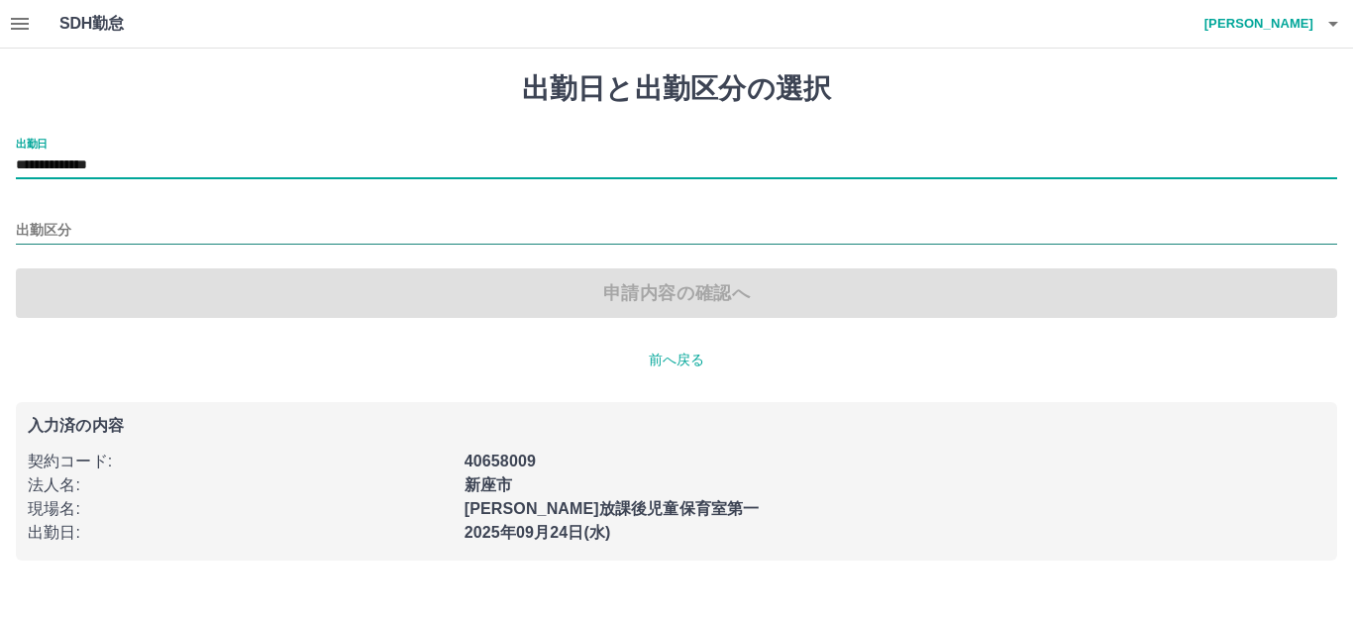
click at [51, 230] on input "出勤区分" at bounding box center [676, 231] width 1321 height 25
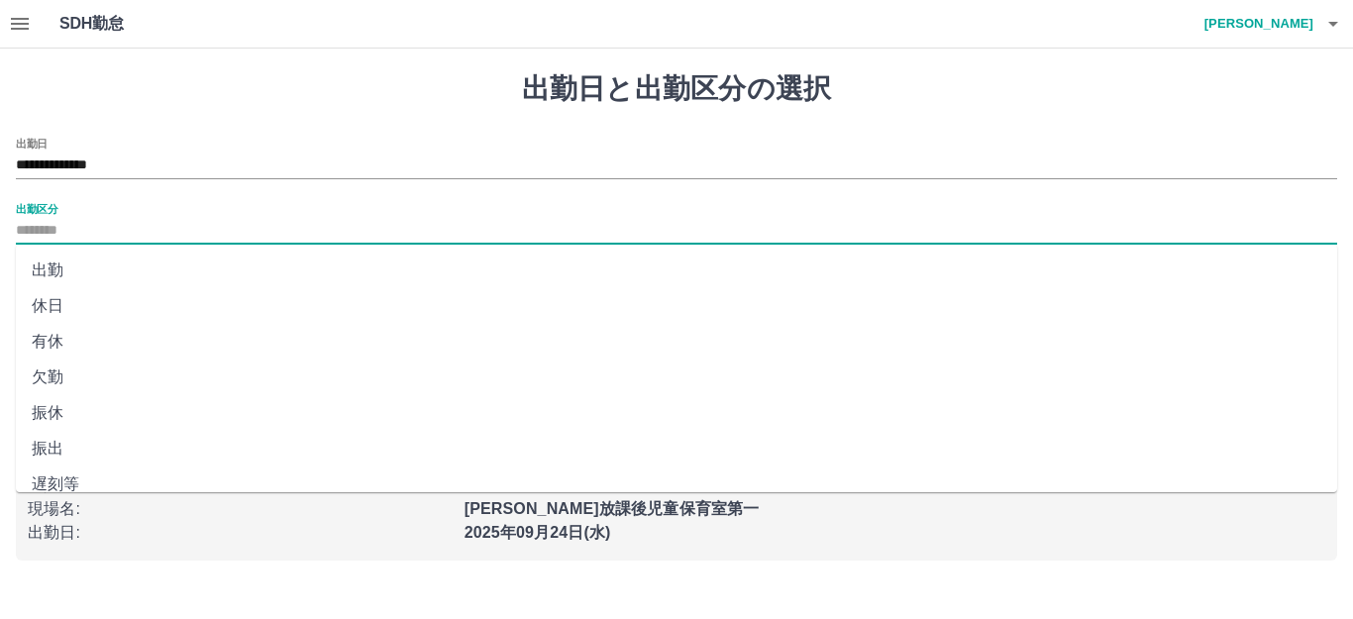
click at [50, 341] on li "有休" at bounding box center [676, 342] width 1321 height 36
type input "**"
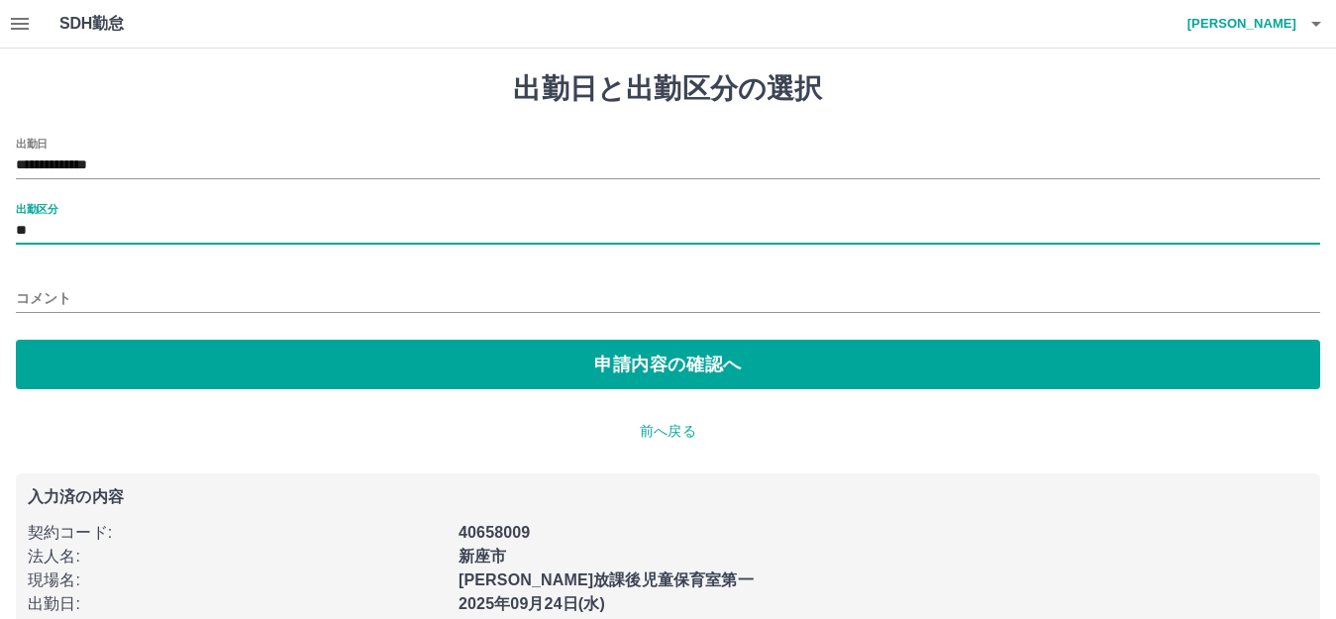
drag, startPoint x: 309, startPoint y: 403, endPoint x: 309, endPoint y: 379, distance: 23.8
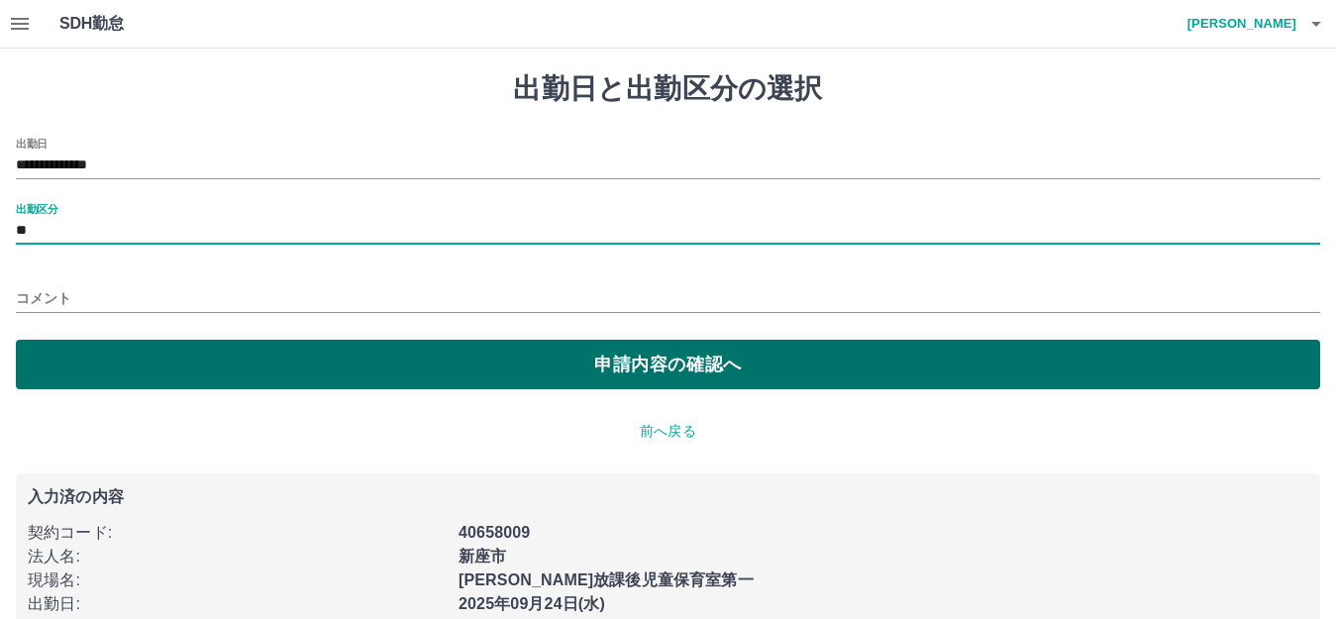
click at [309, 402] on div "**********" at bounding box center [668, 352] width 1336 height 607
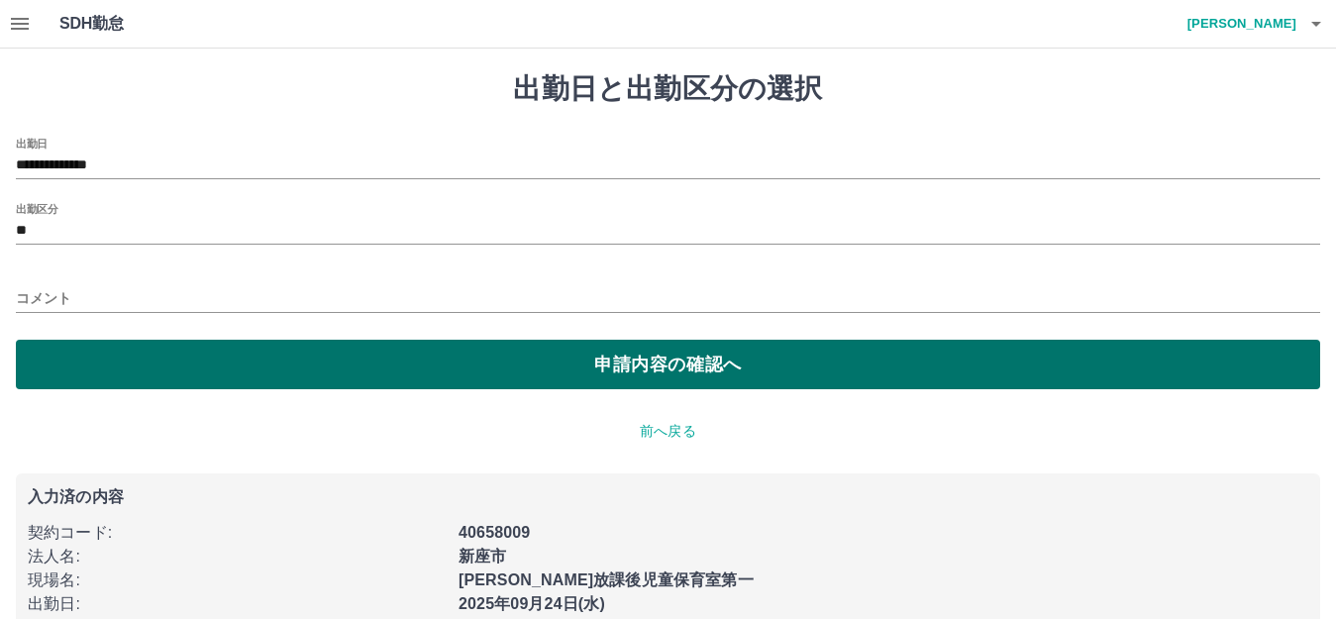
click at [309, 379] on button "申請内容の確認へ" at bounding box center [668, 365] width 1304 height 50
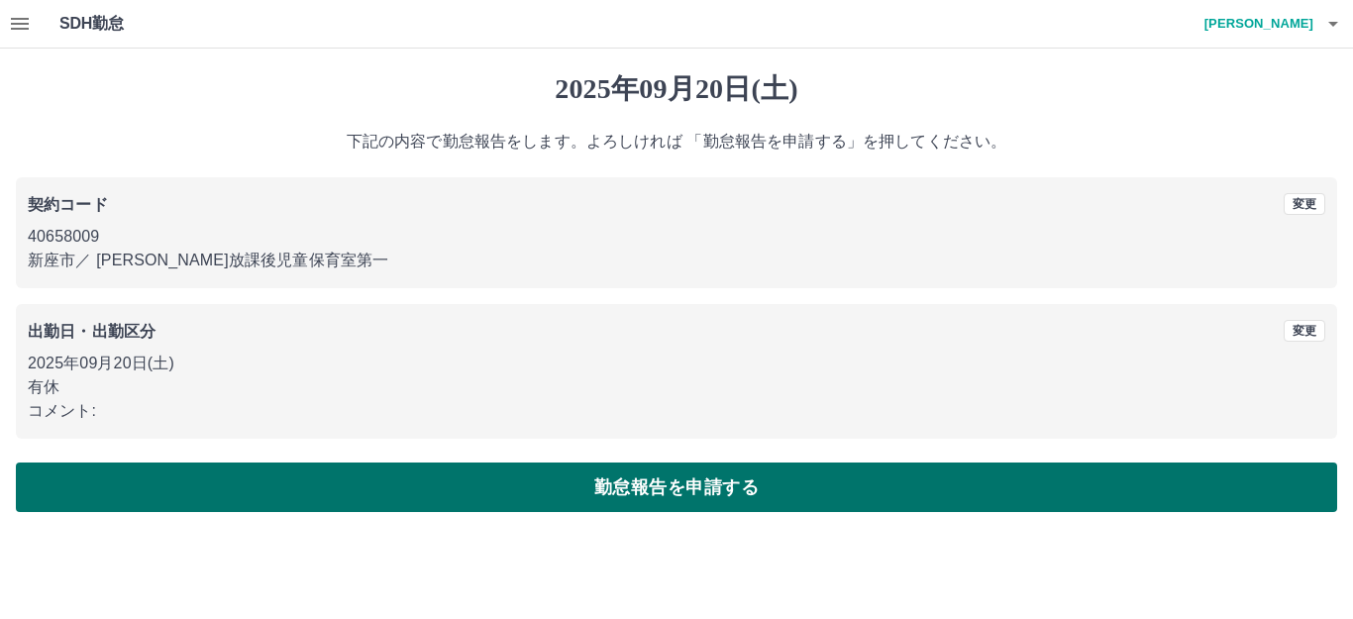
click at [329, 479] on button "勤怠報告を申請する" at bounding box center [676, 487] width 1321 height 50
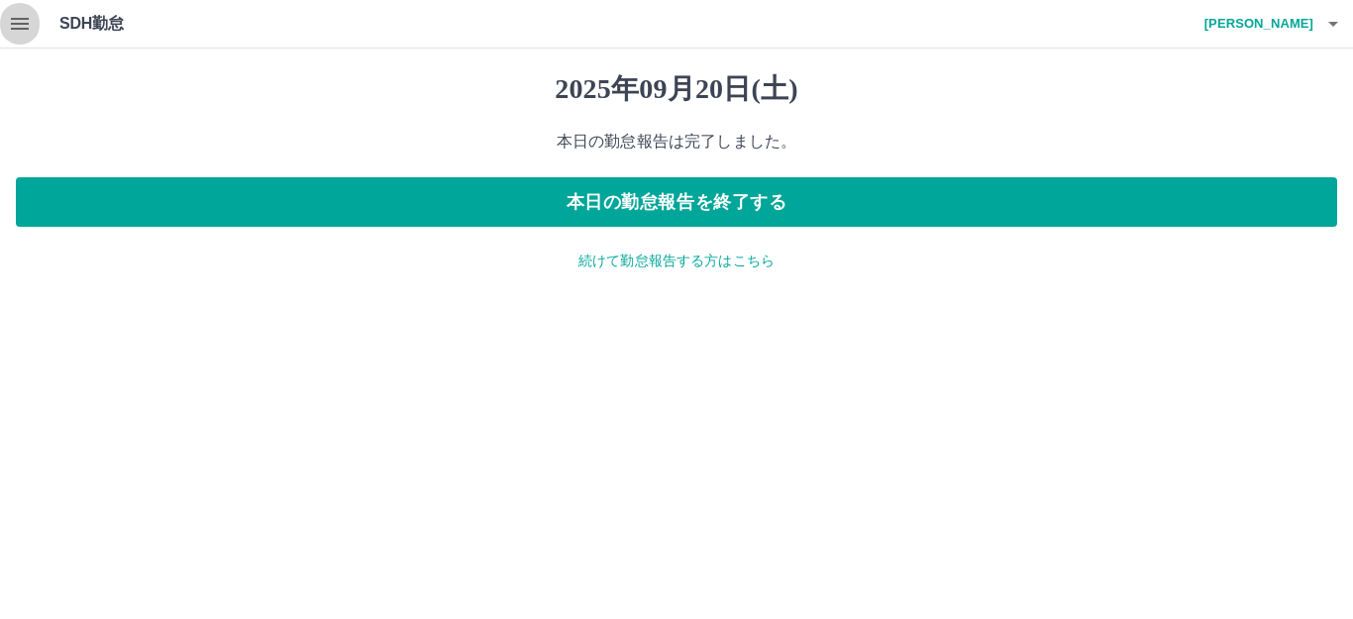
click at [22, 24] on icon "button" at bounding box center [20, 24] width 18 height 12
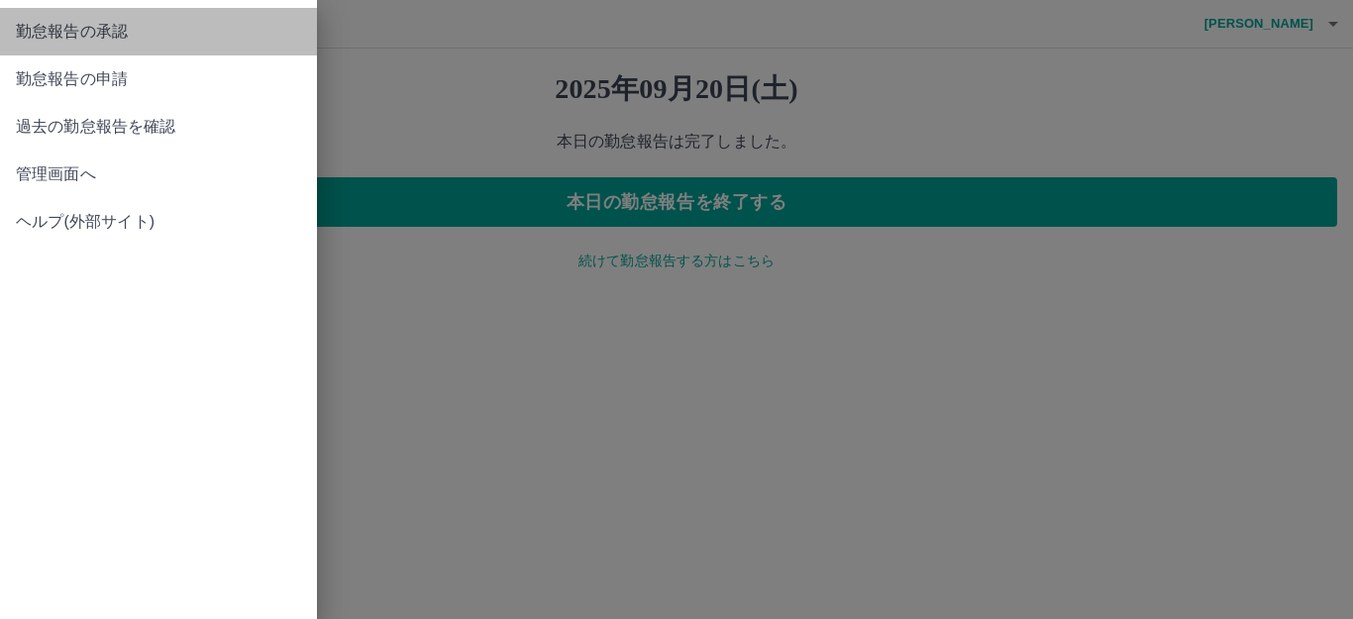
click at [103, 29] on span "勤怠報告の承認" at bounding box center [158, 32] width 285 height 24
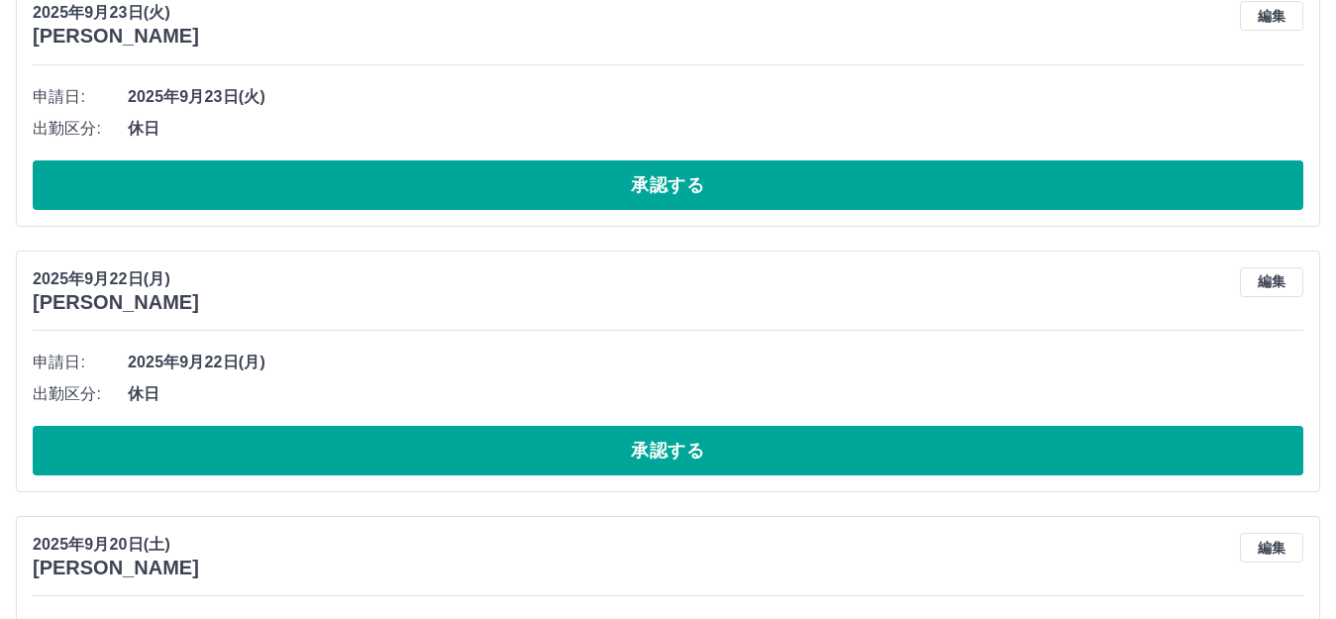
scroll to position [1386, 0]
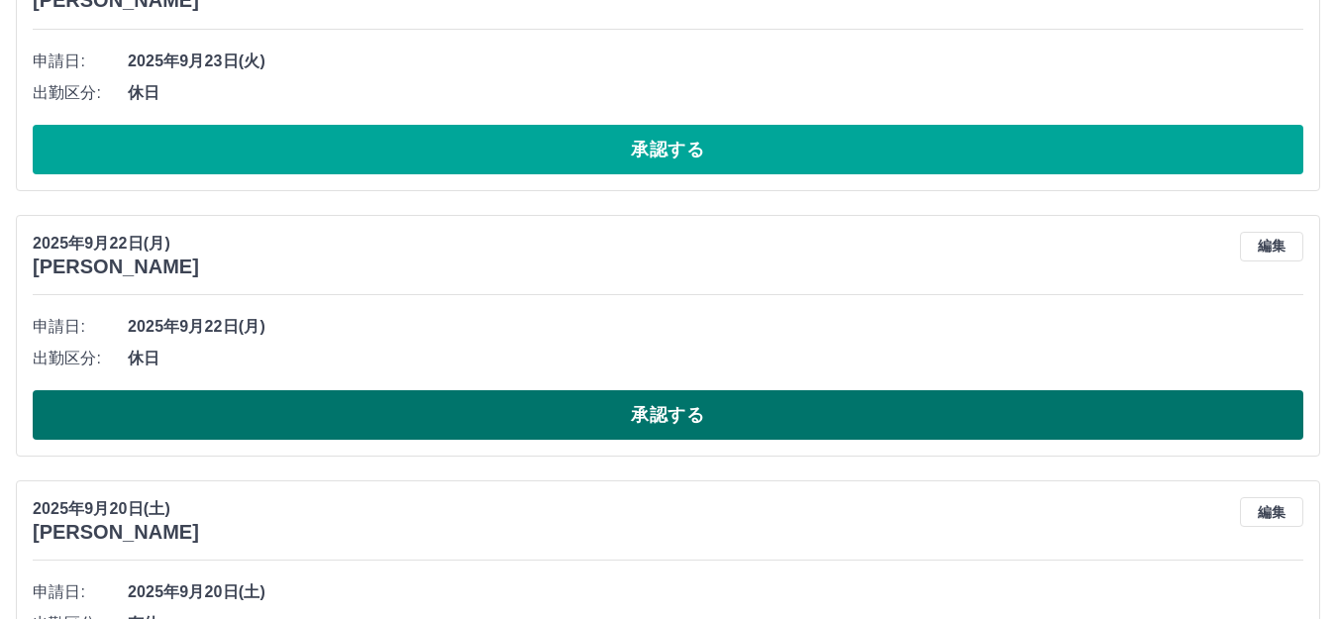
click at [158, 415] on button "承認する" at bounding box center [668, 415] width 1270 height 50
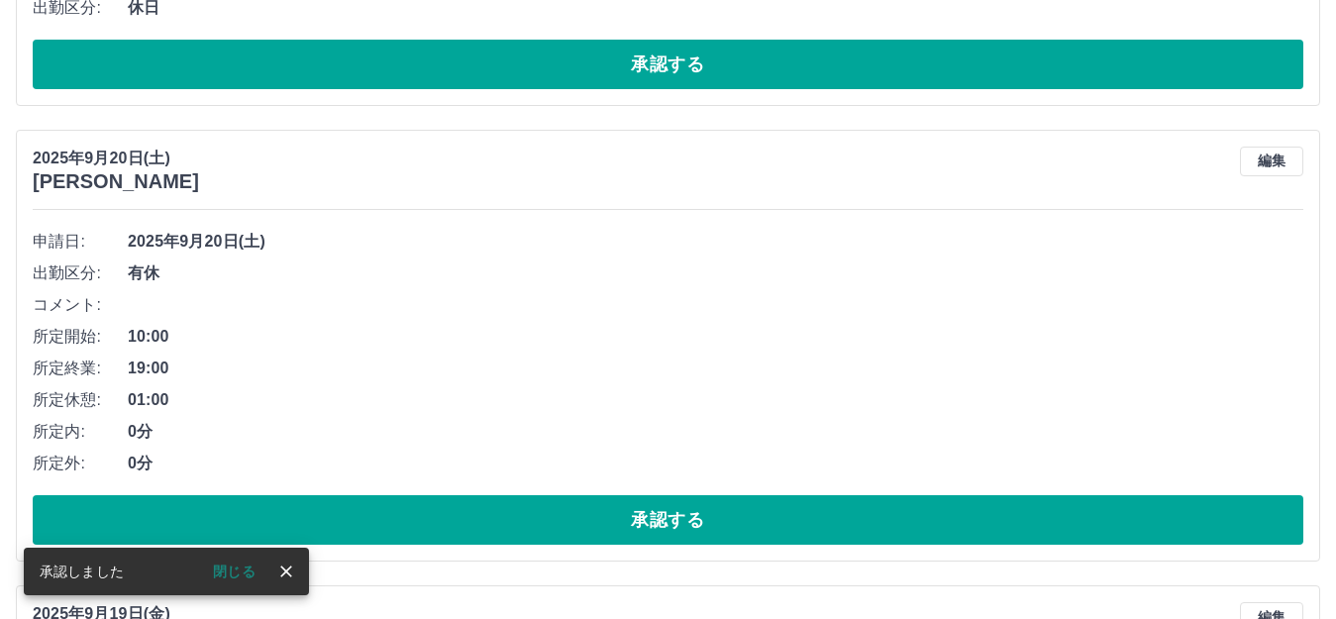
scroll to position [1584, 0]
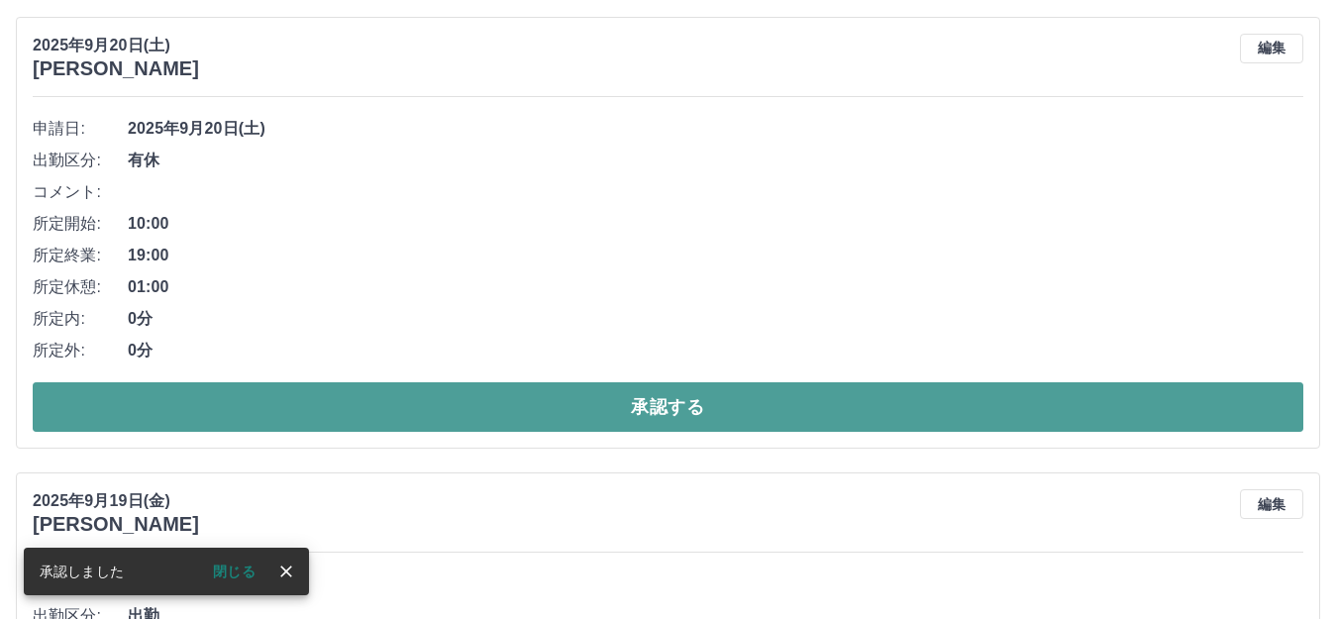
click at [279, 409] on button "承認する" at bounding box center [668, 407] width 1270 height 50
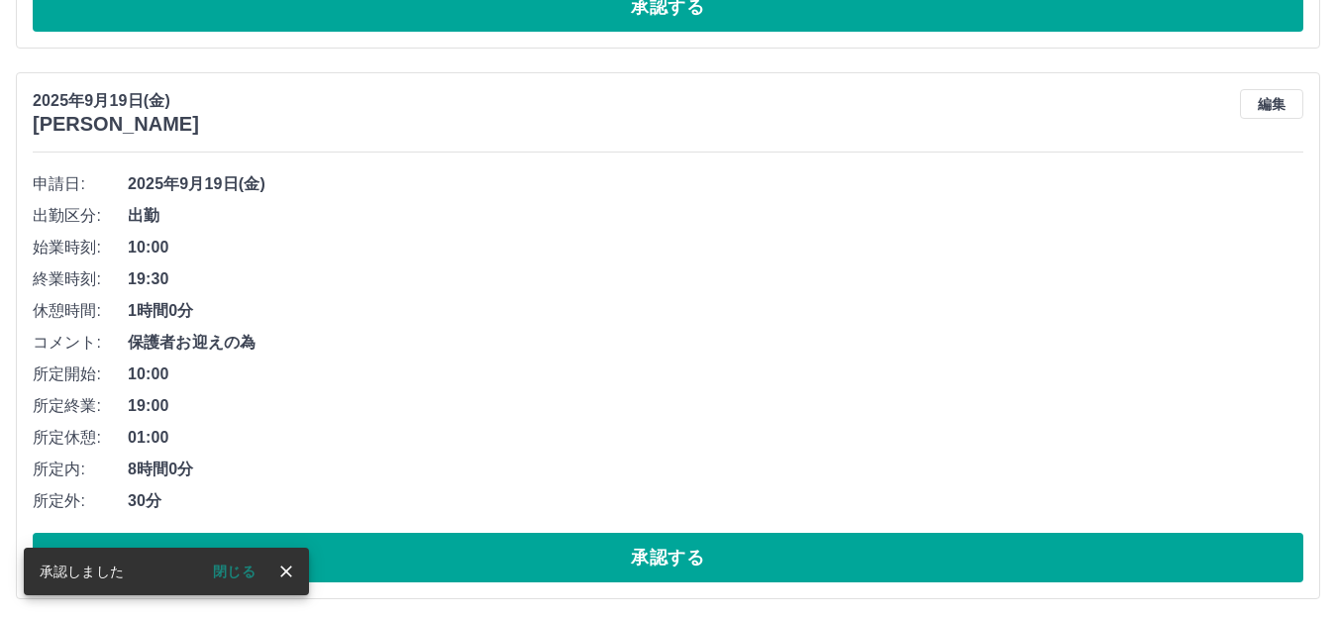
scroll to position [1624, 0]
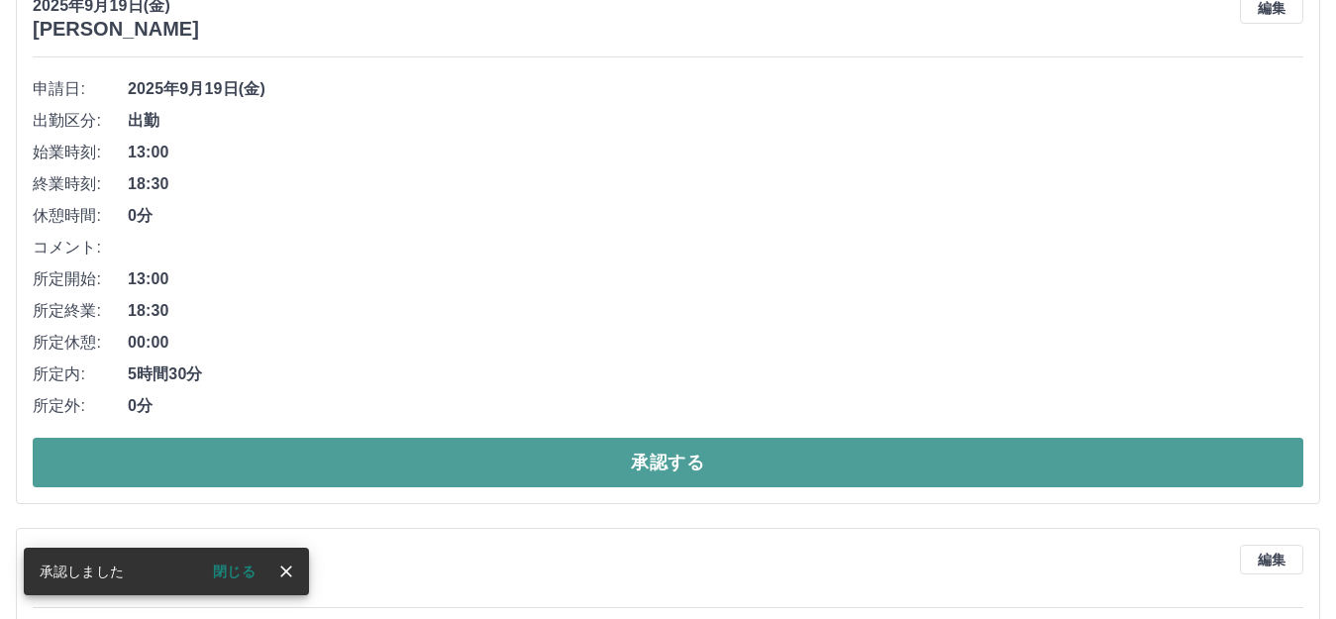
click at [257, 457] on button "承認する" at bounding box center [668, 463] width 1270 height 50
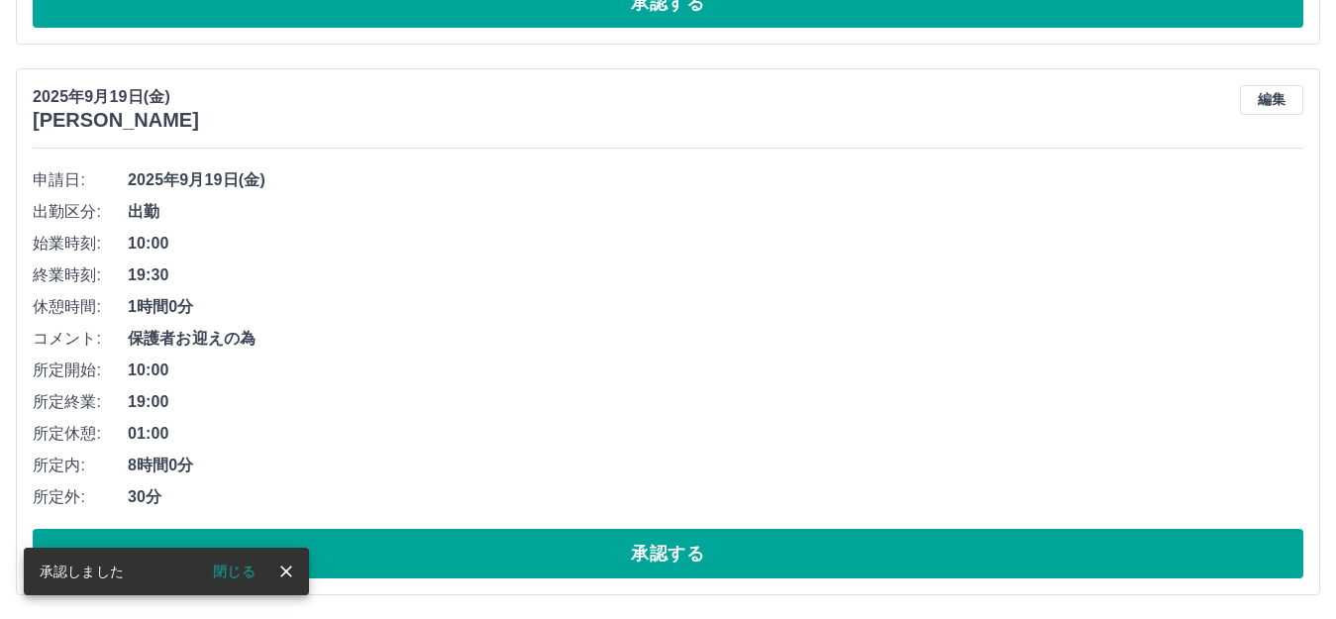
scroll to position [1568, 0]
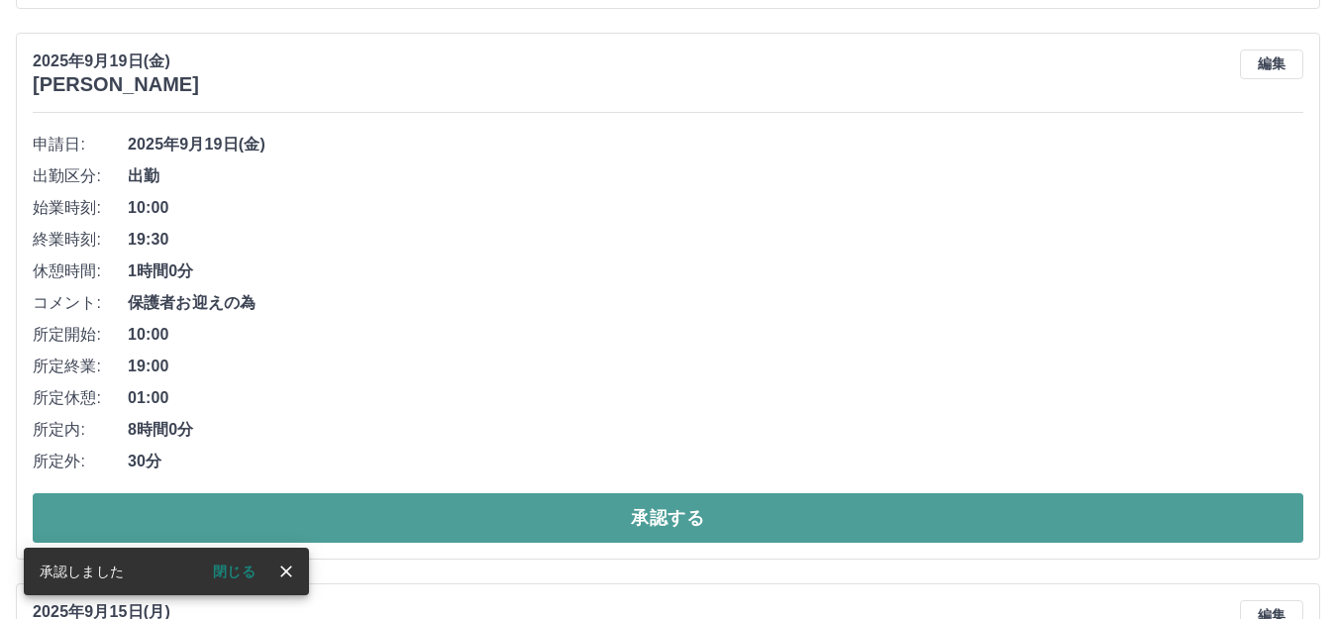
click at [234, 530] on button "承認する" at bounding box center [668, 518] width 1270 height 50
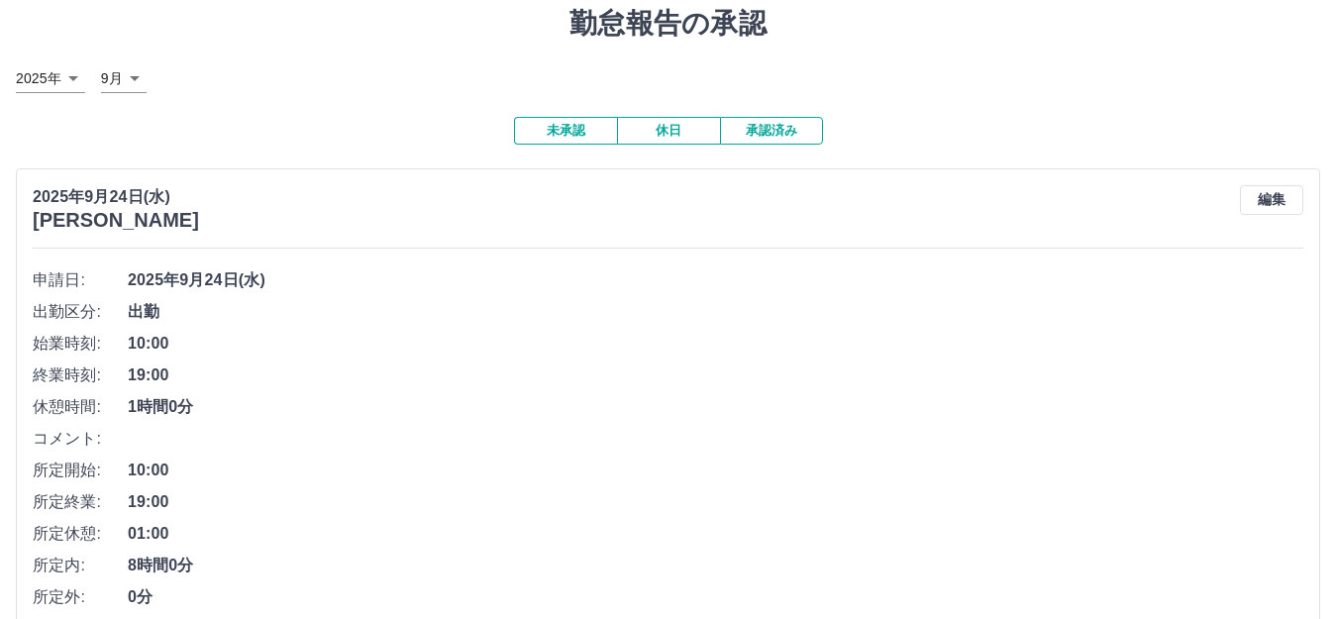
scroll to position [0, 0]
